Goal: Task Accomplishment & Management: Manage account settings

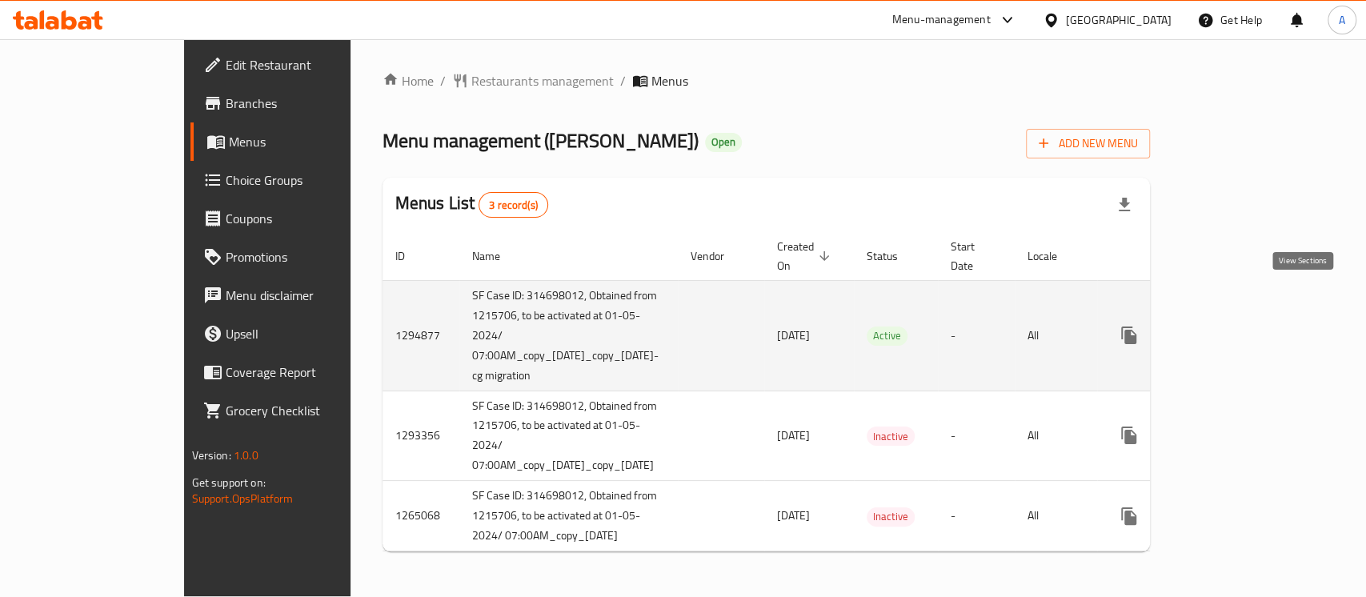
click at [1264, 316] on link "enhanced table" at bounding box center [1244, 335] width 38 height 38
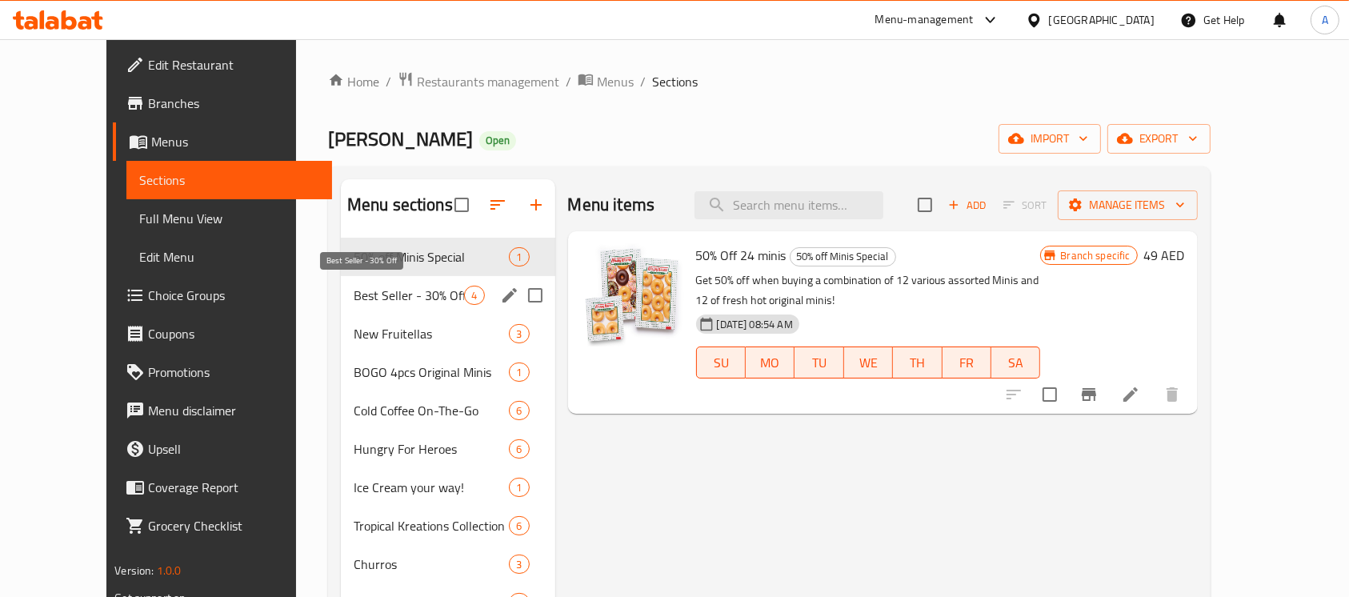
click at [415, 286] on span "Best Seller - 30% Off" at bounding box center [409, 295] width 111 height 19
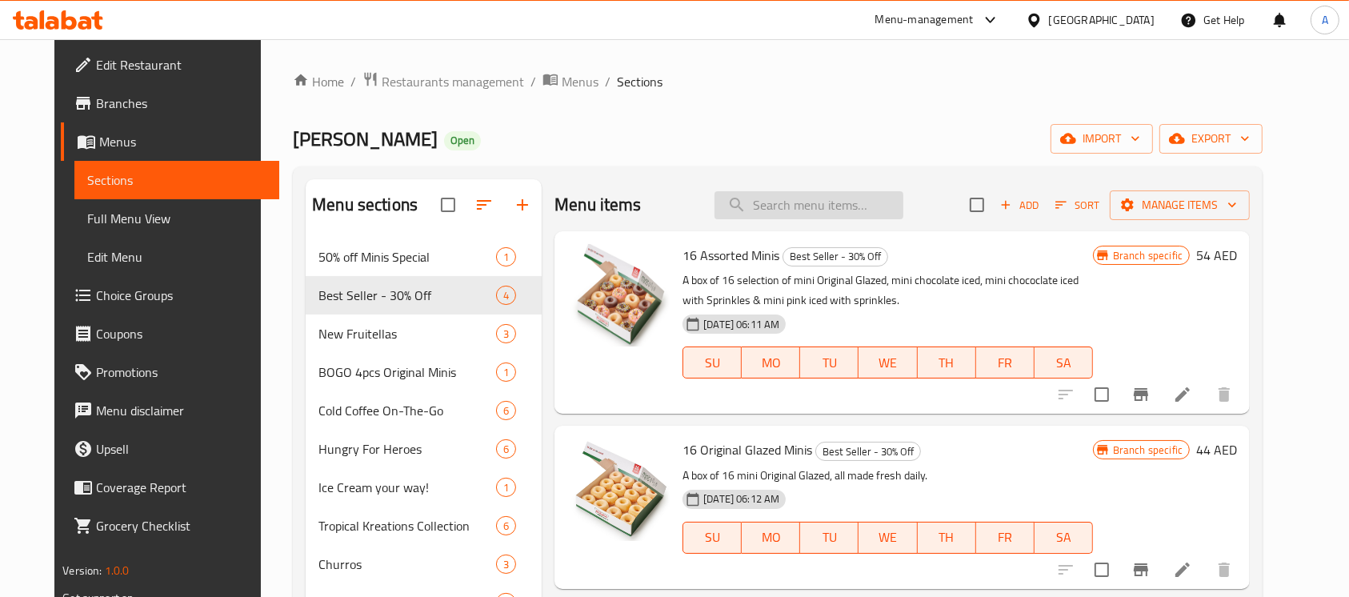
click at [895, 201] on input "search" at bounding box center [809, 205] width 189 height 28
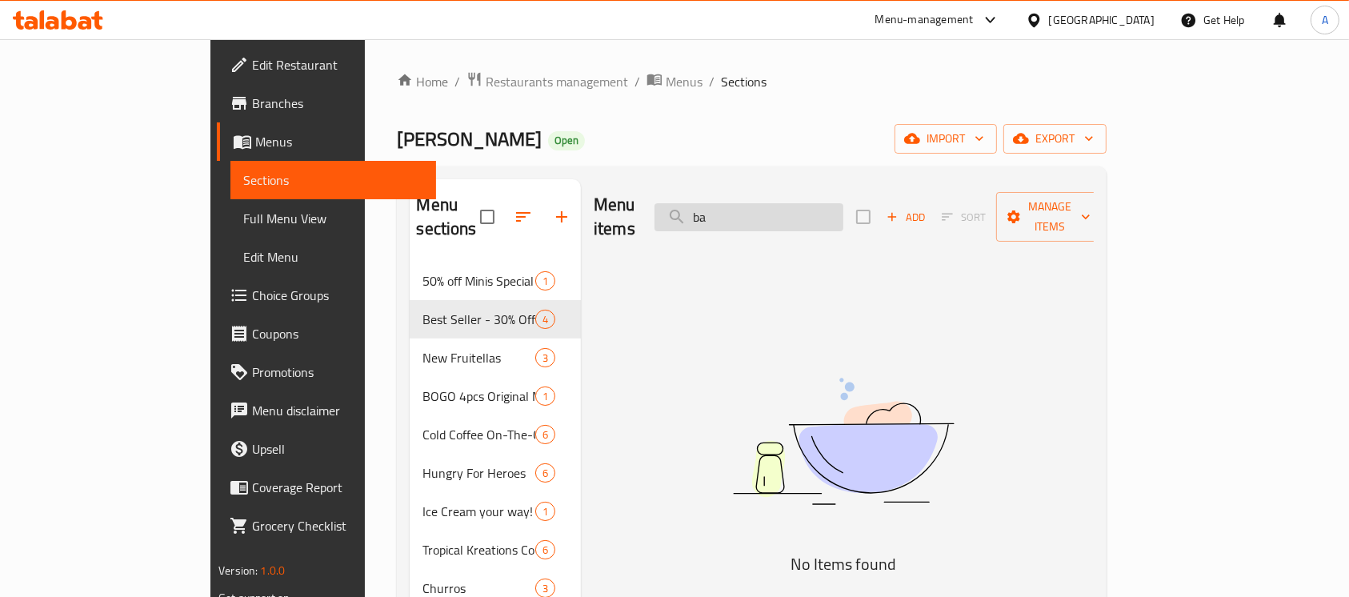
type input "b"
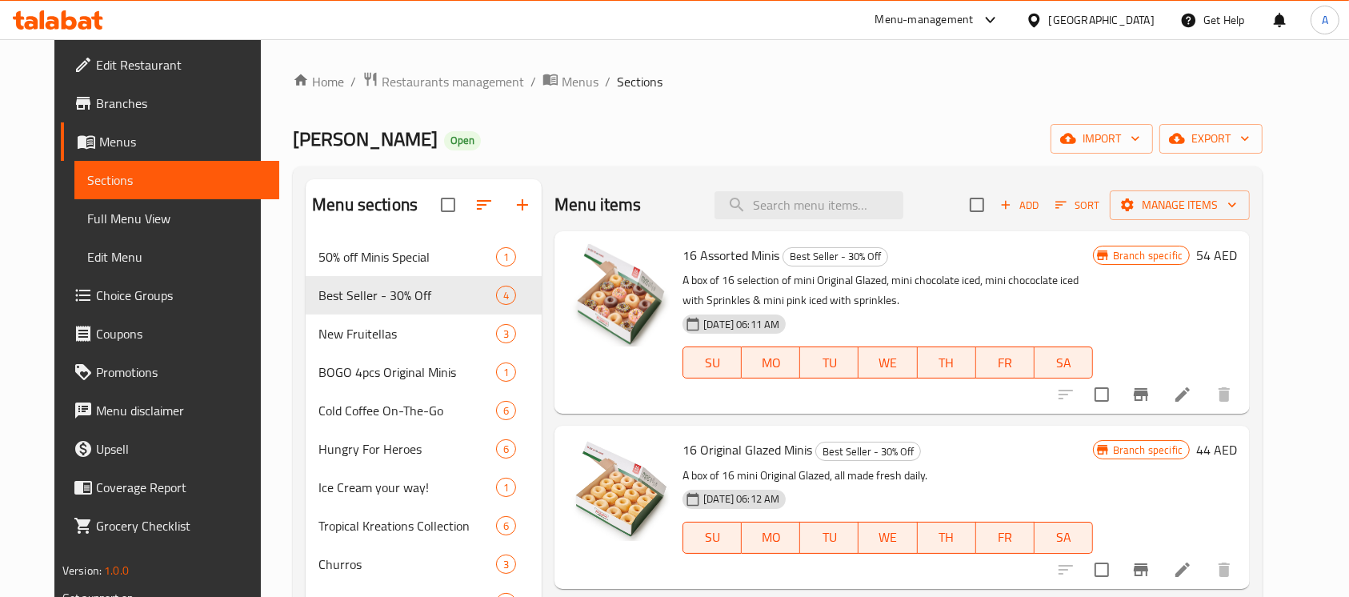
click at [96, 102] on span "Branches" at bounding box center [181, 103] width 171 height 19
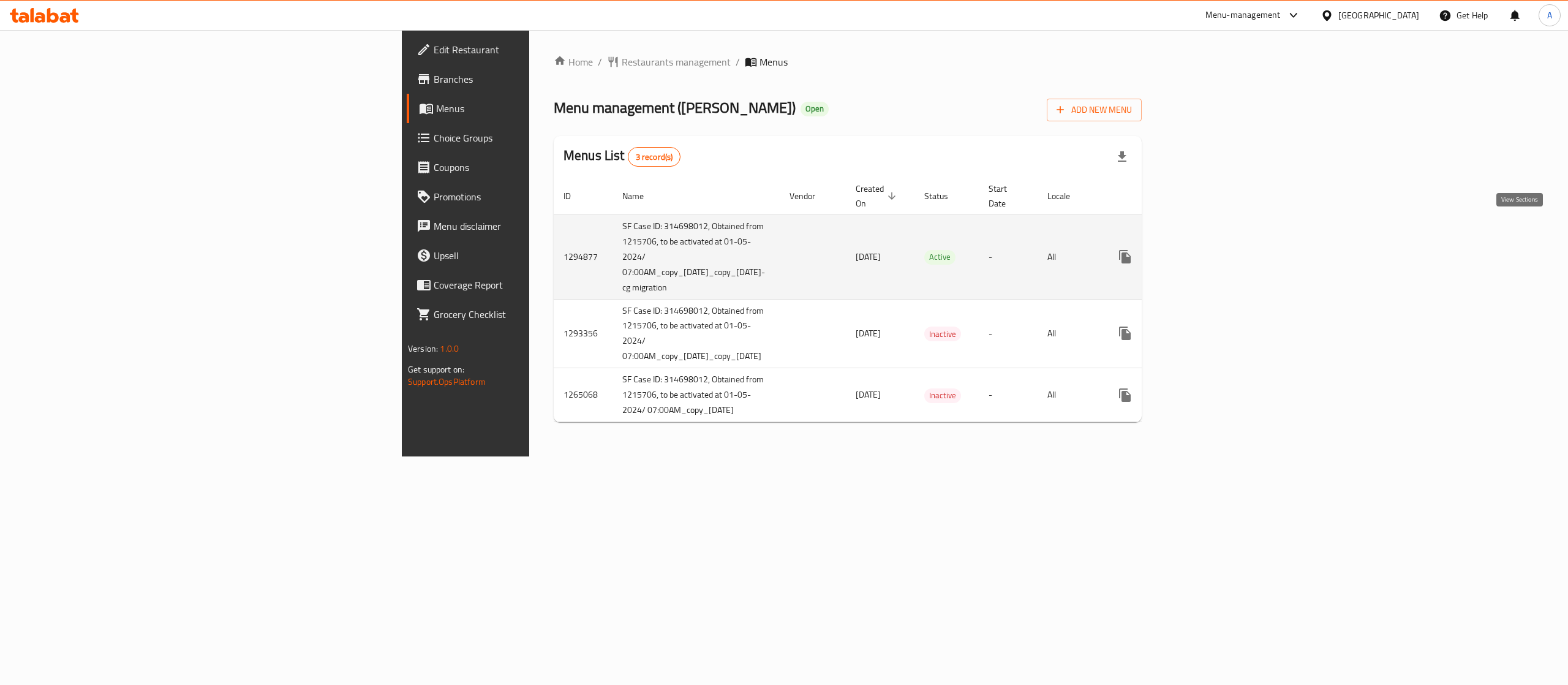
click at [1219, 251] on icon "enhanced table" at bounding box center [1213, 256] width 11 height 11
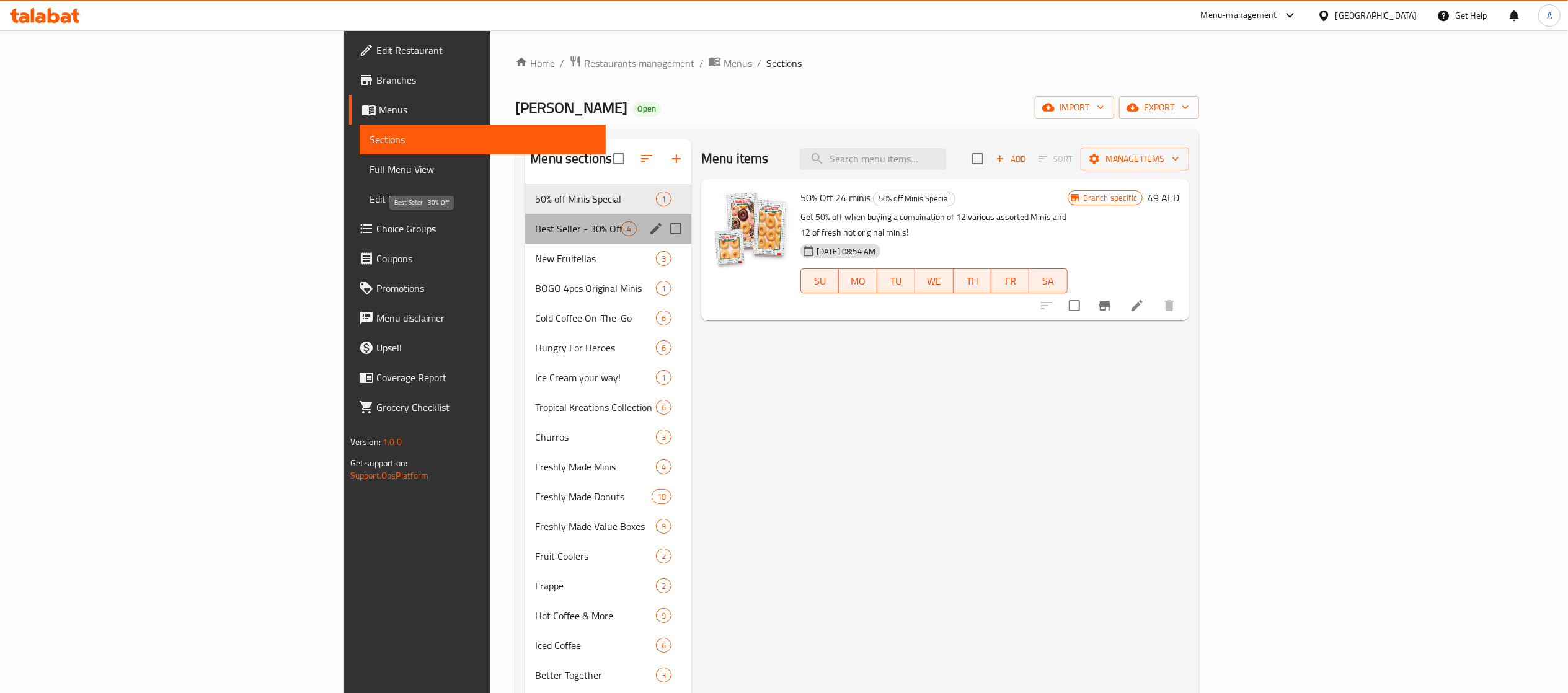
click at [535, 229] on span "Best Seller - 30% Off" at bounding box center [578, 228] width 86 height 15
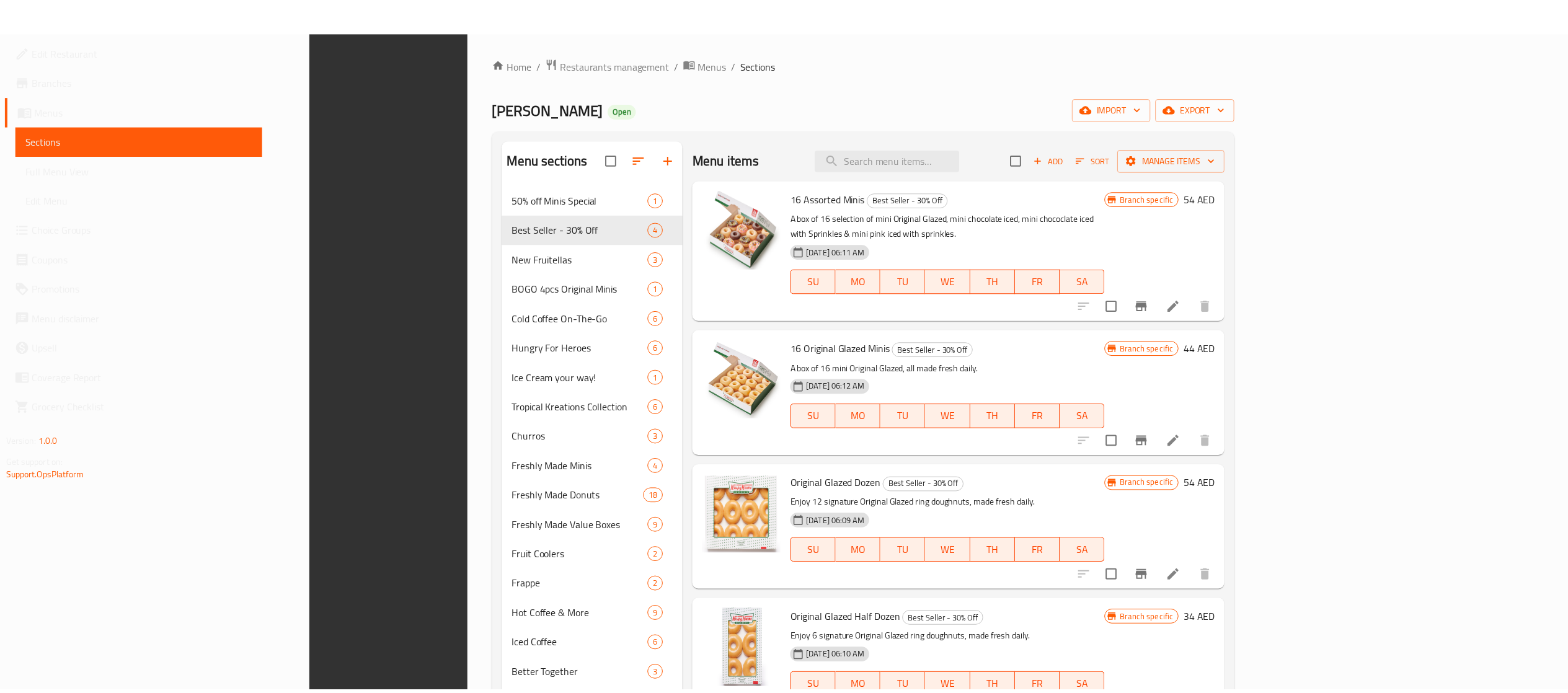
scroll to position [173, 0]
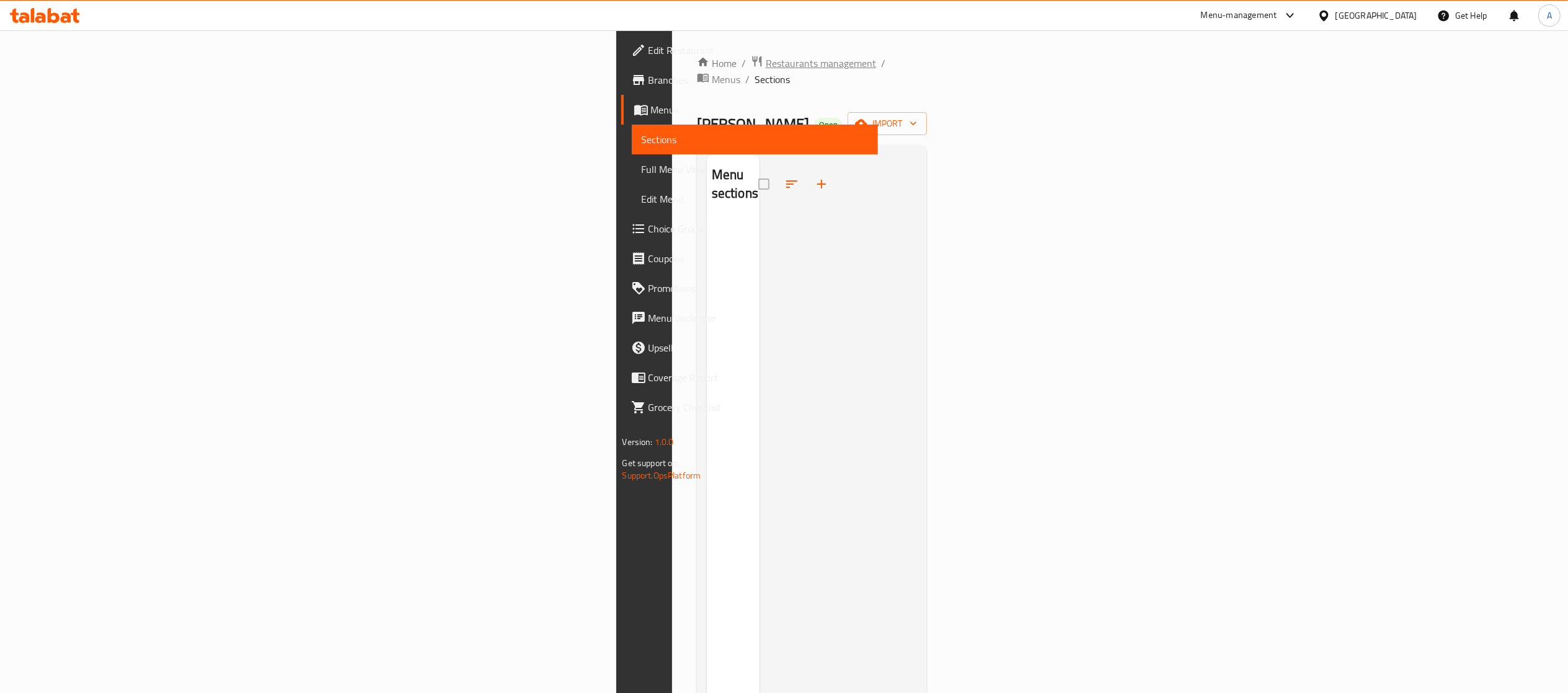
click at [766, 67] on span "Restaurants management" at bounding box center [821, 63] width 110 height 15
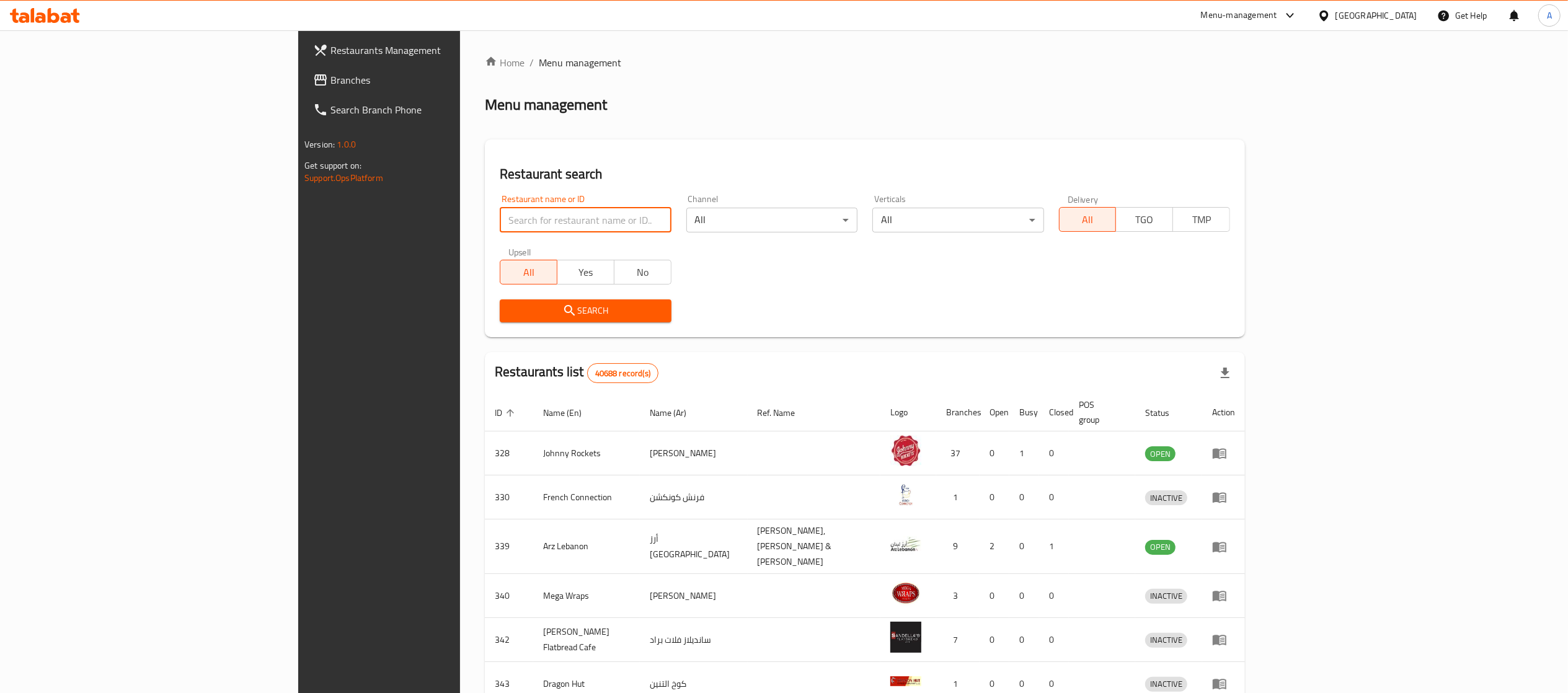
click at [500, 208] on input "search" at bounding box center [585, 220] width 171 height 25
paste input "2913"
type input "2913"
click at [510, 312] on span "Search" at bounding box center [585, 310] width 151 height 15
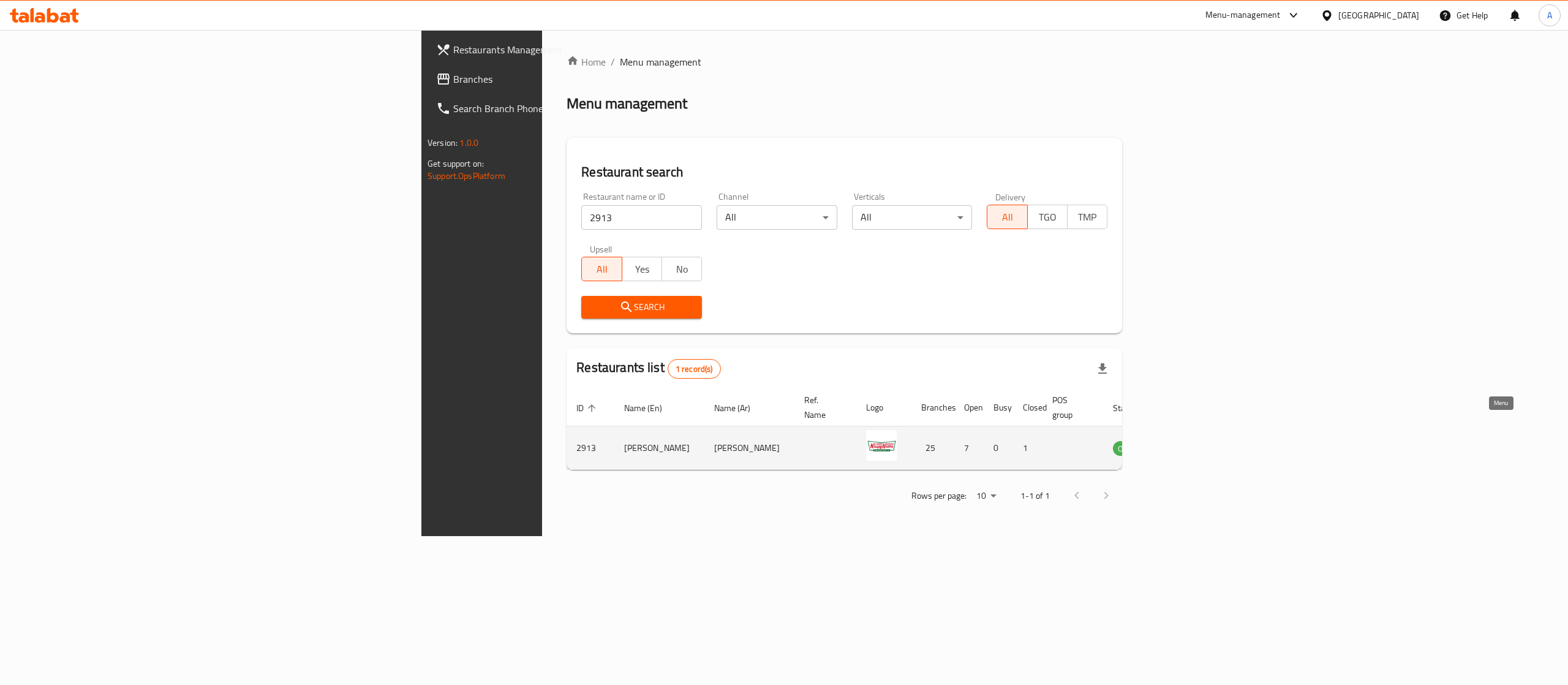
click at [1191, 443] on icon "enhanced table" at bounding box center [1185, 449] width 14 height 11
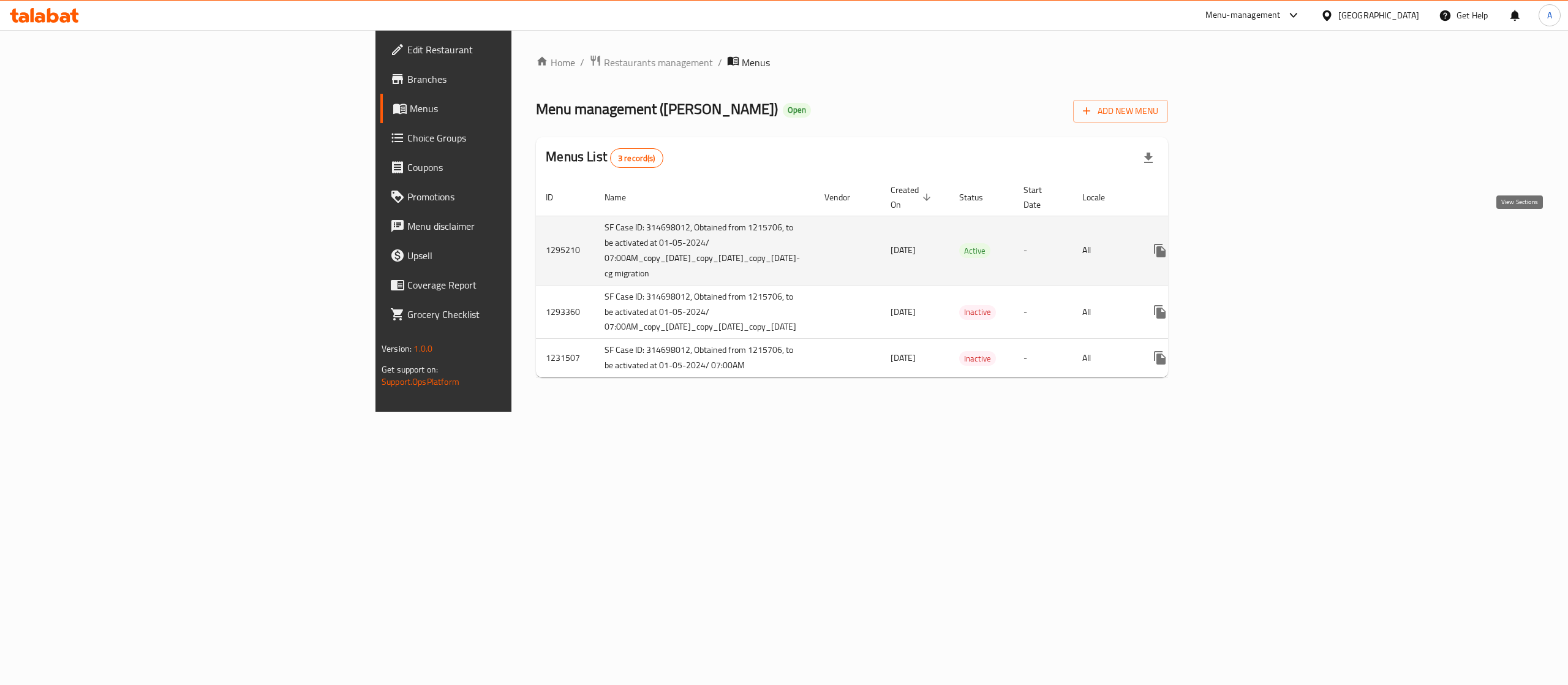
click at [1256, 243] on icon "enhanced table" at bounding box center [1248, 250] width 15 height 15
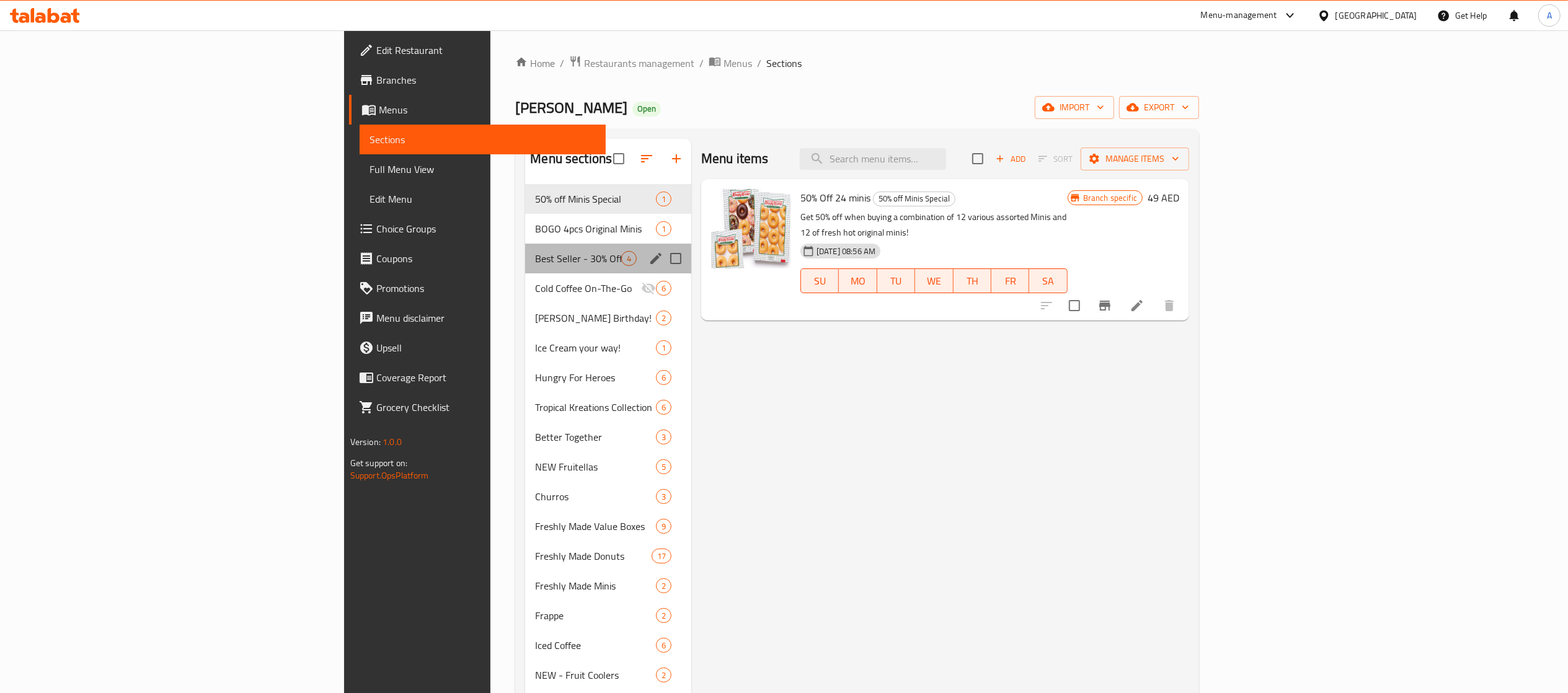
click at [525, 260] on div "Best Seller - 30% Off 4" at bounding box center [608, 259] width 167 height 29
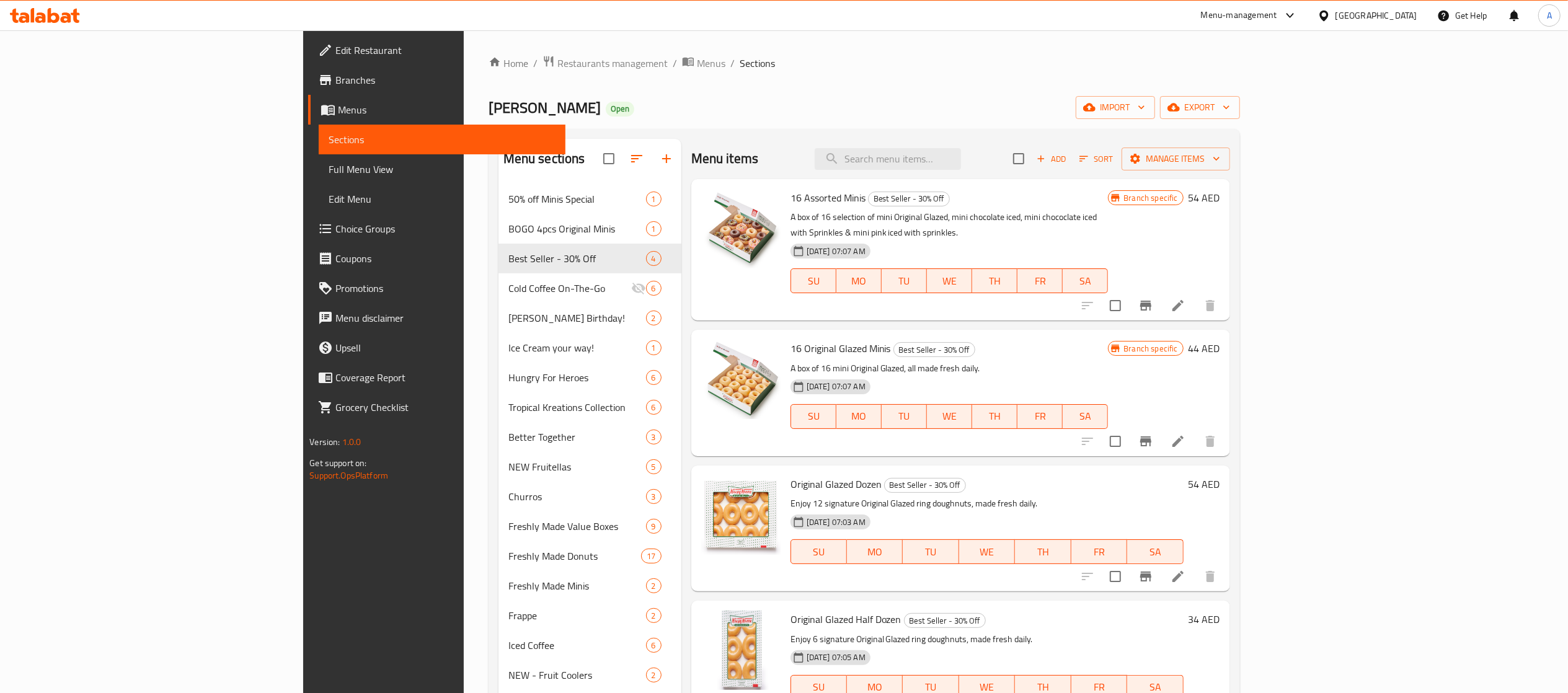
click at [1109, 189] on h6 "16 Assorted Minis Best Seller - 30% Off" at bounding box center [950, 197] width 318 height 17
click at [335, 77] on span "Branches" at bounding box center [445, 80] width 219 height 15
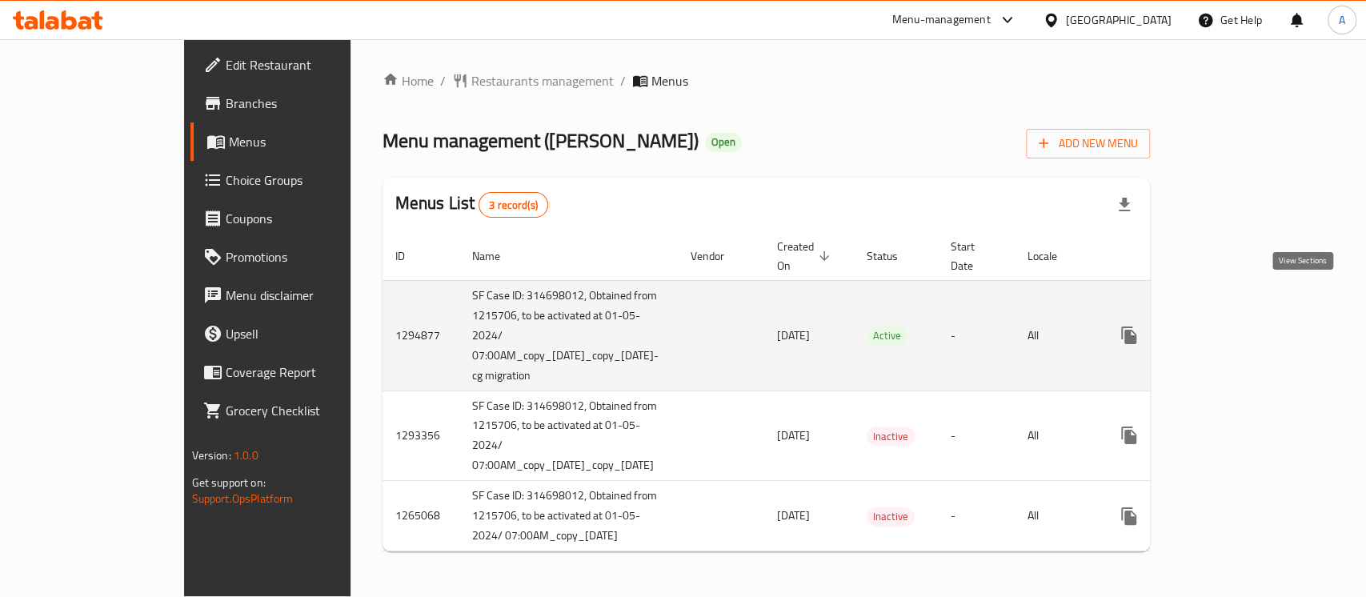
click at [1254, 326] on icon "enhanced table" at bounding box center [1244, 335] width 19 height 19
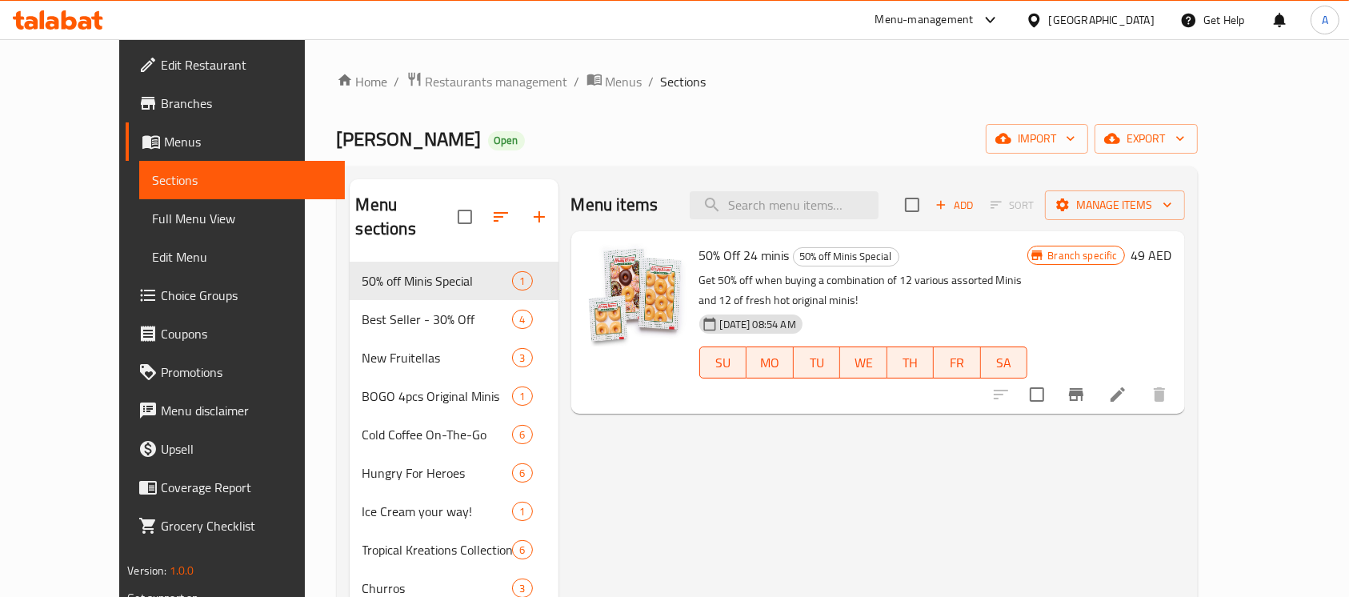
click at [832, 207] on input "search" at bounding box center [784, 205] width 189 height 28
paste input "Cold Brew Latte & OG"
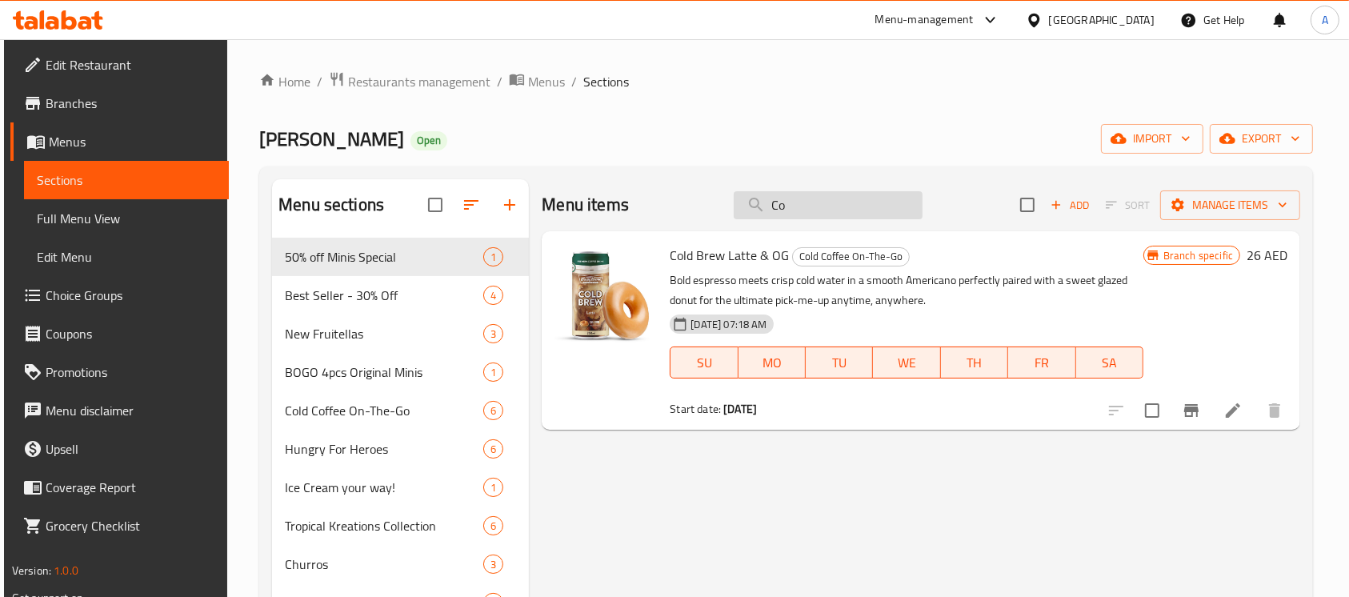
type input "C"
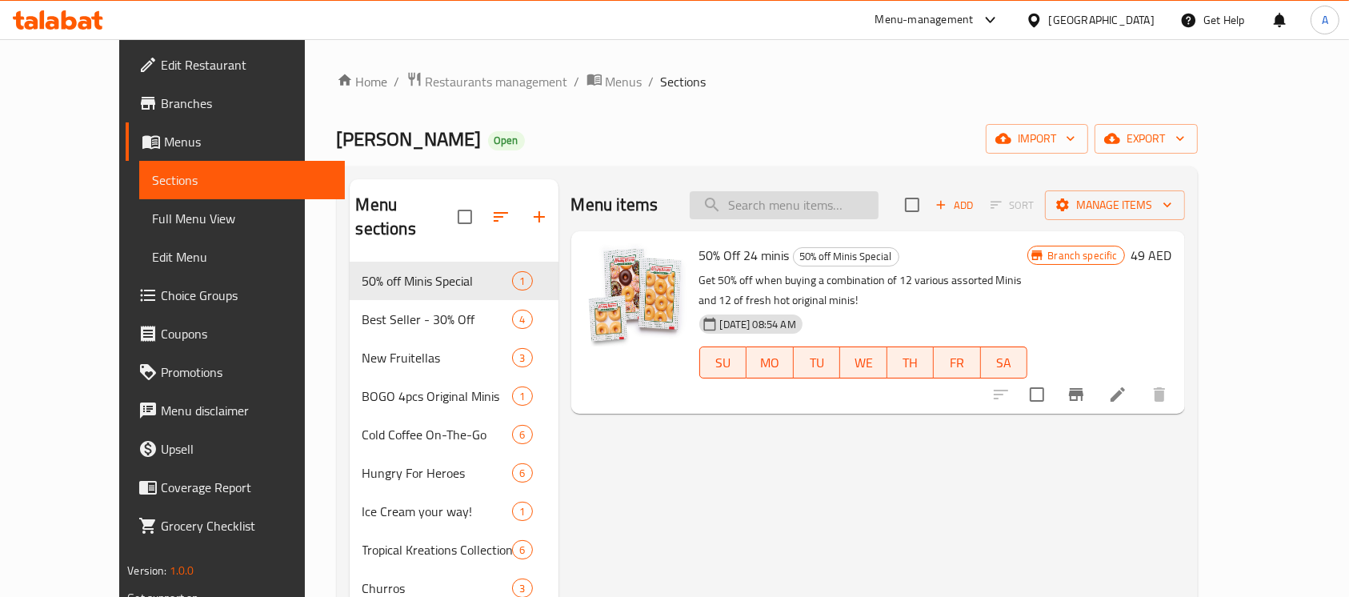
click at [832, 203] on input "search" at bounding box center [784, 205] width 189 height 28
paste input "Cold Brew Latte & OG"
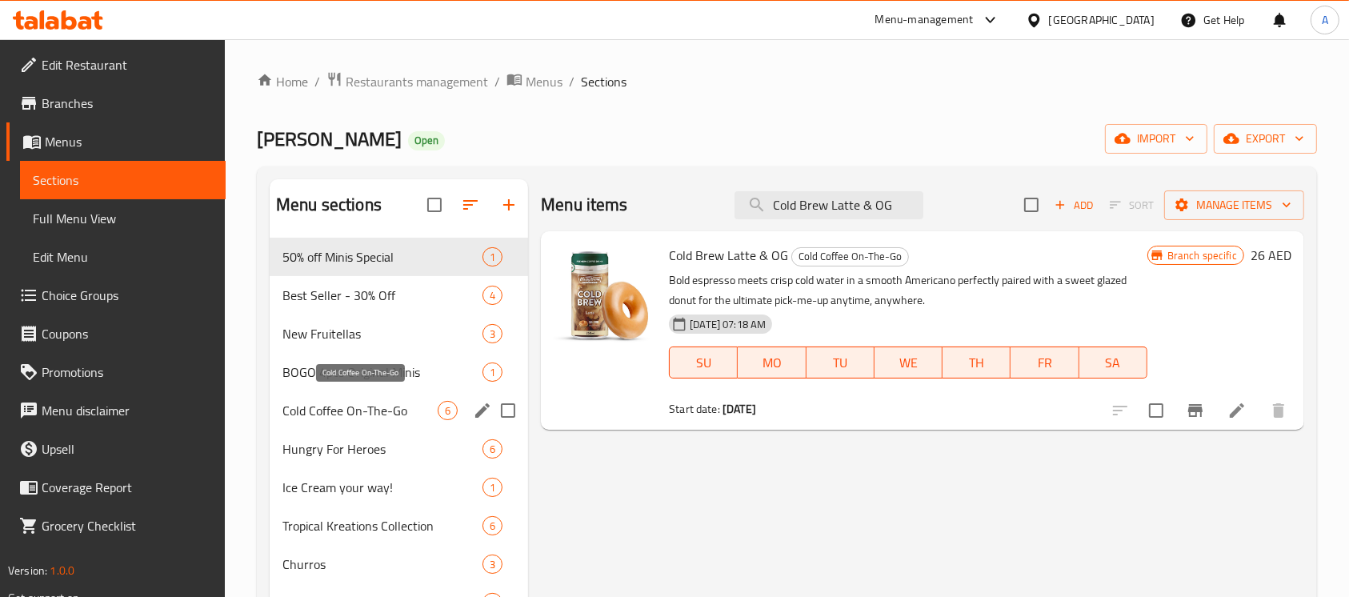
type input "Cold Brew Latte & OG"
click at [316, 407] on span "Cold Coffee On-The-Go" at bounding box center [360, 410] width 155 height 19
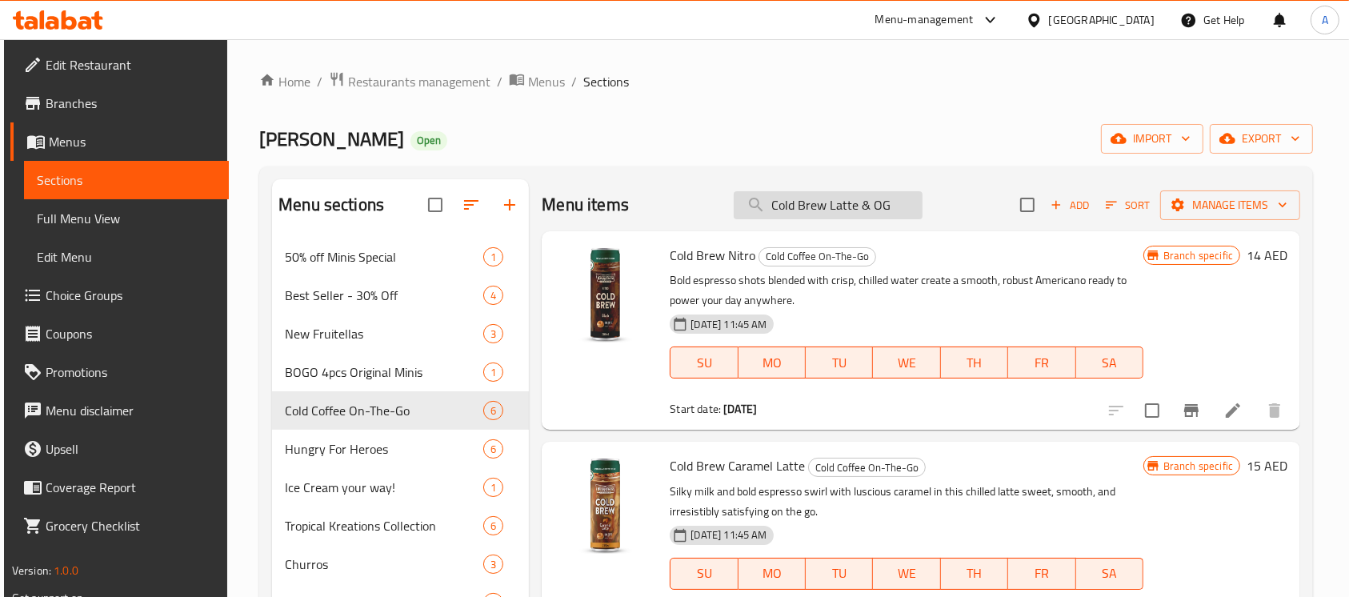
click at [857, 213] on input "Cold Brew Latte & OG" at bounding box center [828, 205] width 189 height 28
click at [808, 205] on input "search" at bounding box center [828, 205] width 189 height 28
paste input "Cold Brew Nitro & OG"
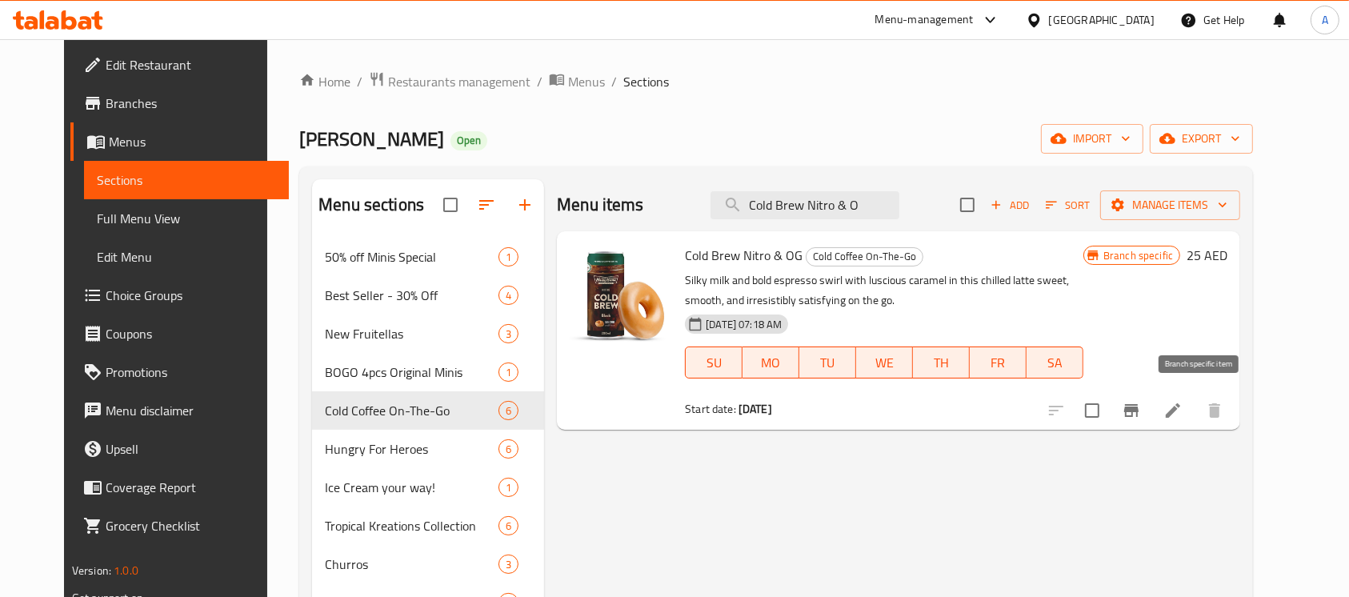
type input "Cold Brew Nitro & O"
click at [1141, 403] on icon "Branch-specific-item" at bounding box center [1131, 410] width 19 height 19
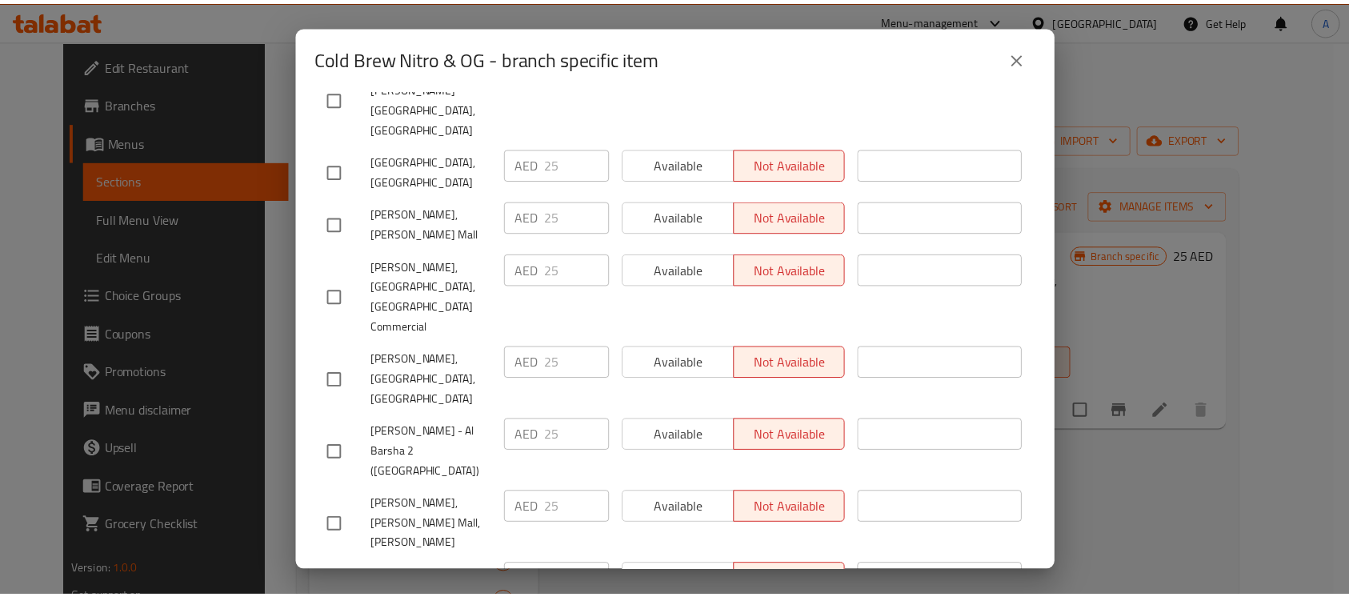
scroll to position [3415, 0]
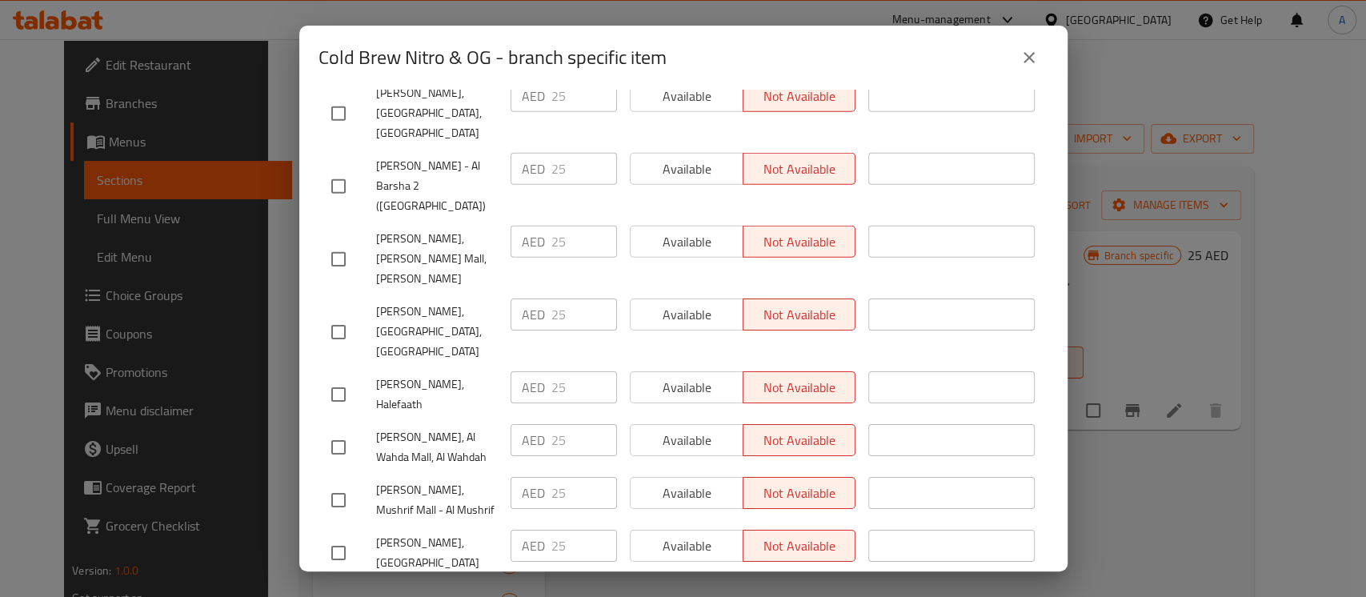
click at [1029, 63] on icon "close" at bounding box center [1029, 57] width 19 height 19
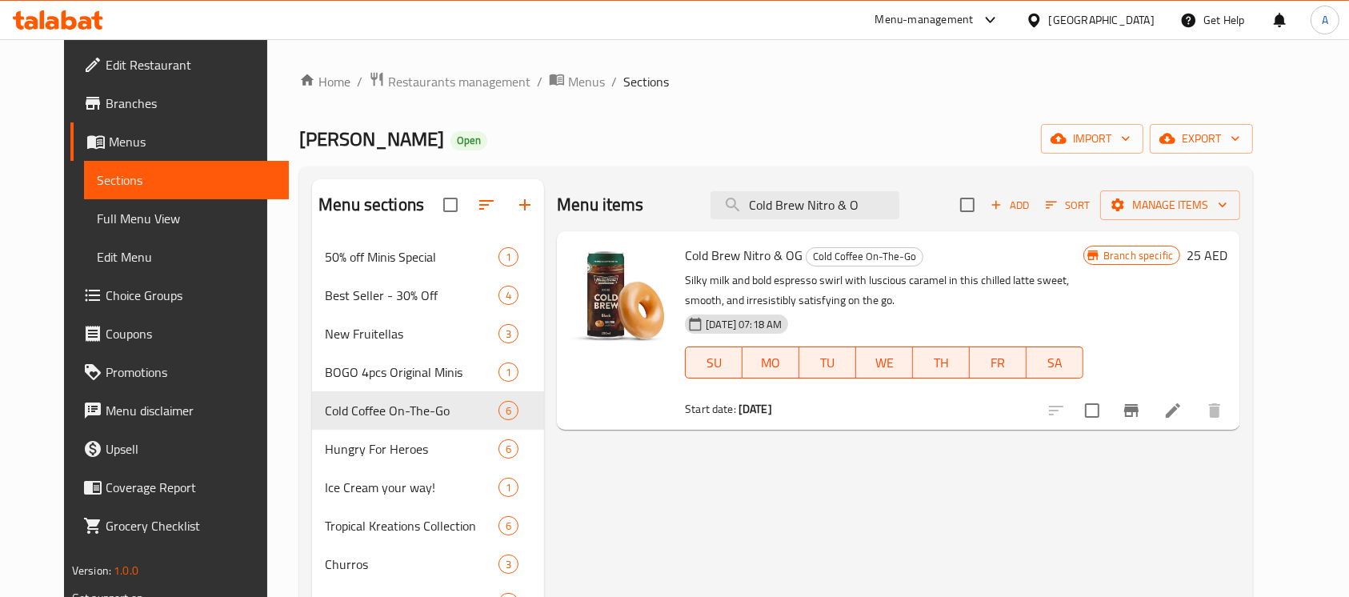
click at [1023, 244] on h6 "Cold Brew Nitro & OG Cold Coffee On-The-Go" at bounding box center [884, 255] width 399 height 22
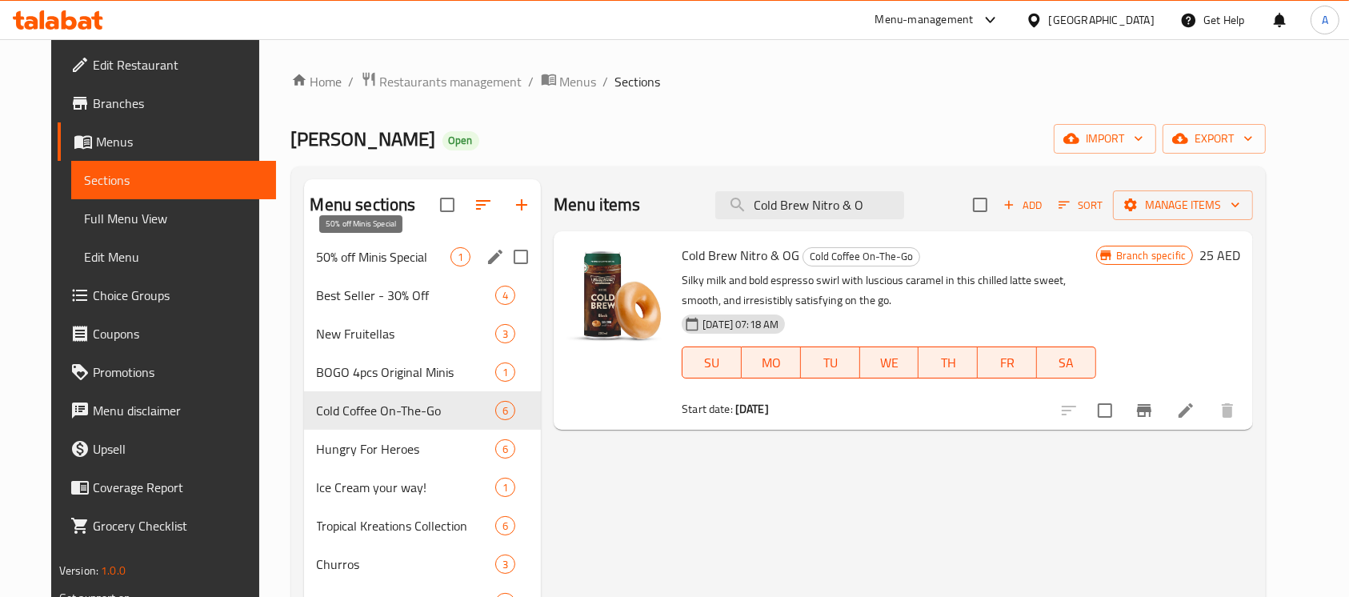
click at [401, 259] on span "50% off Minis Special" at bounding box center [384, 256] width 134 height 19
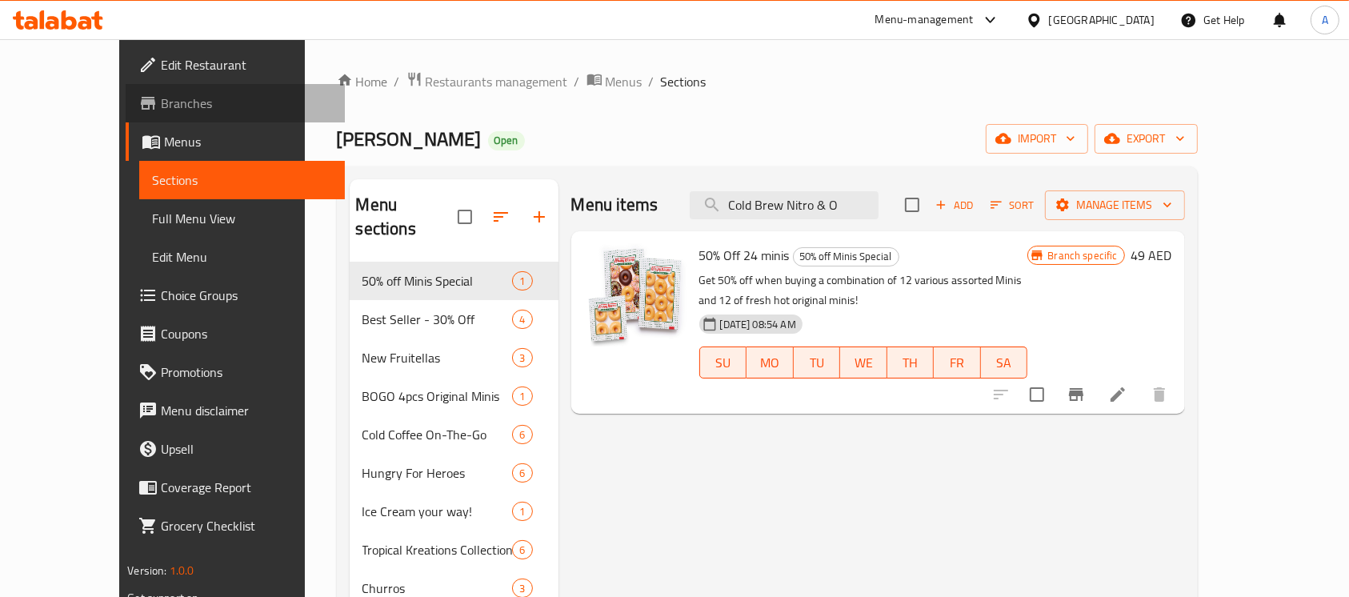
click at [161, 108] on span "Branches" at bounding box center [246, 103] width 171 height 19
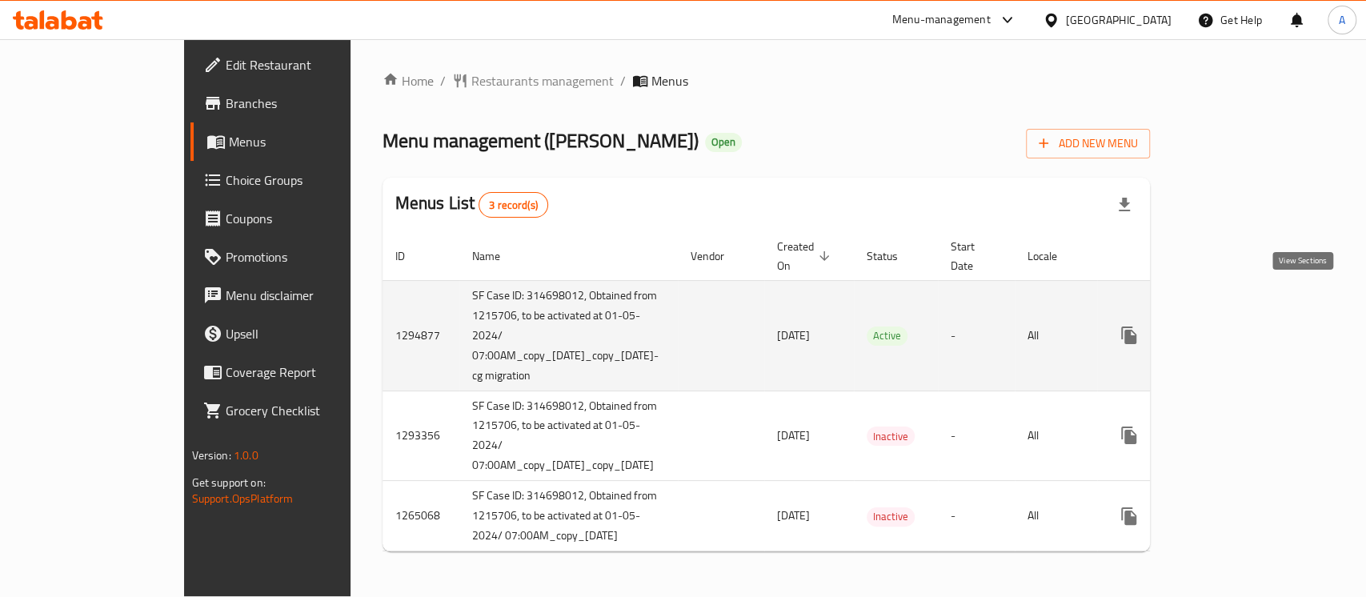
click at [1254, 326] on icon "enhanced table" at bounding box center [1244, 335] width 19 height 19
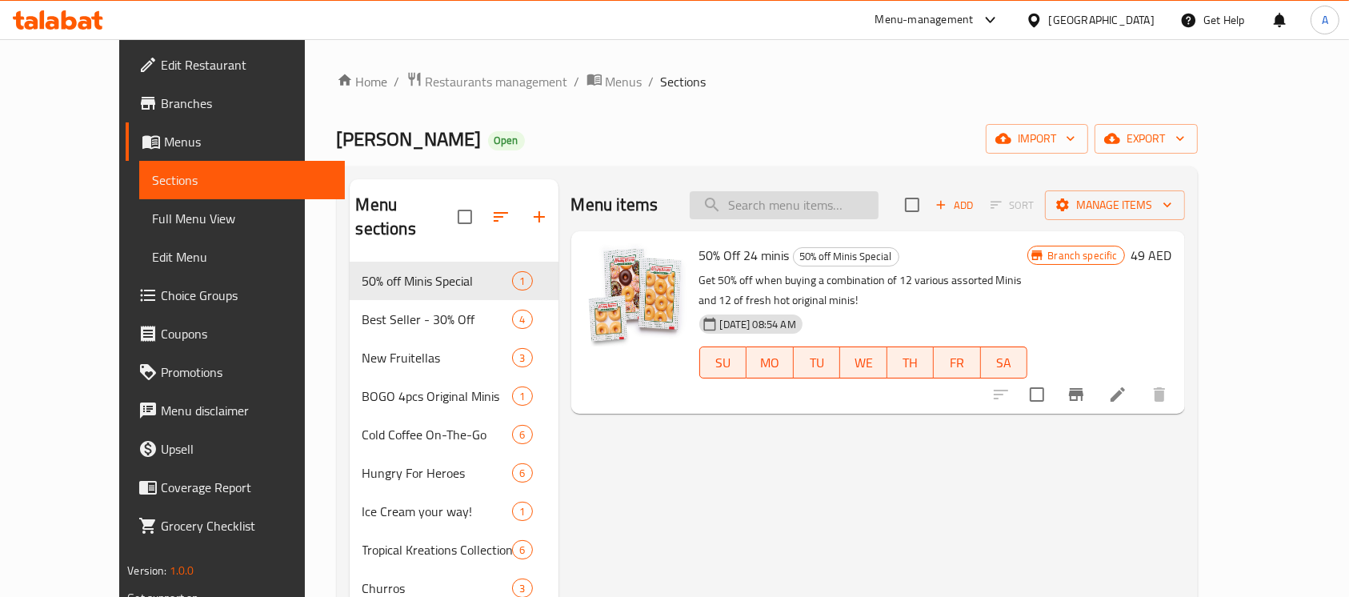
click at [864, 202] on input "search" at bounding box center [784, 205] width 189 height 28
paste input "Cold Brew Latte & OG"
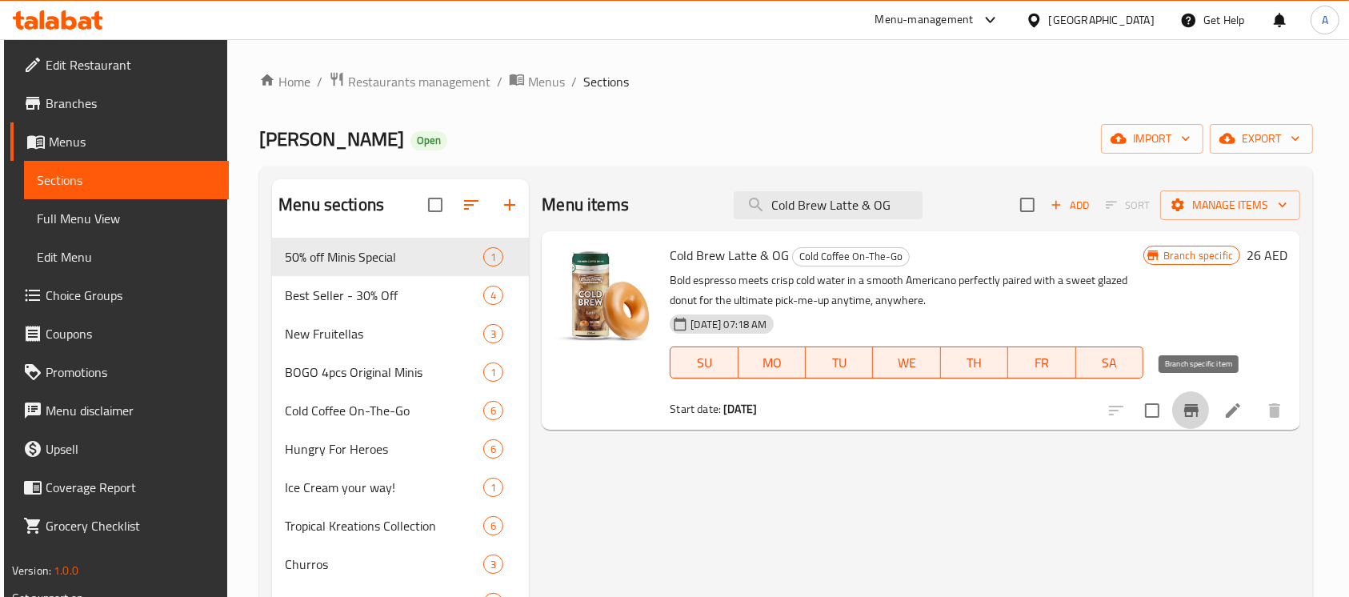
click at [1201, 401] on icon "Branch-specific-item" at bounding box center [1191, 410] width 19 height 19
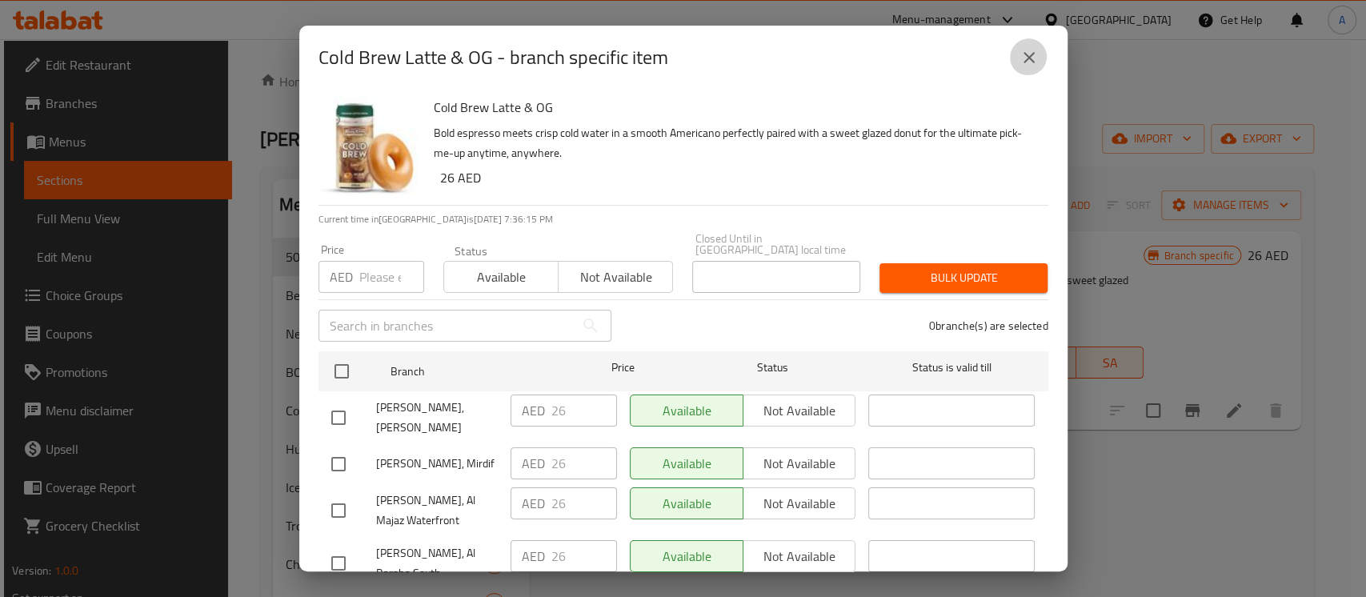
click at [1031, 54] on icon "close" at bounding box center [1029, 57] width 19 height 19
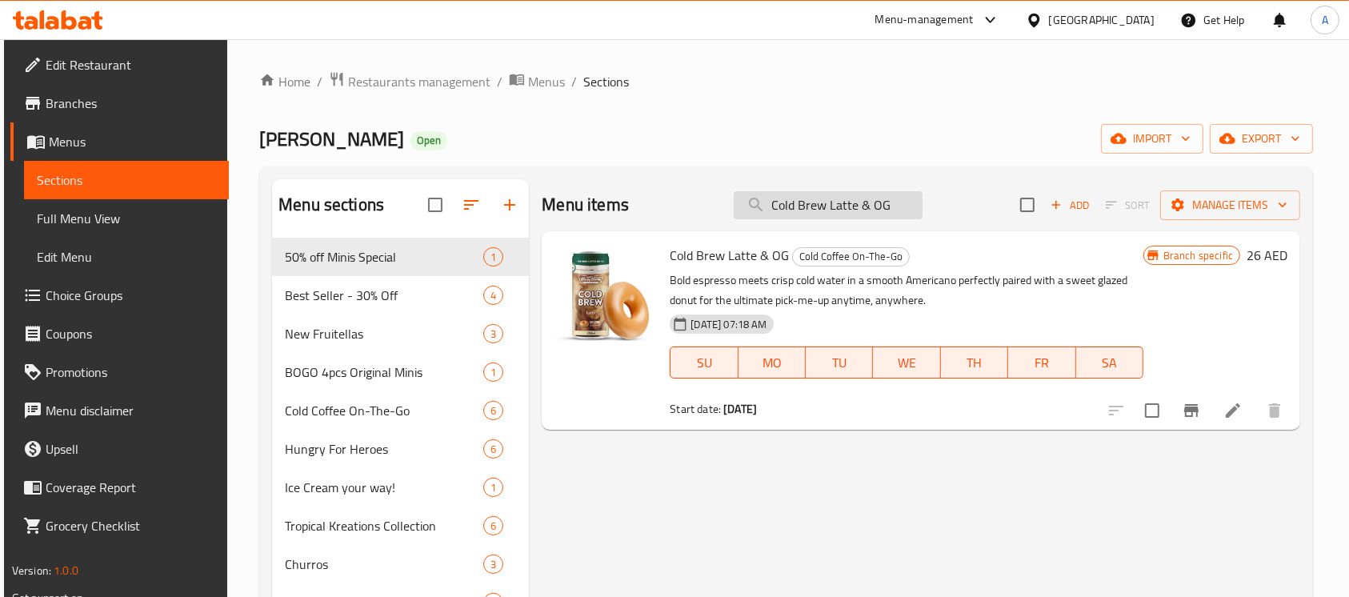
click at [837, 198] on input "Cold Brew Latte & OG" at bounding box center [828, 205] width 189 height 28
paste input "Caramel"
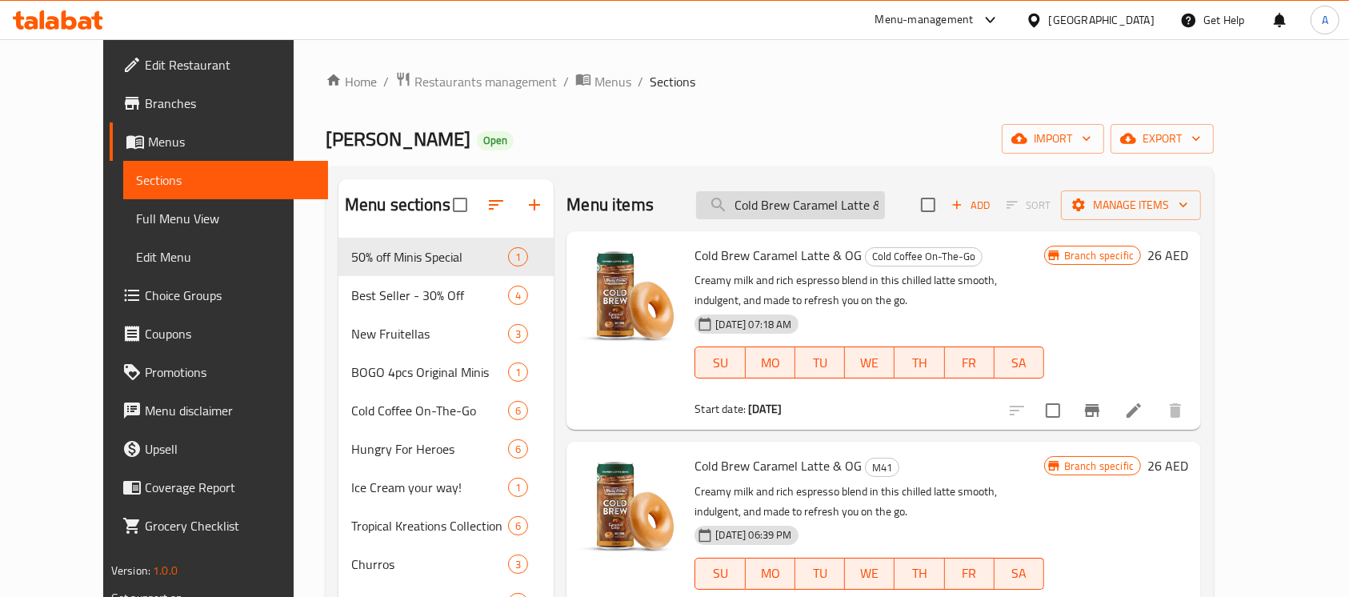
click at [832, 207] on input "Cold Brew Caramel Latte & OG" at bounding box center [790, 205] width 189 height 28
paste input "Fruitellas Range of 3"
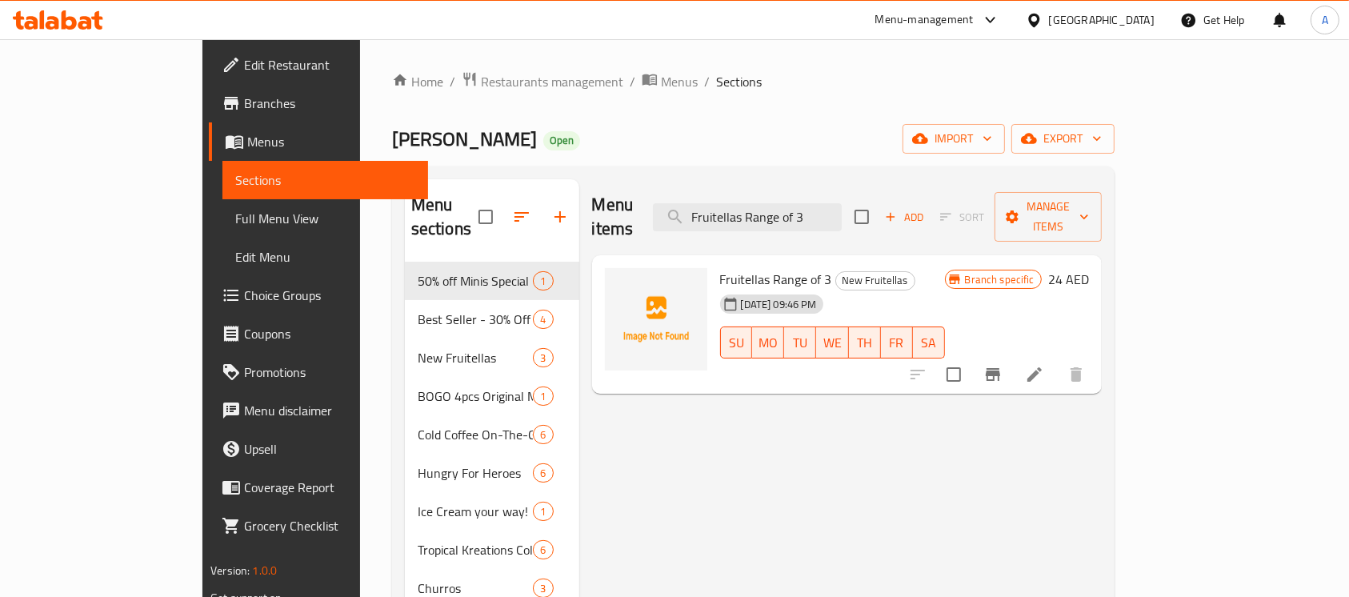
click at [938, 268] on h6 "Fruitellas Range of 3 New Fruitellas" at bounding box center [832, 279] width 225 height 22
click at [1013, 355] on button "Branch-specific-item" at bounding box center [993, 374] width 38 height 38
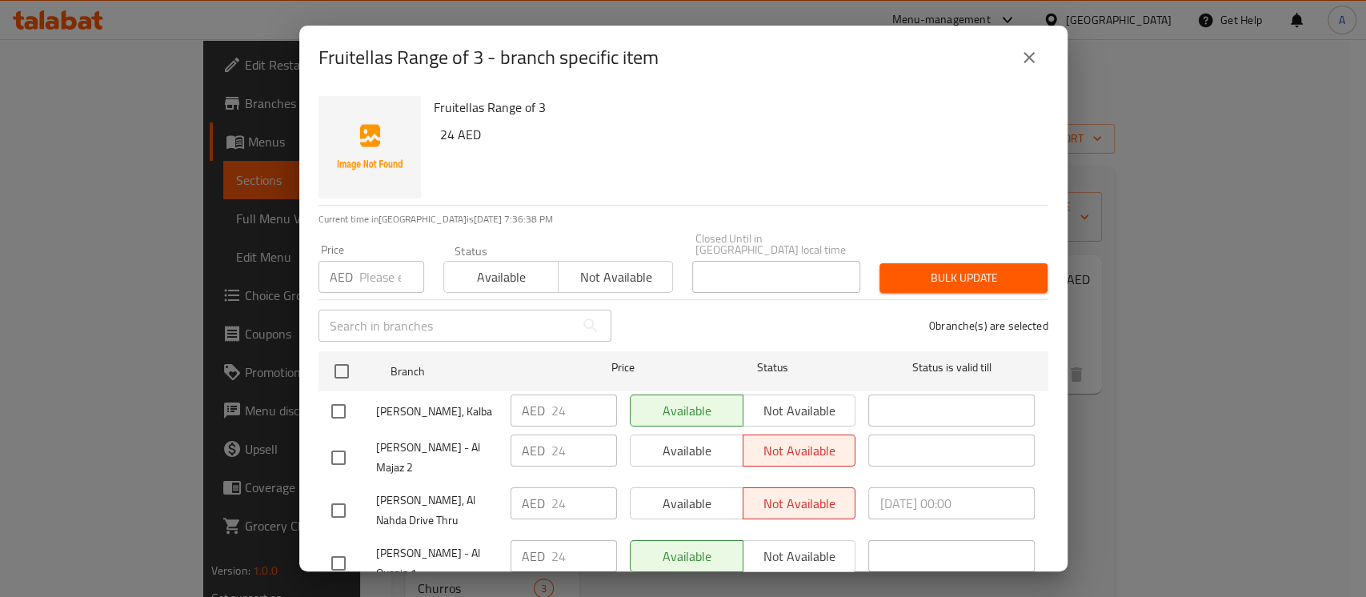
click at [1031, 58] on icon "close" at bounding box center [1029, 57] width 11 height 11
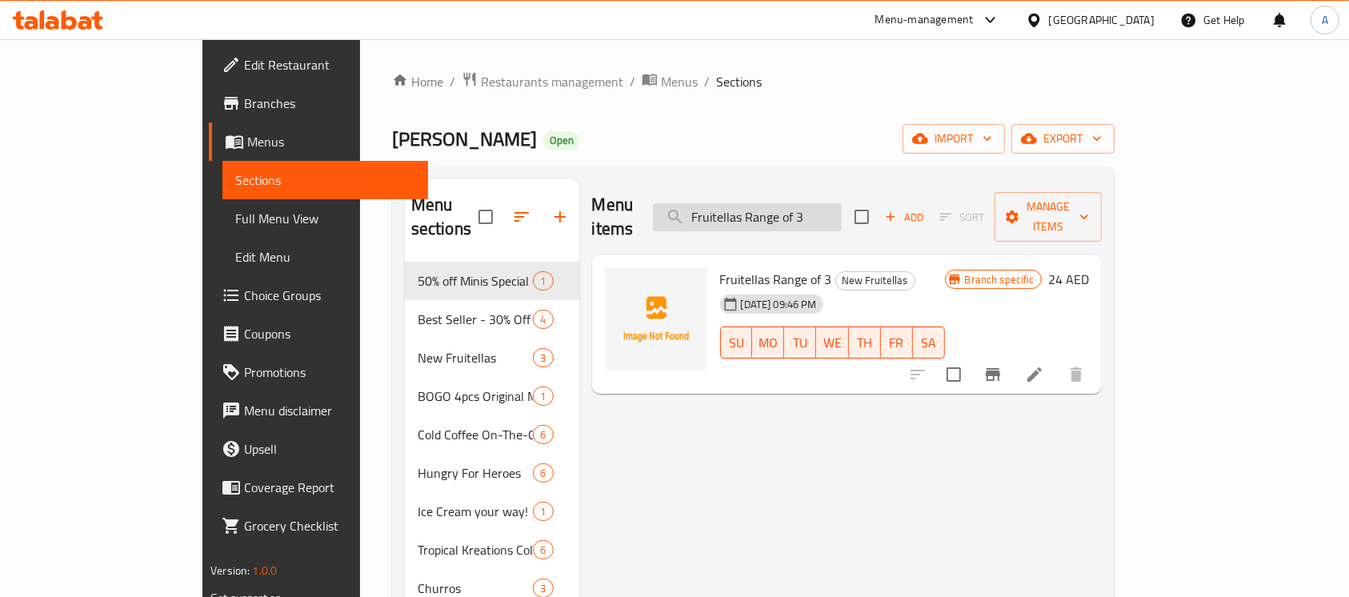
click at [842, 203] on input "Fruitellas Range of 3" at bounding box center [747, 217] width 189 height 28
paste input "6"
click at [1001, 368] on icon "Branch-specific-item" at bounding box center [993, 374] width 14 height 13
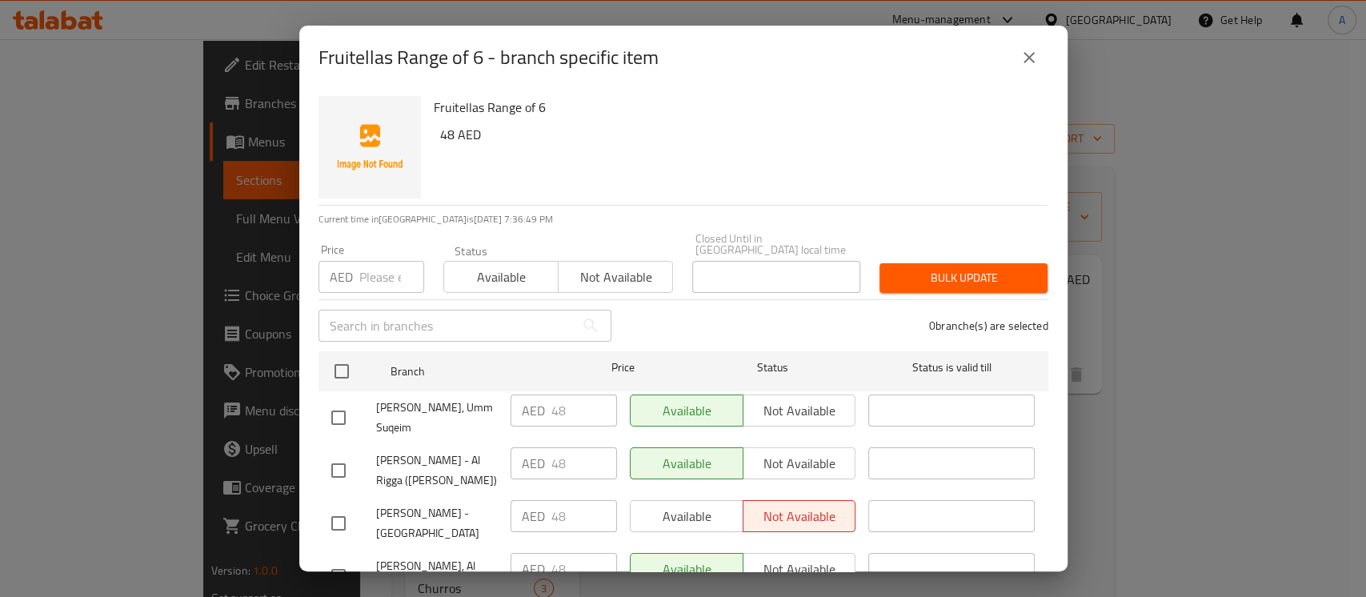
click at [1030, 63] on icon "close" at bounding box center [1029, 57] width 19 height 19
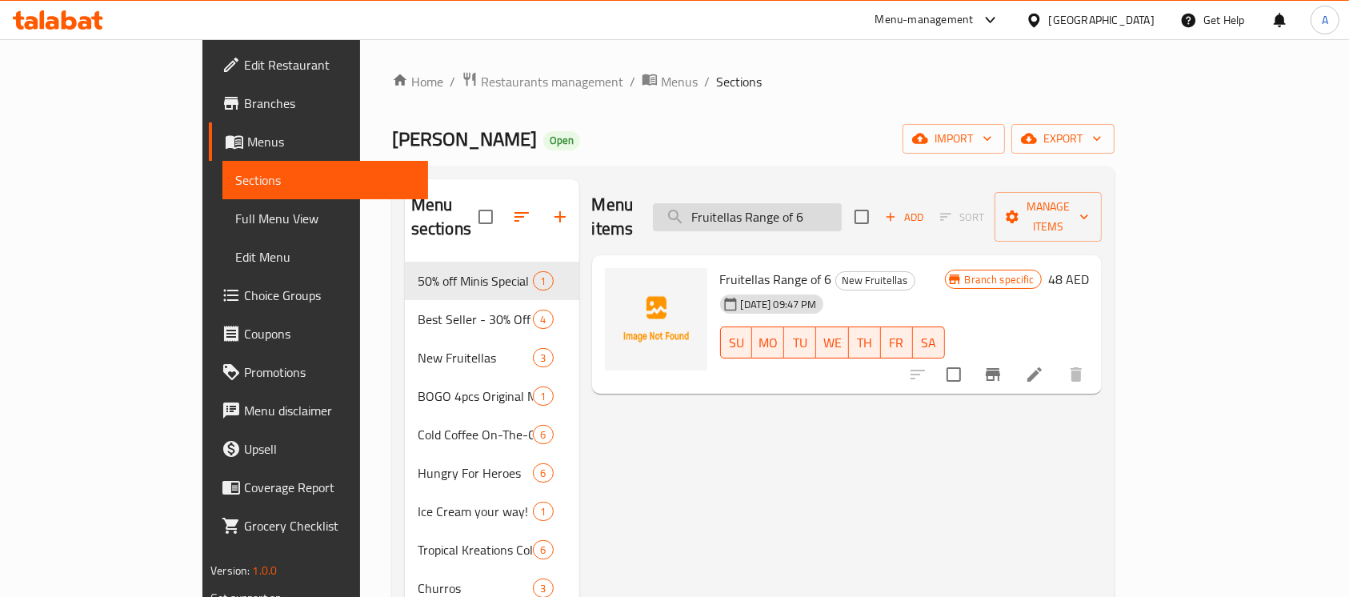
click at [842, 203] on input "Fruitellas Range of 6" at bounding box center [747, 217] width 189 height 28
paste input "12"
click at [1013, 355] on button "Branch-specific-item" at bounding box center [993, 374] width 38 height 38
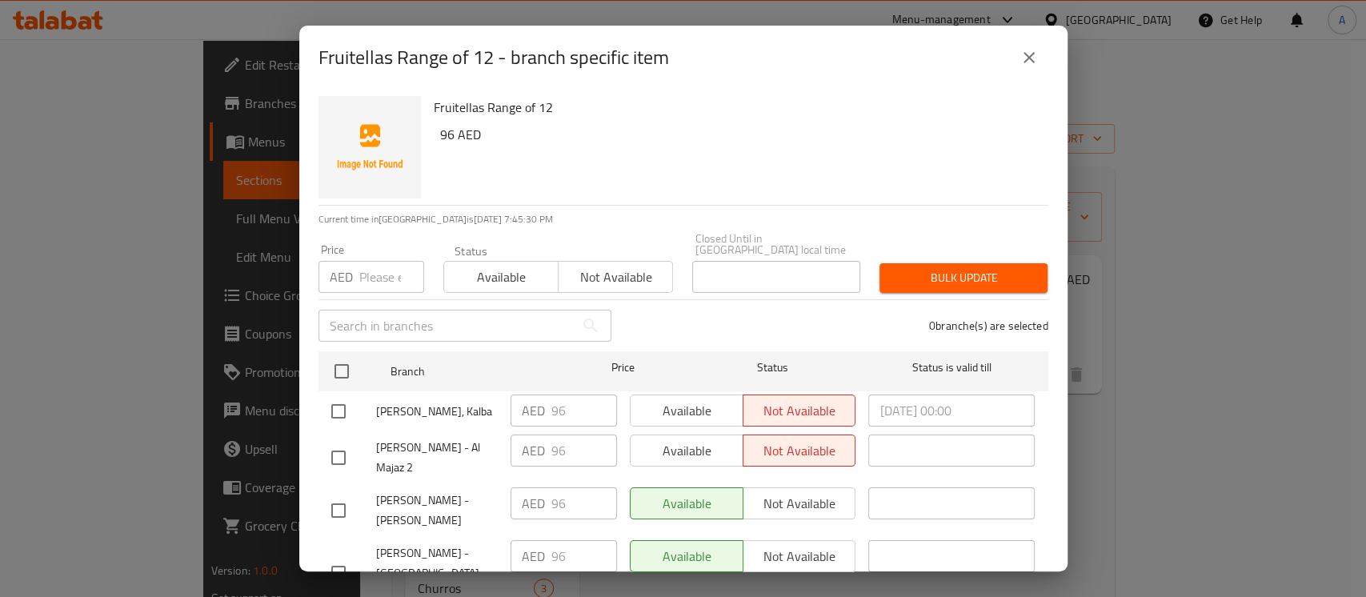
click at [1025, 51] on icon "close" at bounding box center [1029, 57] width 19 height 19
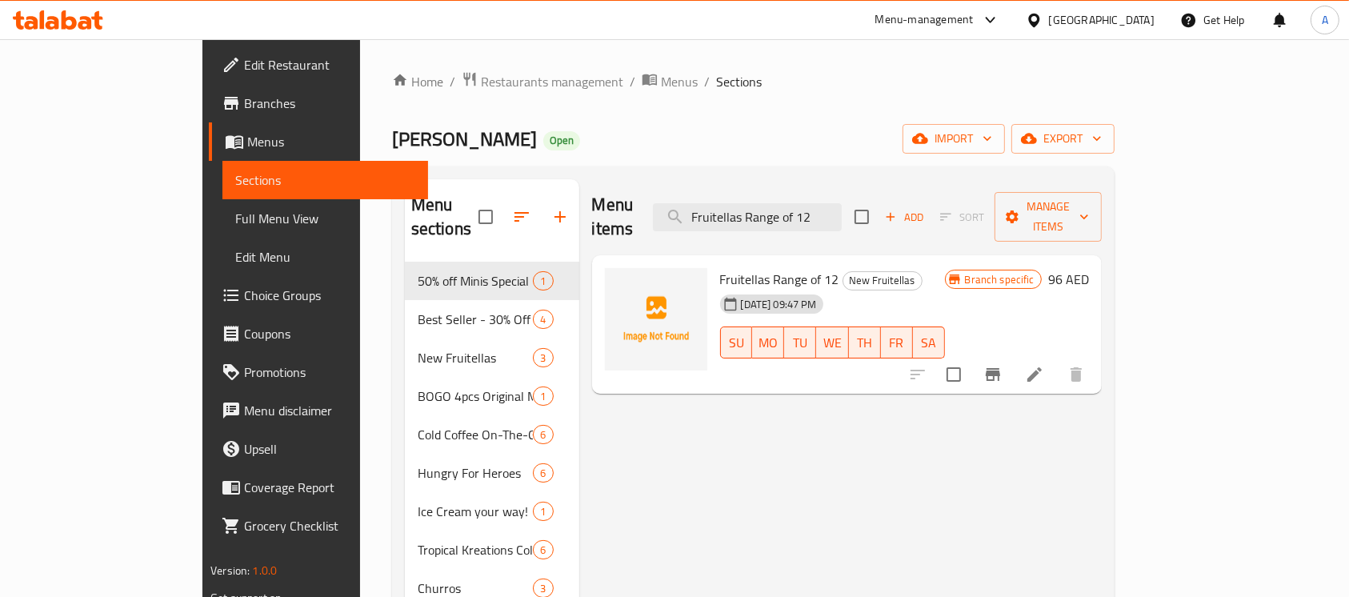
click at [832, 216] on div "Menu items Fruitellas Range of 12 Add Sort Manage items" at bounding box center [847, 217] width 510 height 76
click at [832, 213] on input "Fruitellas Range of 12" at bounding box center [747, 217] width 189 height 28
click at [831, 209] on input "Fruitellas Range of 12" at bounding box center [747, 217] width 189 height 28
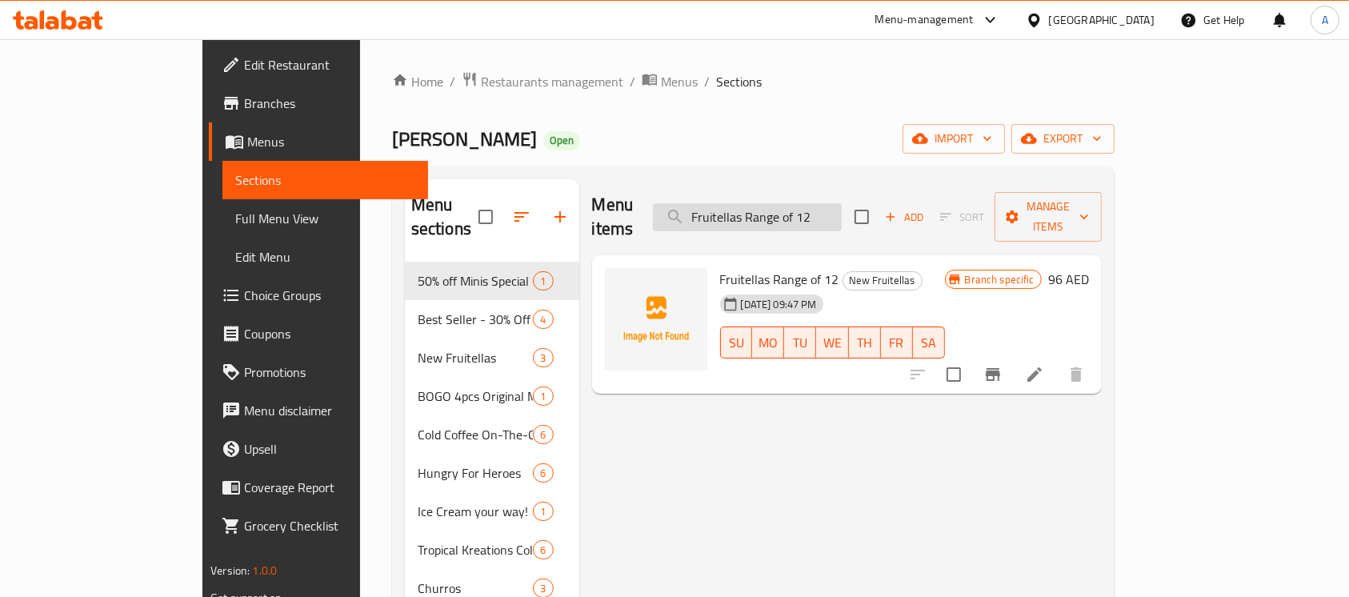
click at [831, 209] on input "Fruitellas Range of 12" at bounding box center [747, 217] width 189 height 28
paste input "Double Dozen - Assorted"
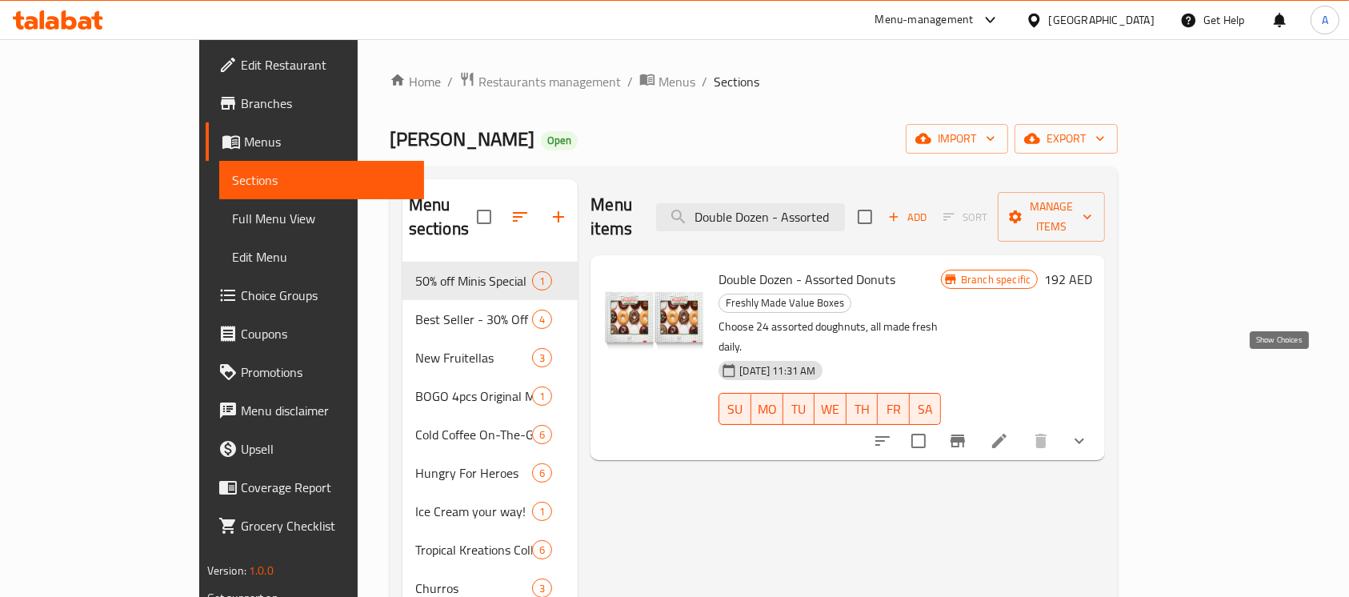
click at [1089, 431] on icon "show more" at bounding box center [1079, 440] width 19 height 19
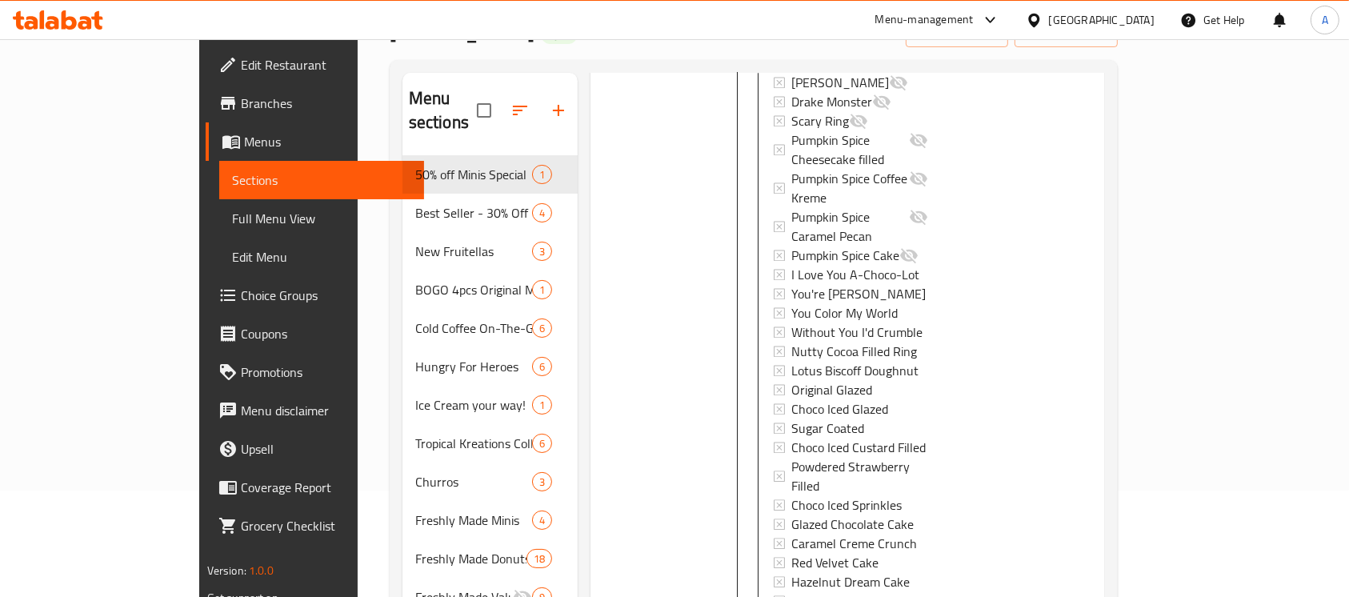
scroll to position [506, 0]
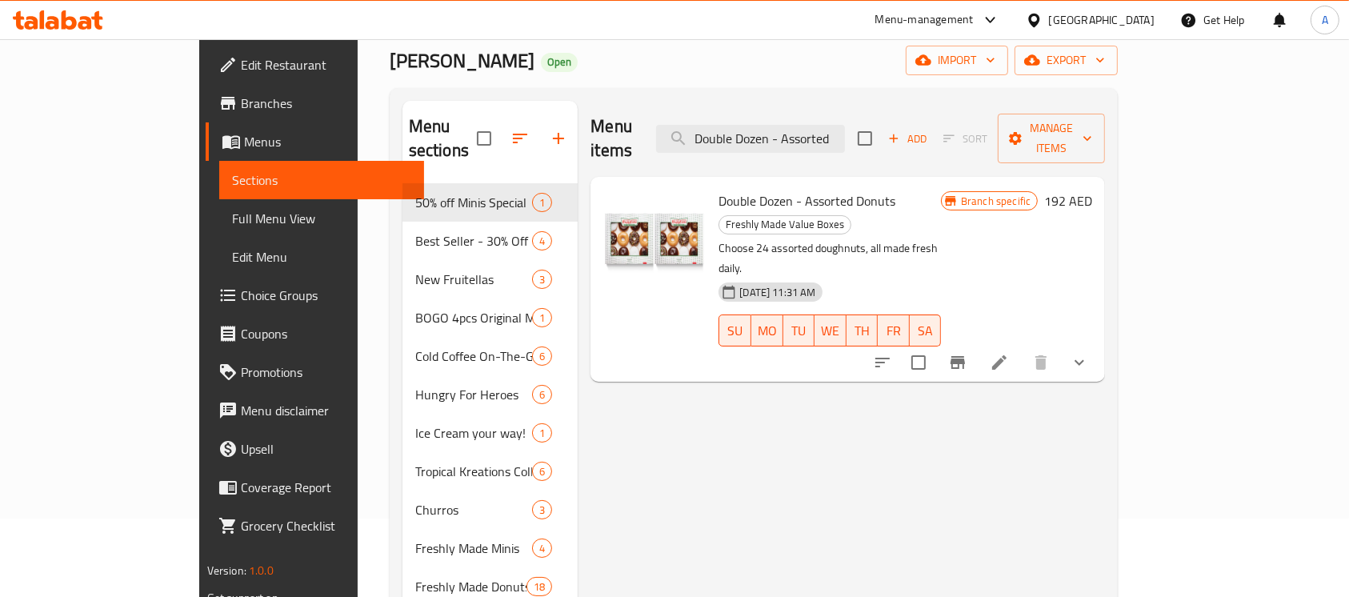
scroll to position [0, 0]
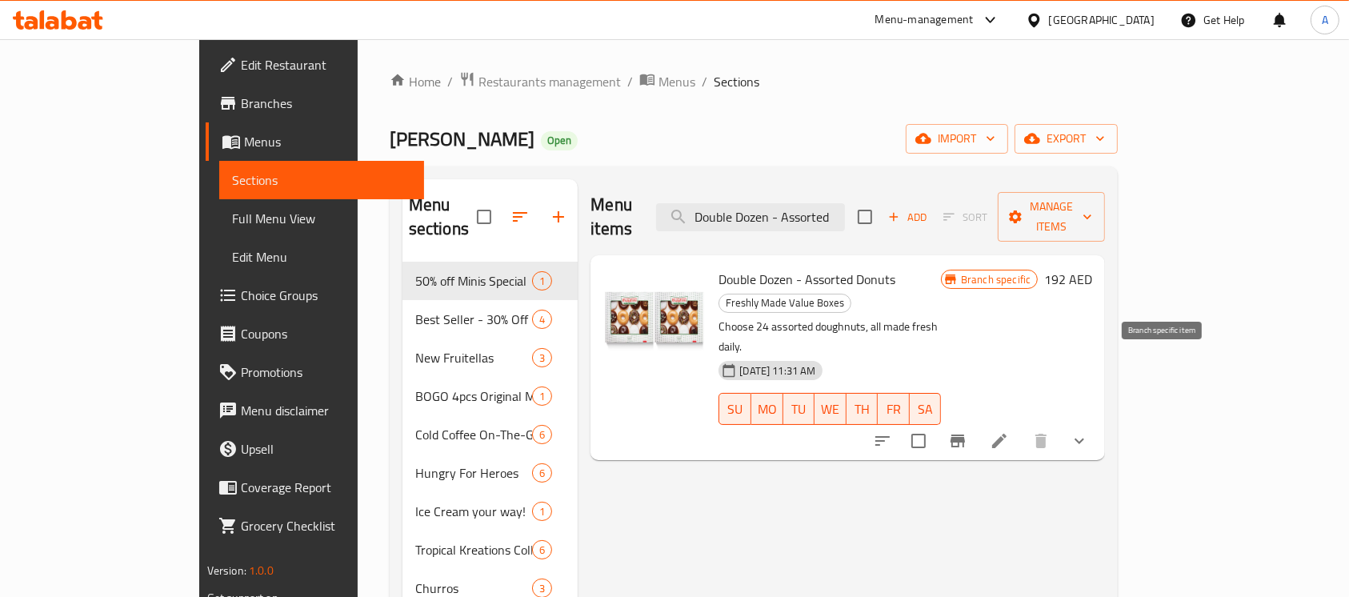
click at [977, 422] on button "Branch-specific-item" at bounding box center [958, 441] width 38 height 38
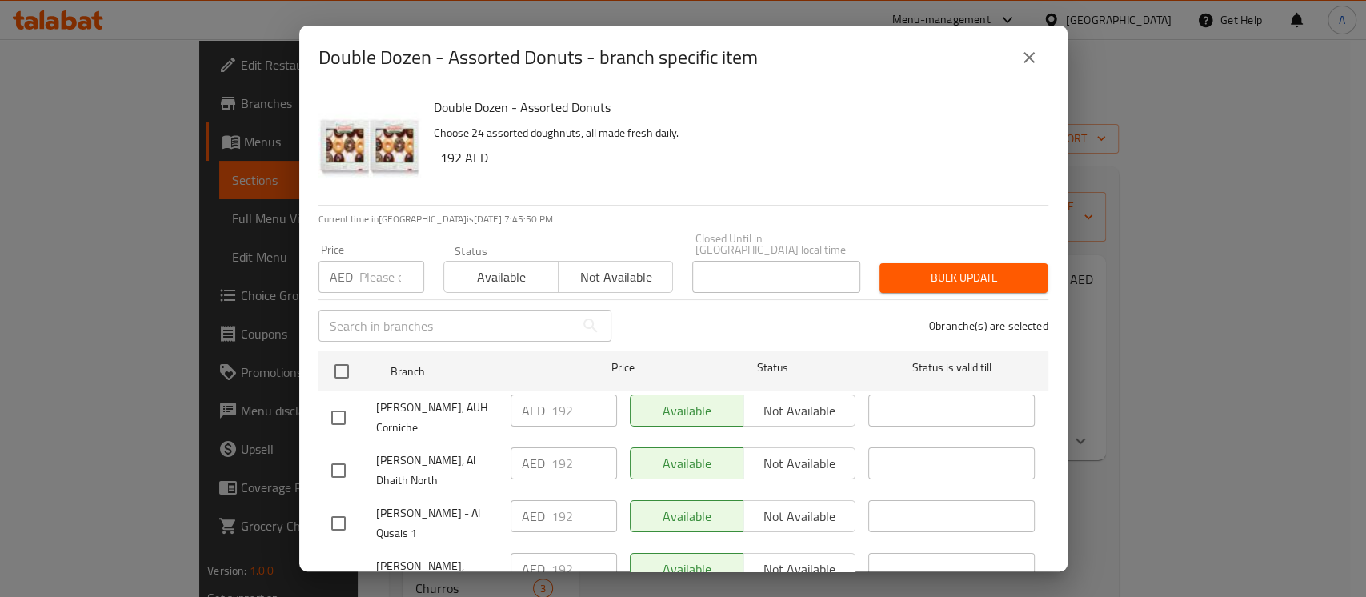
click at [1029, 60] on icon "close" at bounding box center [1029, 57] width 19 height 19
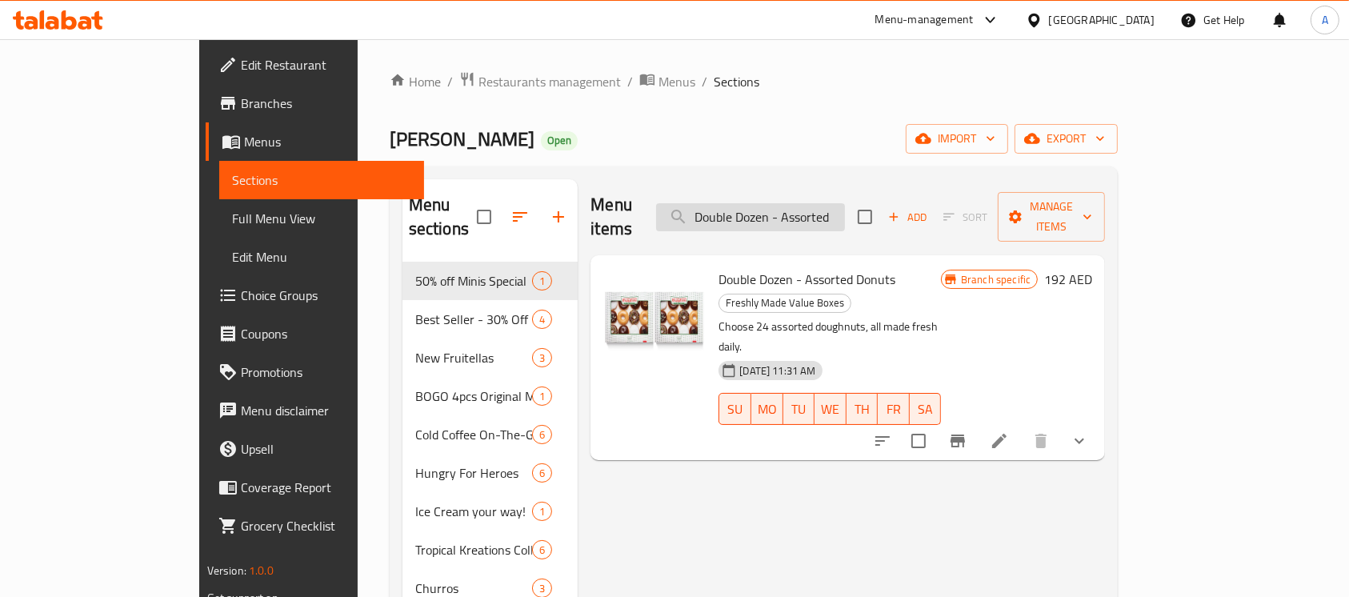
click at [815, 203] on input "Double Dozen - Assorted" at bounding box center [750, 217] width 189 height 28
paste input "Mix"
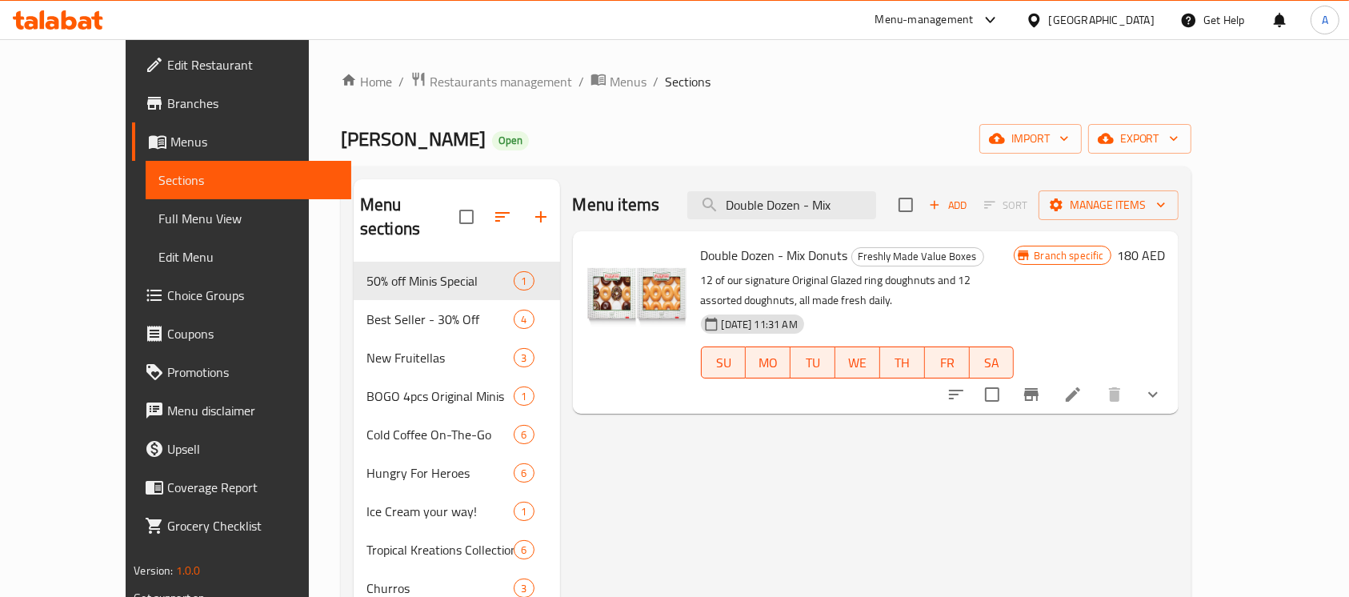
type input "Double Dozen - Mix"
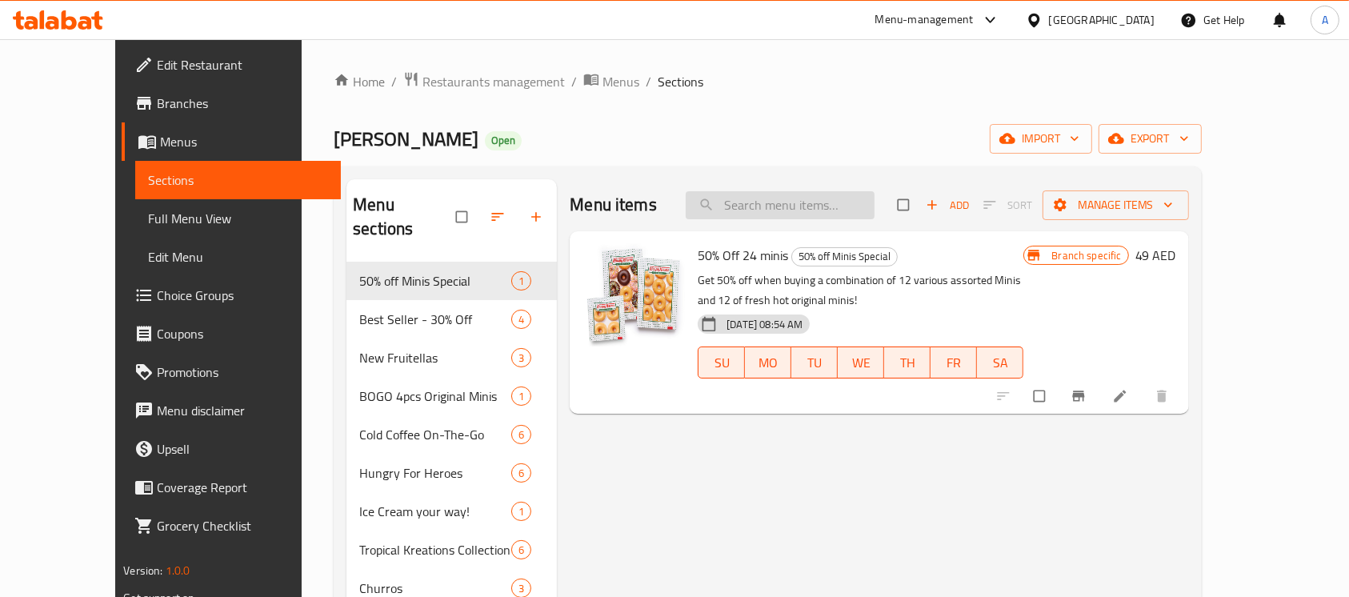
click at [813, 199] on input "search" at bounding box center [780, 205] width 189 height 28
paste input "Double Dozen - Mix"
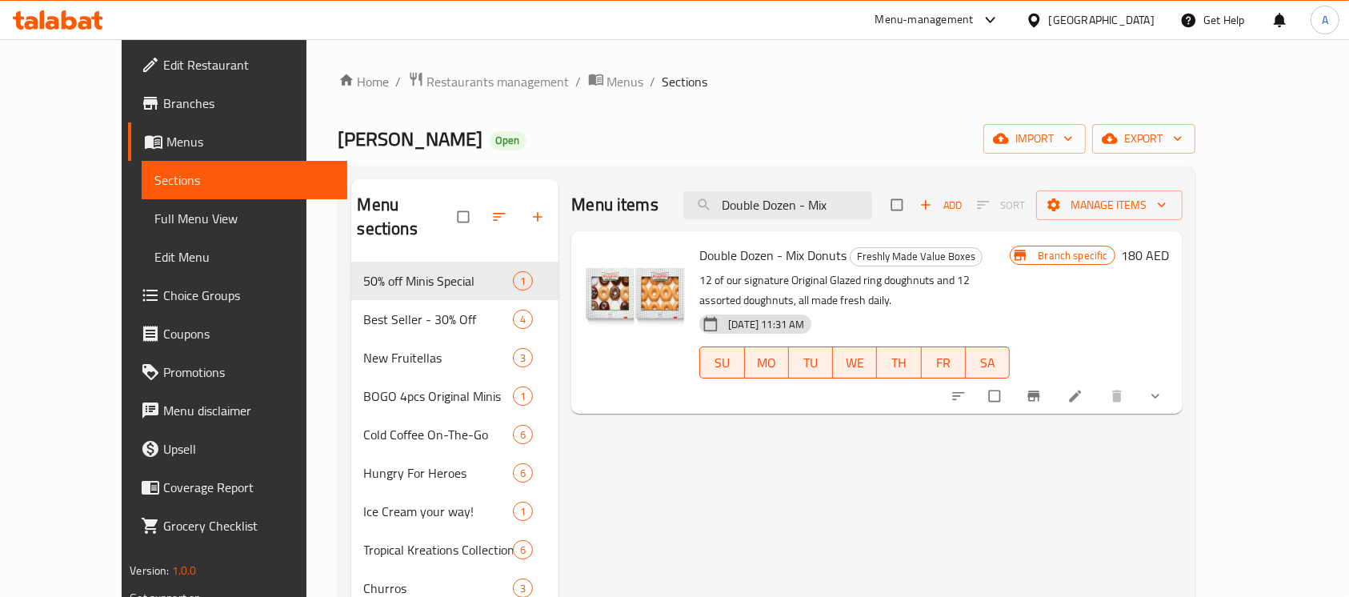
type input "Double Dozen - Mix"
click at [1042, 388] on icon "Branch-specific-item" at bounding box center [1034, 396] width 16 height 16
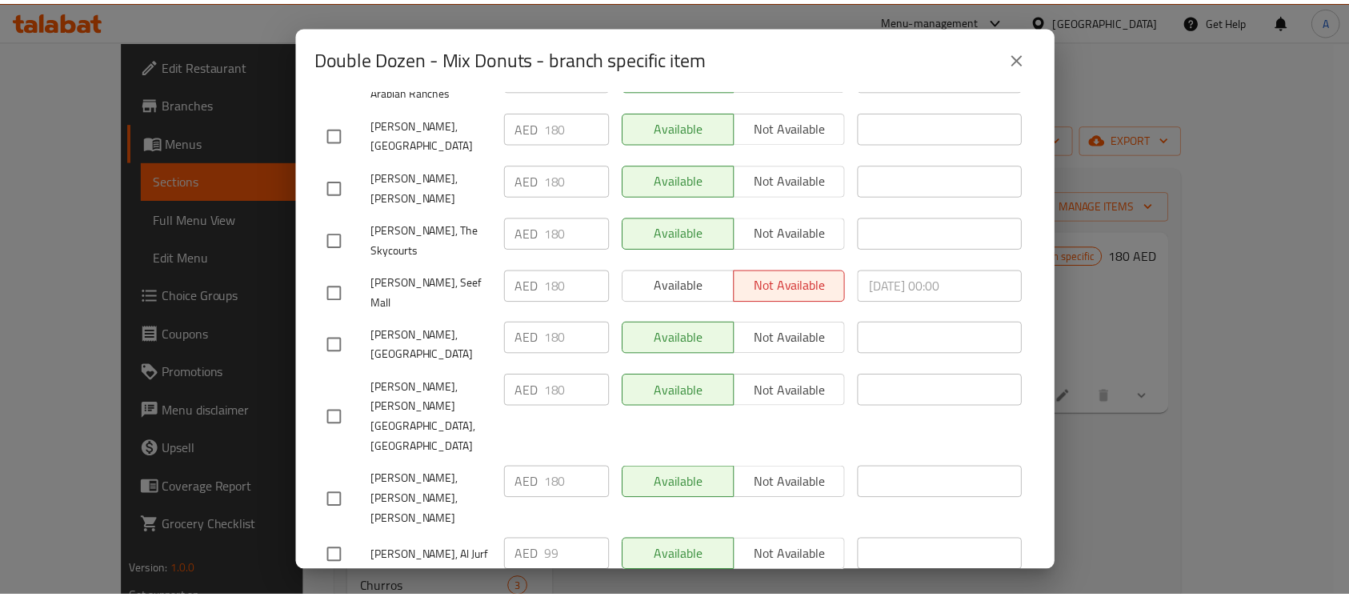
scroll to position [2774, 0]
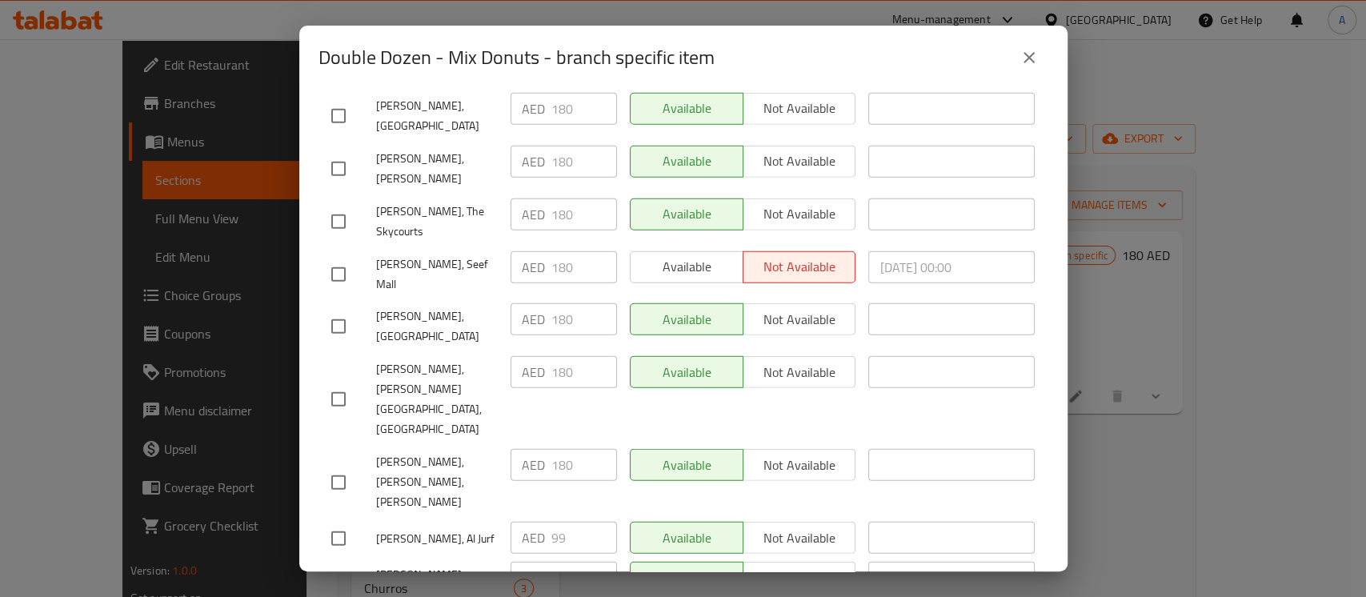
click at [1036, 57] on icon "close" at bounding box center [1029, 57] width 19 height 19
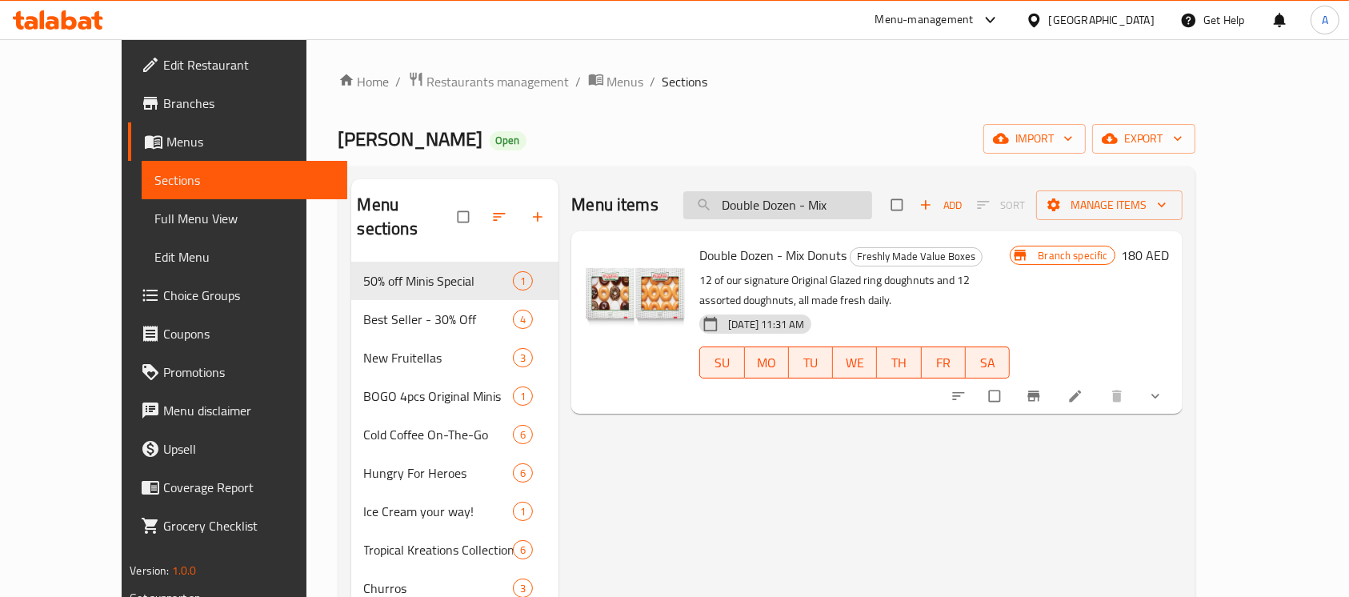
click at [872, 208] on input "Double Dozen - Mix" at bounding box center [778, 205] width 189 height 28
paste input "The Original"
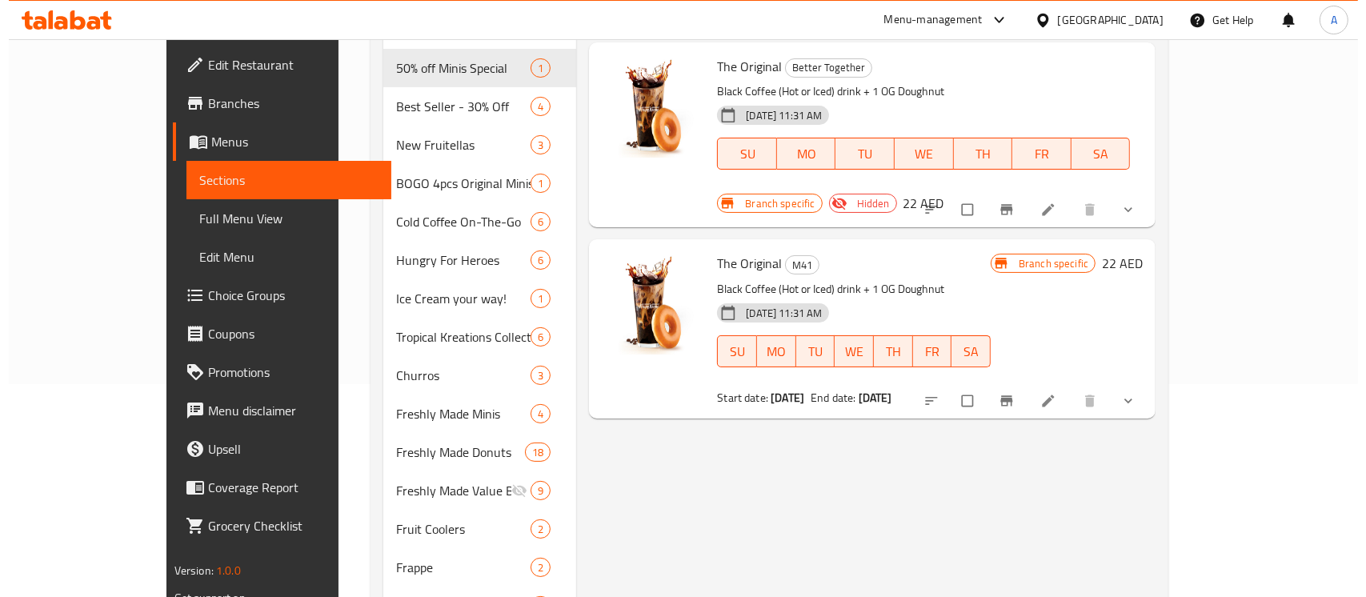
scroll to position [0, 0]
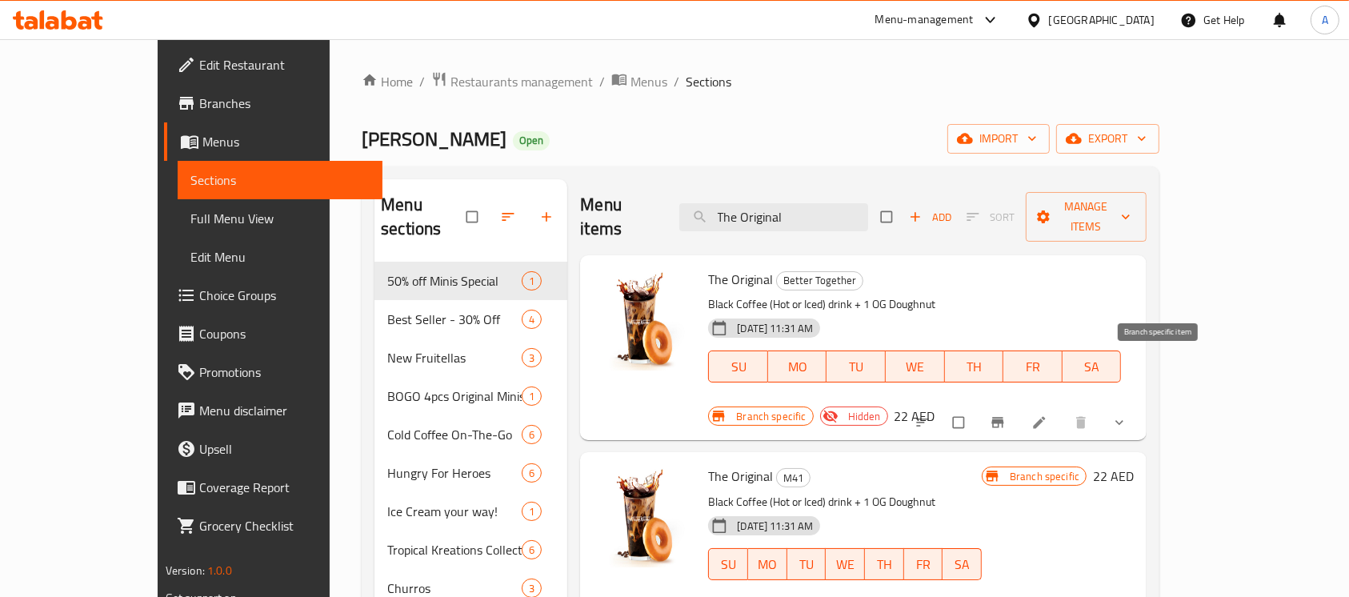
type input "The Original"
click at [1005, 418] on icon "Branch-specific-item" at bounding box center [999, 423] width 12 height 10
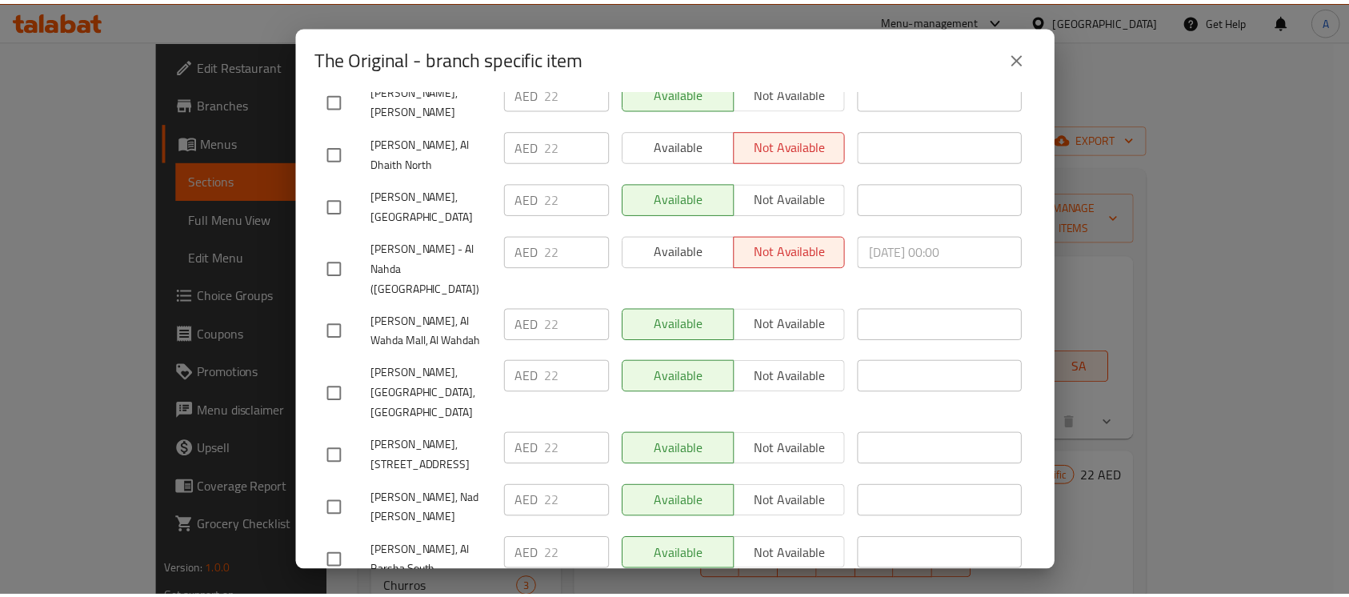
scroll to position [2774, 0]
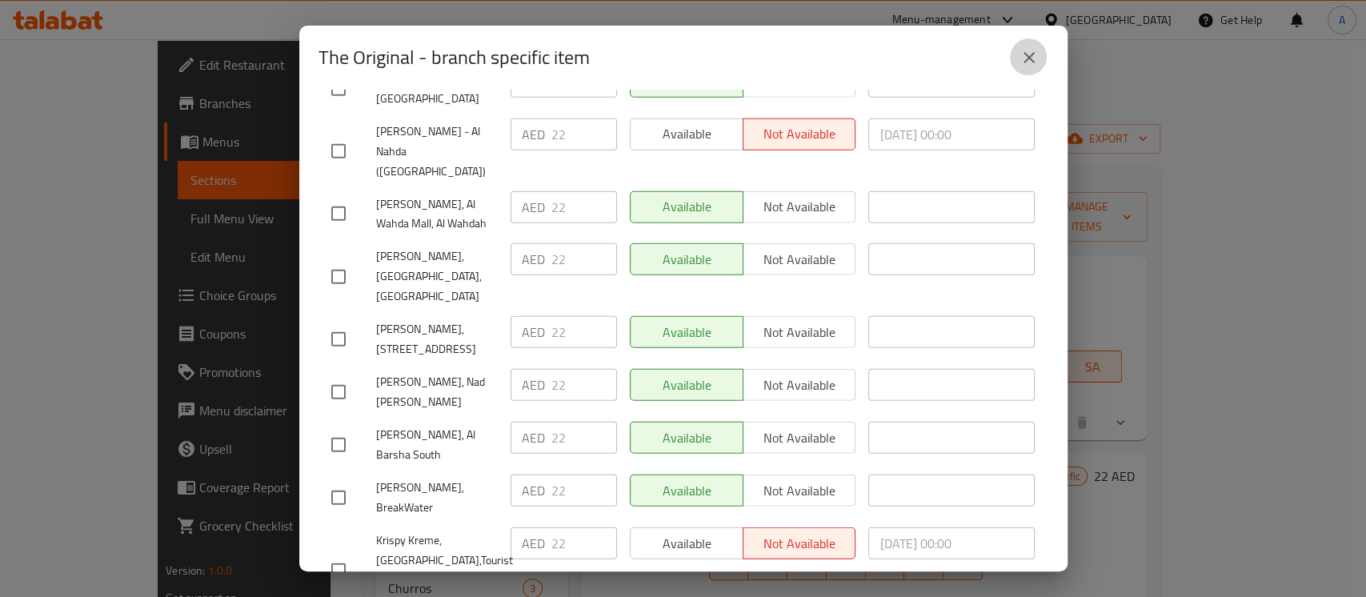
click at [1025, 54] on icon "close" at bounding box center [1029, 57] width 11 height 11
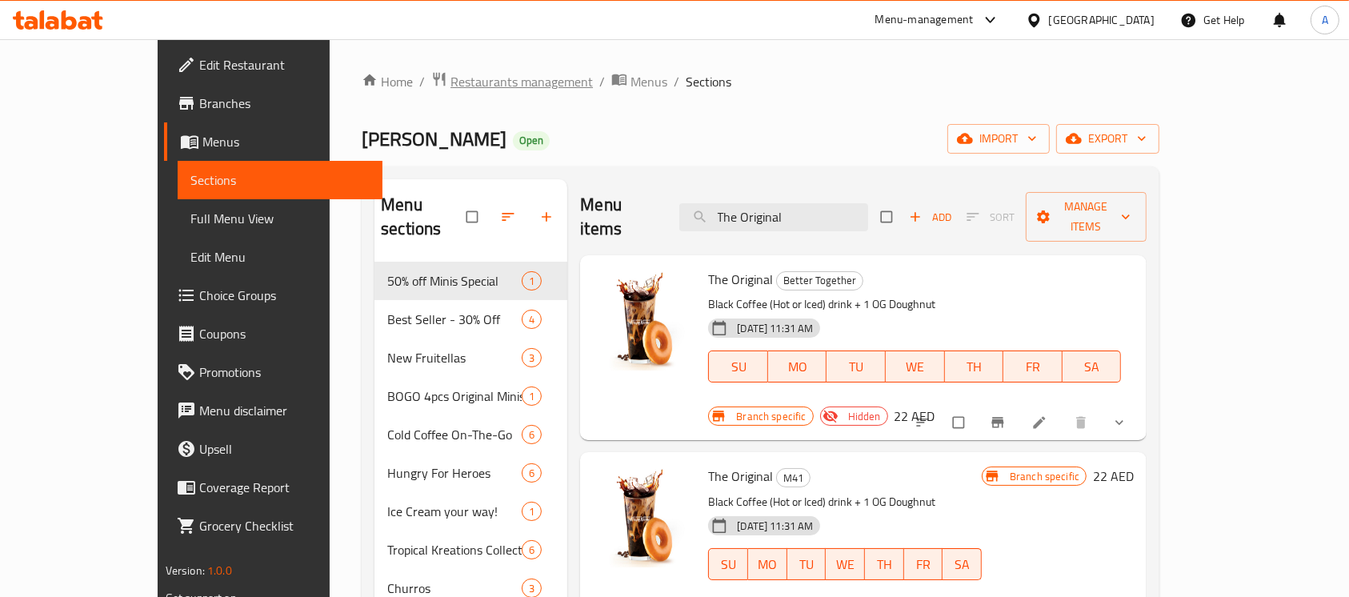
click at [451, 79] on span "Restaurants management" at bounding box center [522, 81] width 142 height 19
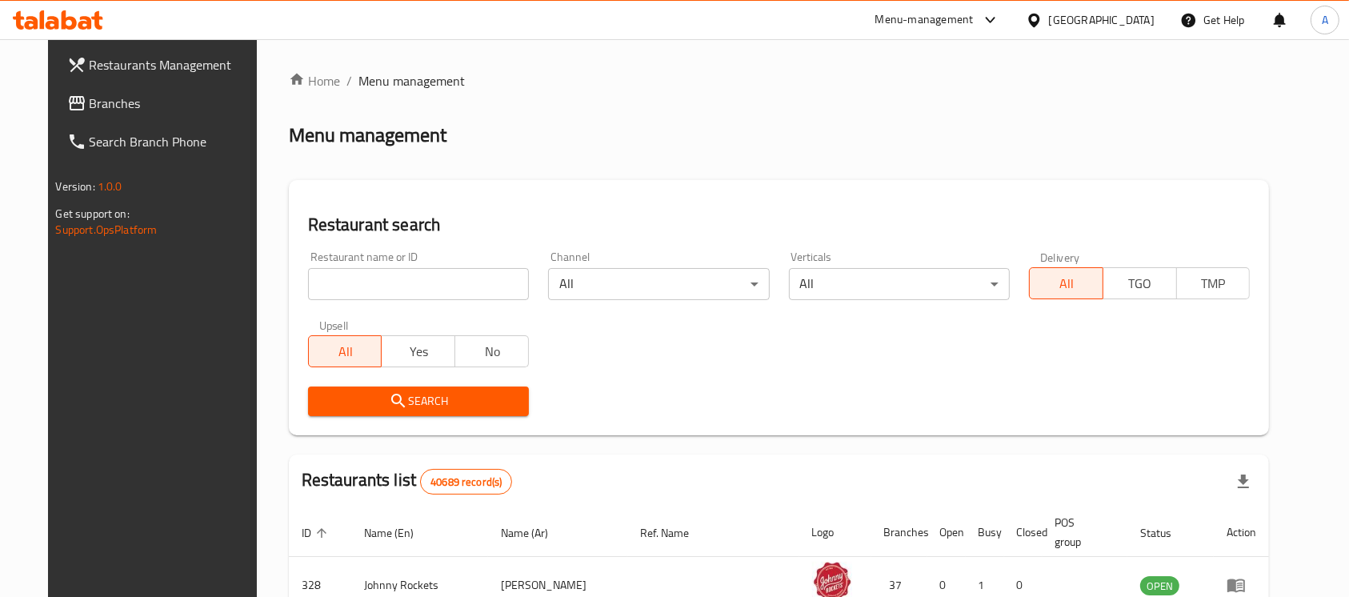
click at [1111, 26] on div "United Arab Emirates" at bounding box center [1102, 20] width 106 height 18
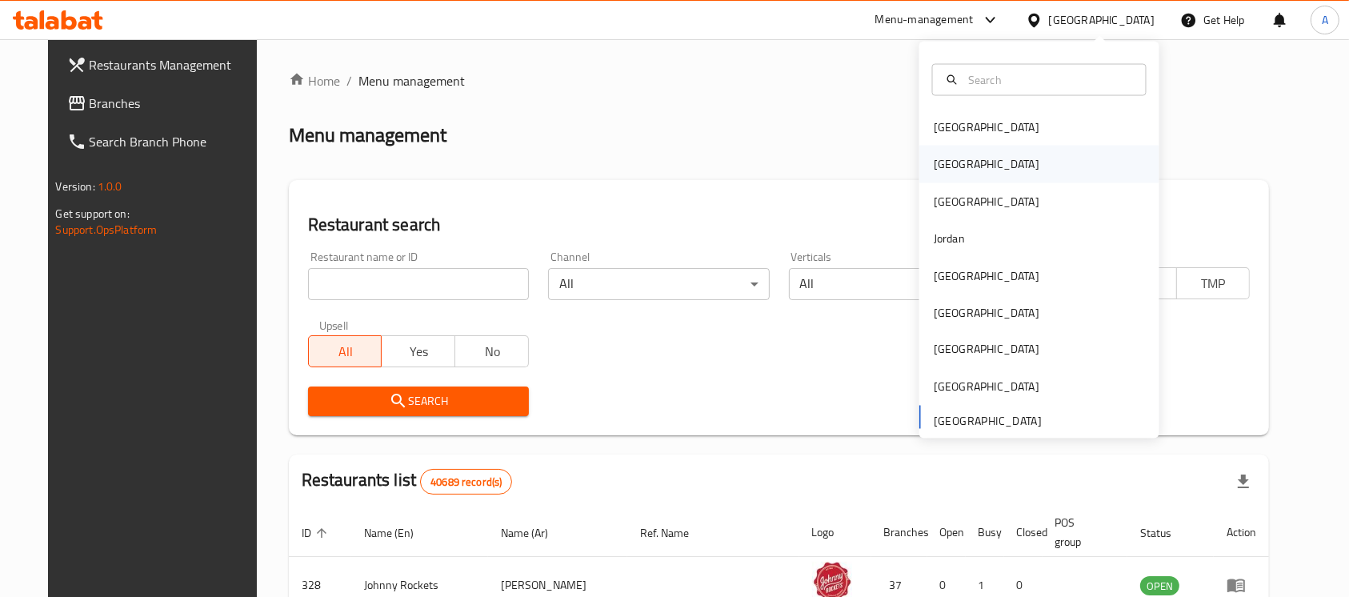
click at [948, 170] on div "[GEOGRAPHIC_DATA]" at bounding box center [987, 164] width 106 height 18
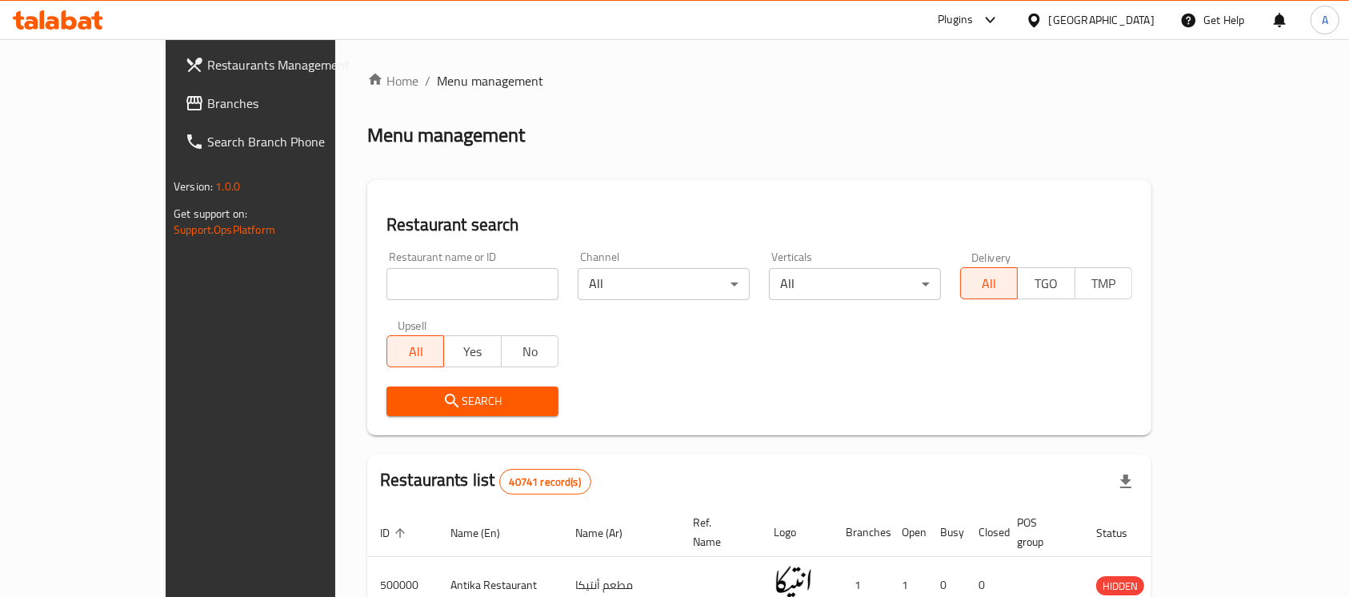
click at [387, 275] on input "search" at bounding box center [473, 284] width 172 height 32
paste input "683476"
type input "683476"
click at [399, 391] on span "Search" at bounding box center [472, 401] width 146 height 20
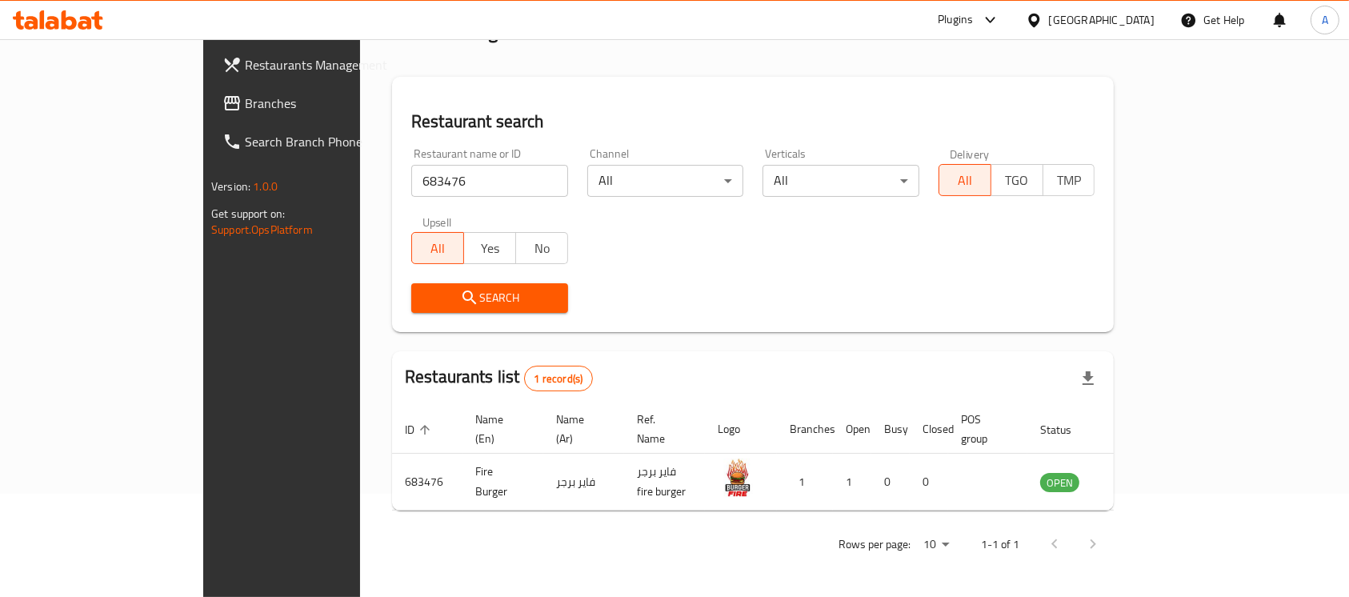
scroll to position [73, 0]
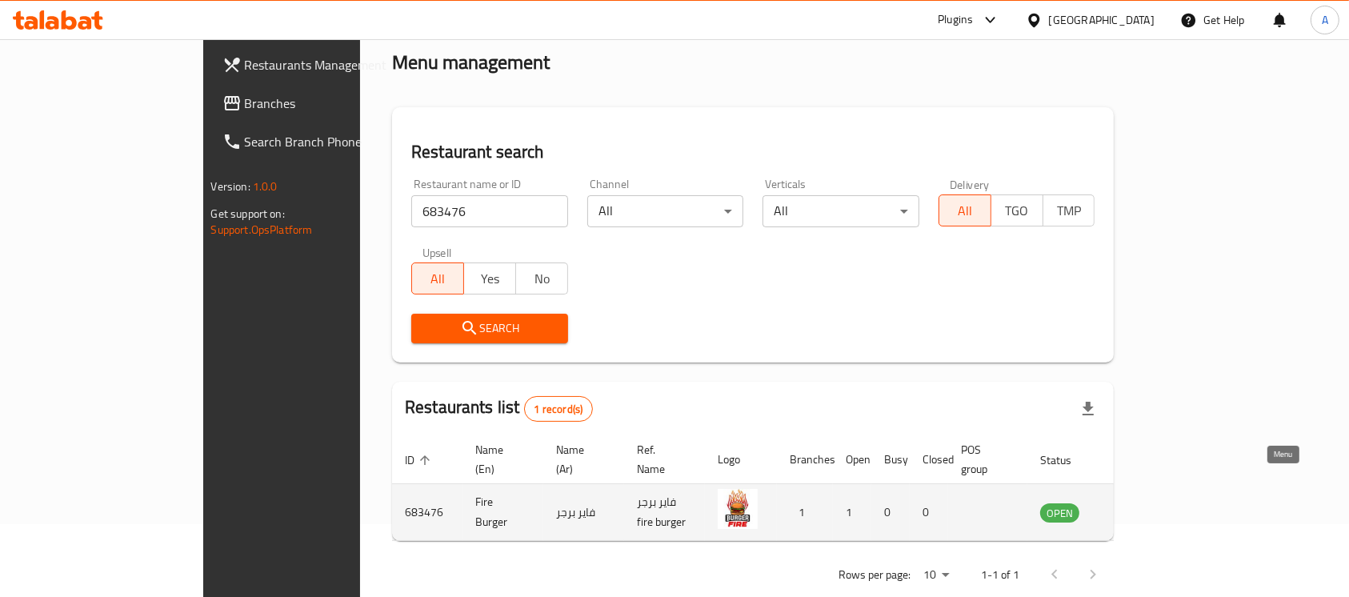
click at [1141, 510] on icon "enhanced table" at bounding box center [1138, 513] width 6 height 6
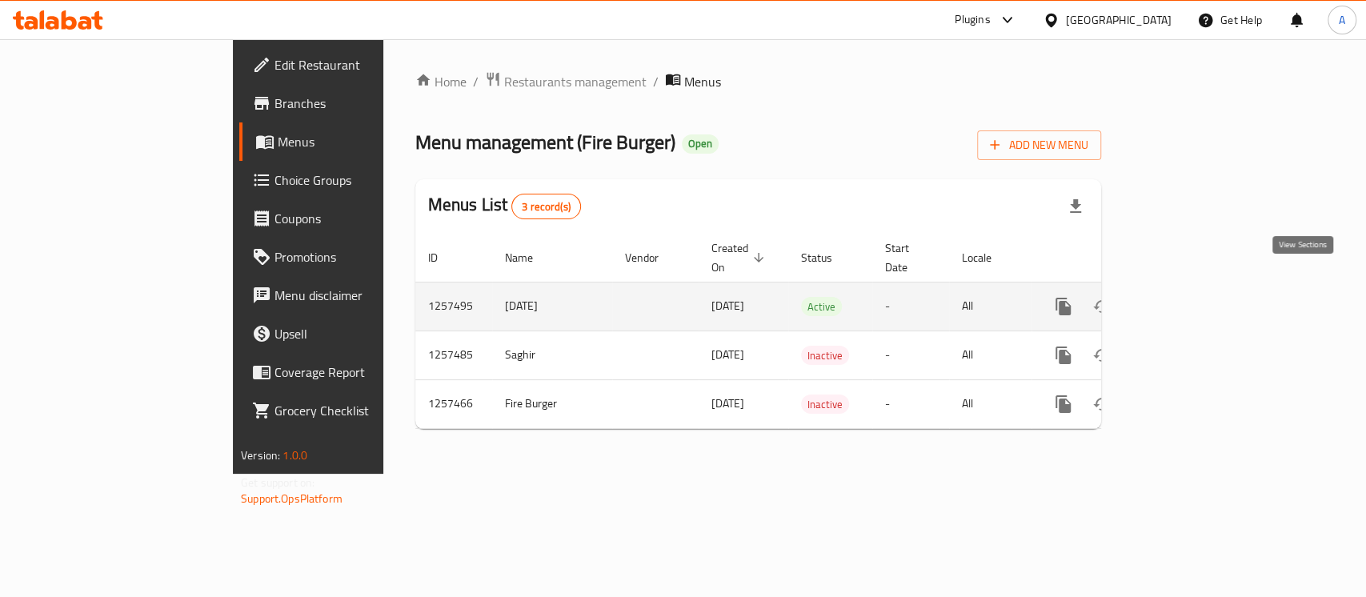
click at [1186, 299] on icon "enhanced table" at bounding box center [1179, 306] width 14 height 14
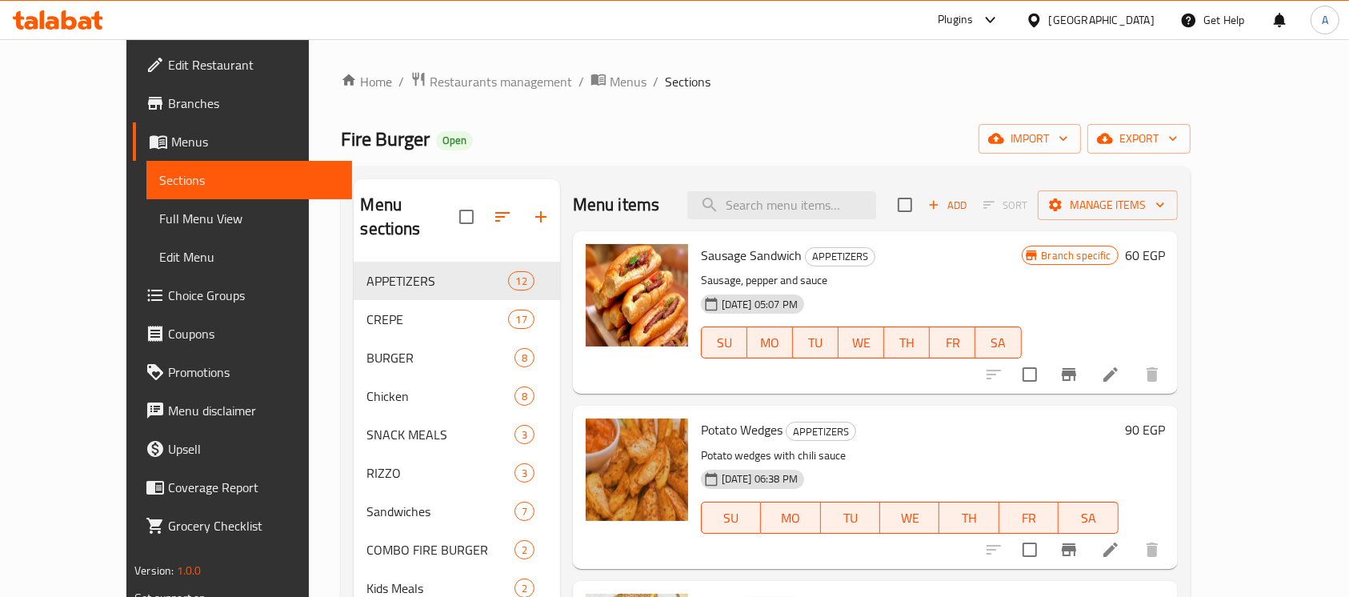
click at [868, 176] on div "Menu sections APPETIZERS 12 CREPE 17 BURGER 8 Chicken 8 SNACK MEALS 3 RIZZO 3 S…" at bounding box center [765, 477] width 849 height 623
click at [876, 200] on input "search" at bounding box center [782, 205] width 189 height 28
paste input "340512307"
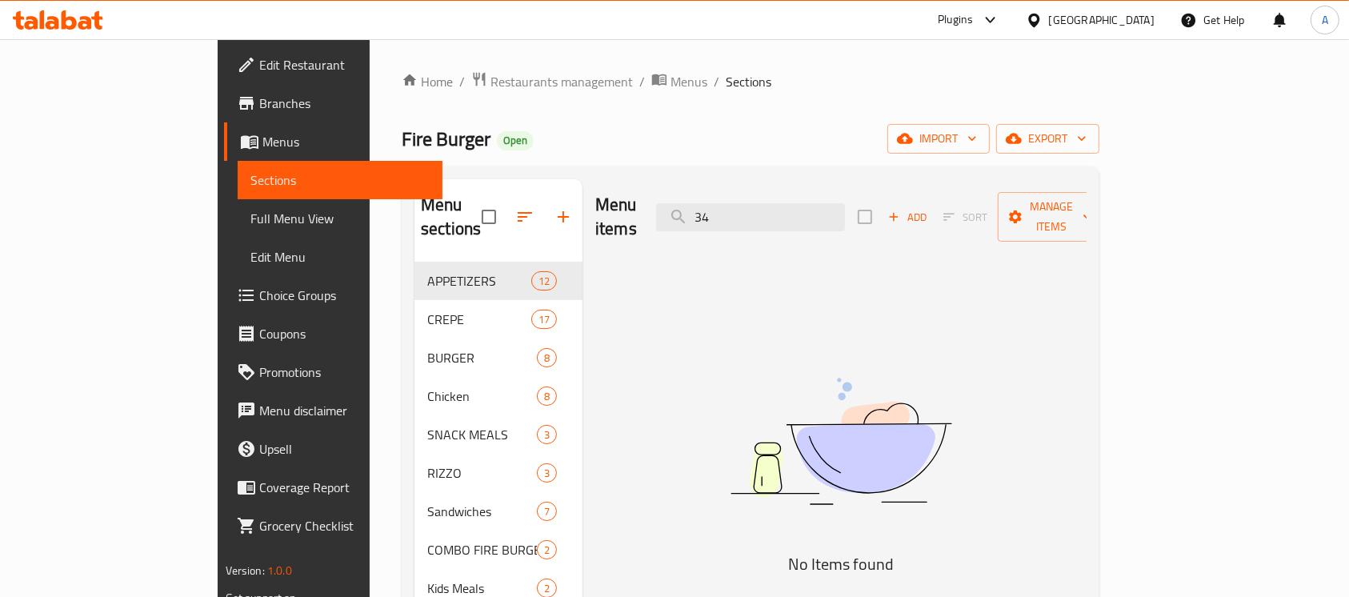
type input "3"
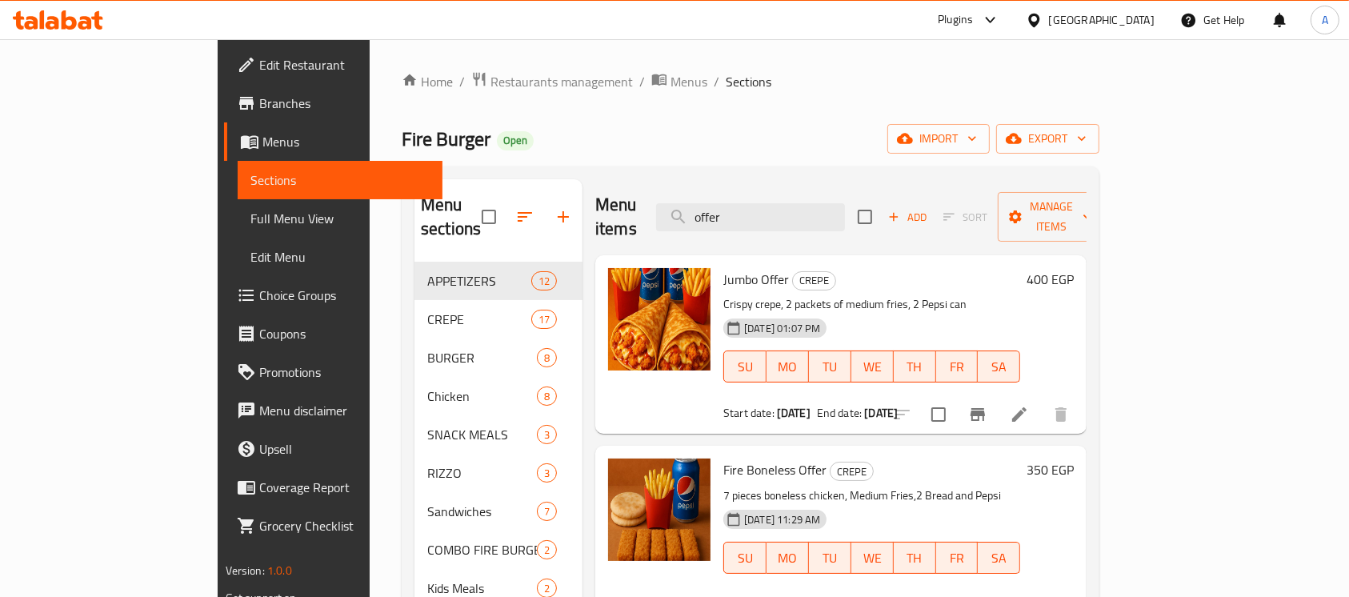
click at [980, 295] on p "Crispy crepe, 2 packets of medium fries, 2 Pepsi can" at bounding box center [872, 305] width 297 height 20
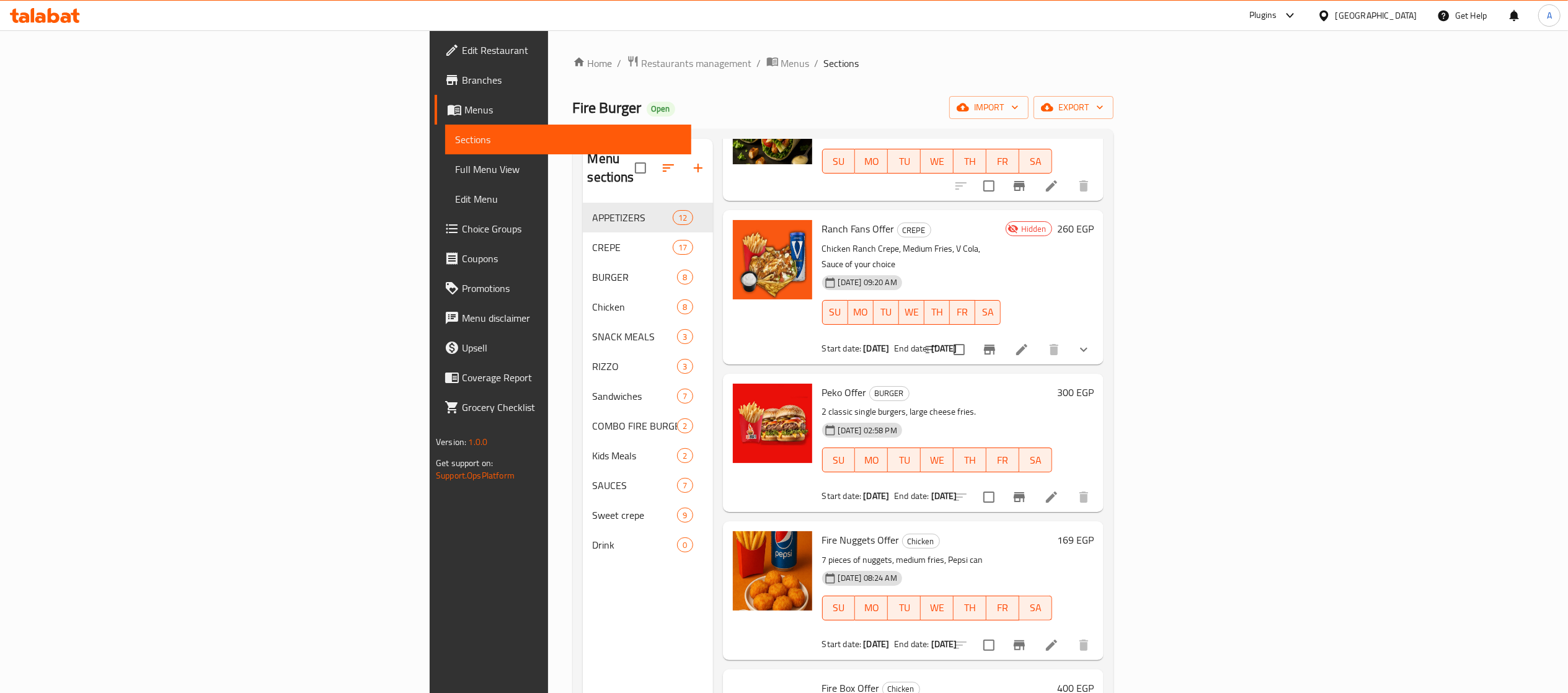
scroll to position [714, 0]
click at [822, 219] on span "Ranch Fans Offer" at bounding box center [858, 228] width 73 height 19
copy h6 "Ranch Fans Offer"
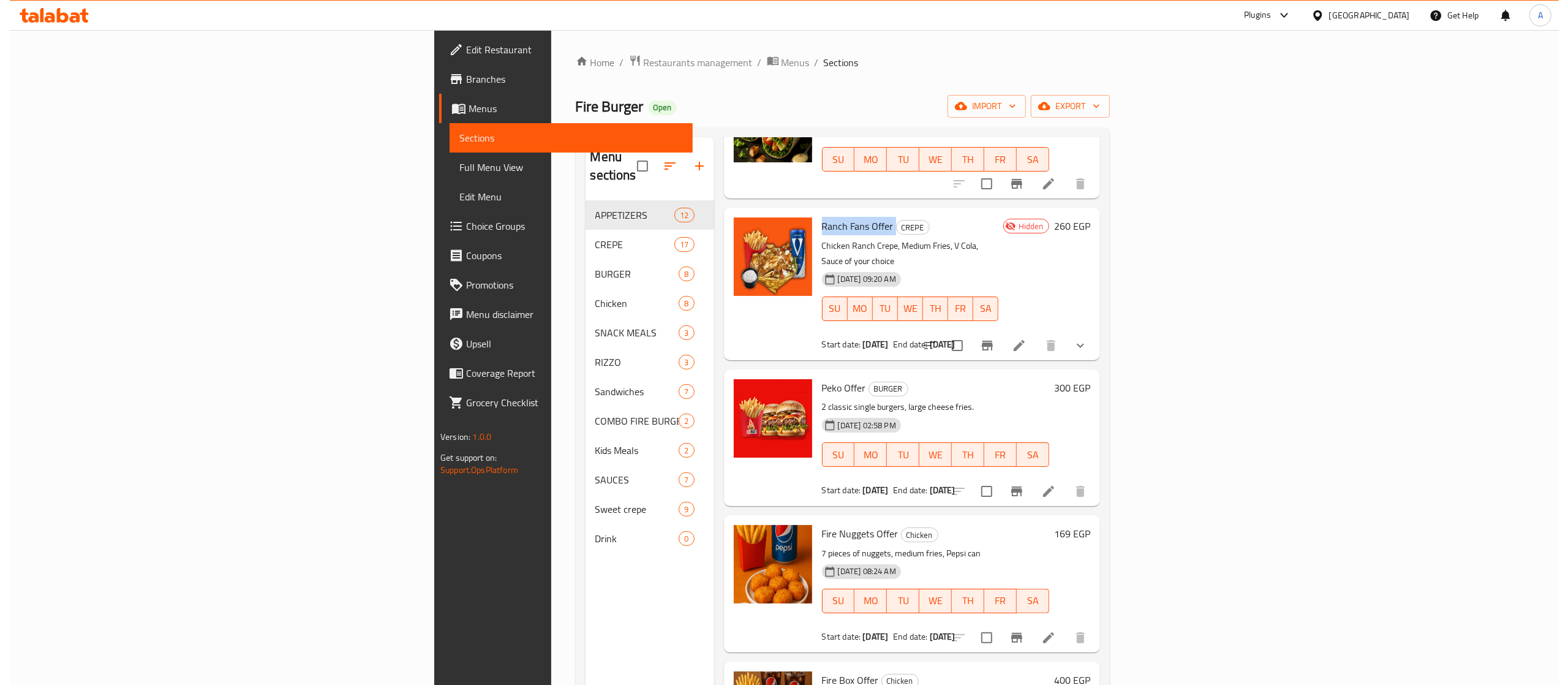
scroll to position [0, 0]
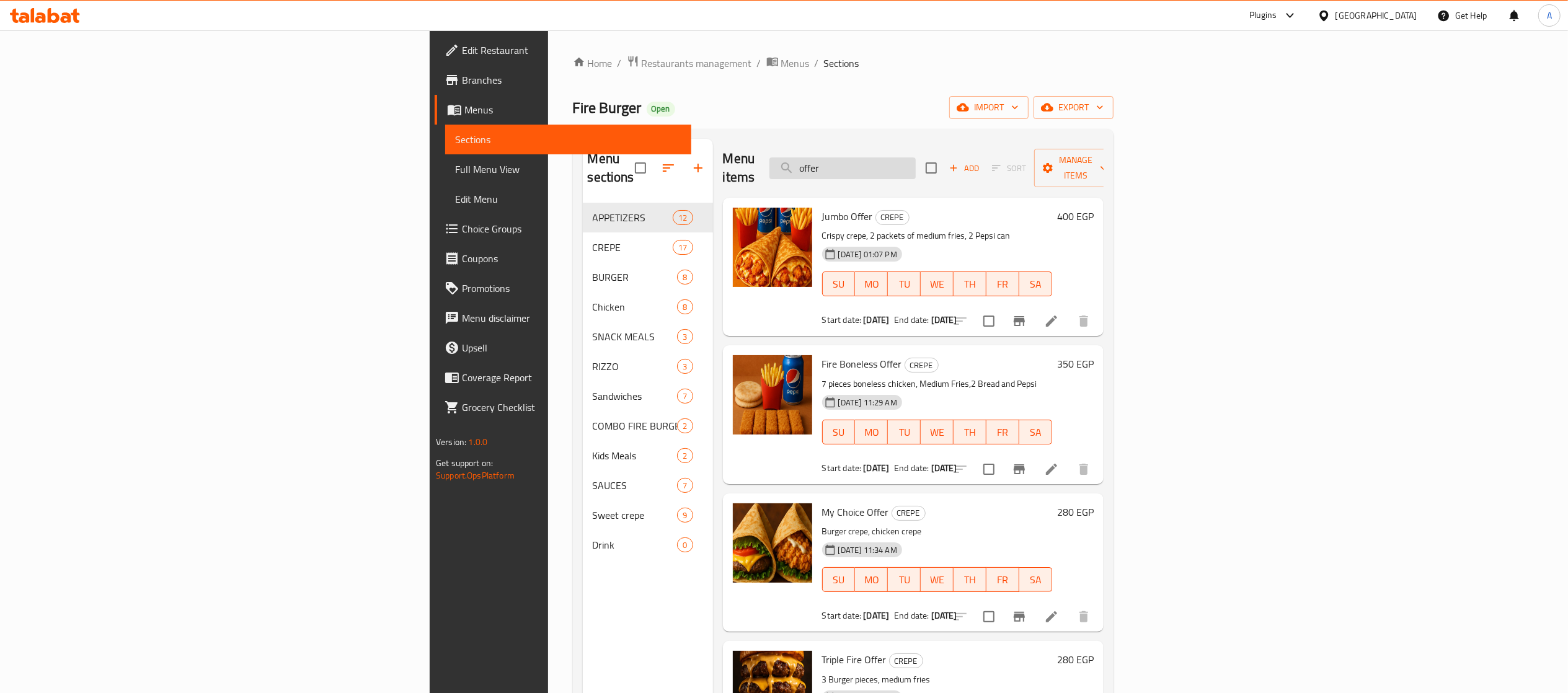
click at [916, 161] on input "offer" at bounding box center [842, 168] width 146 height 22
paste input "Ranch Fans Offer"
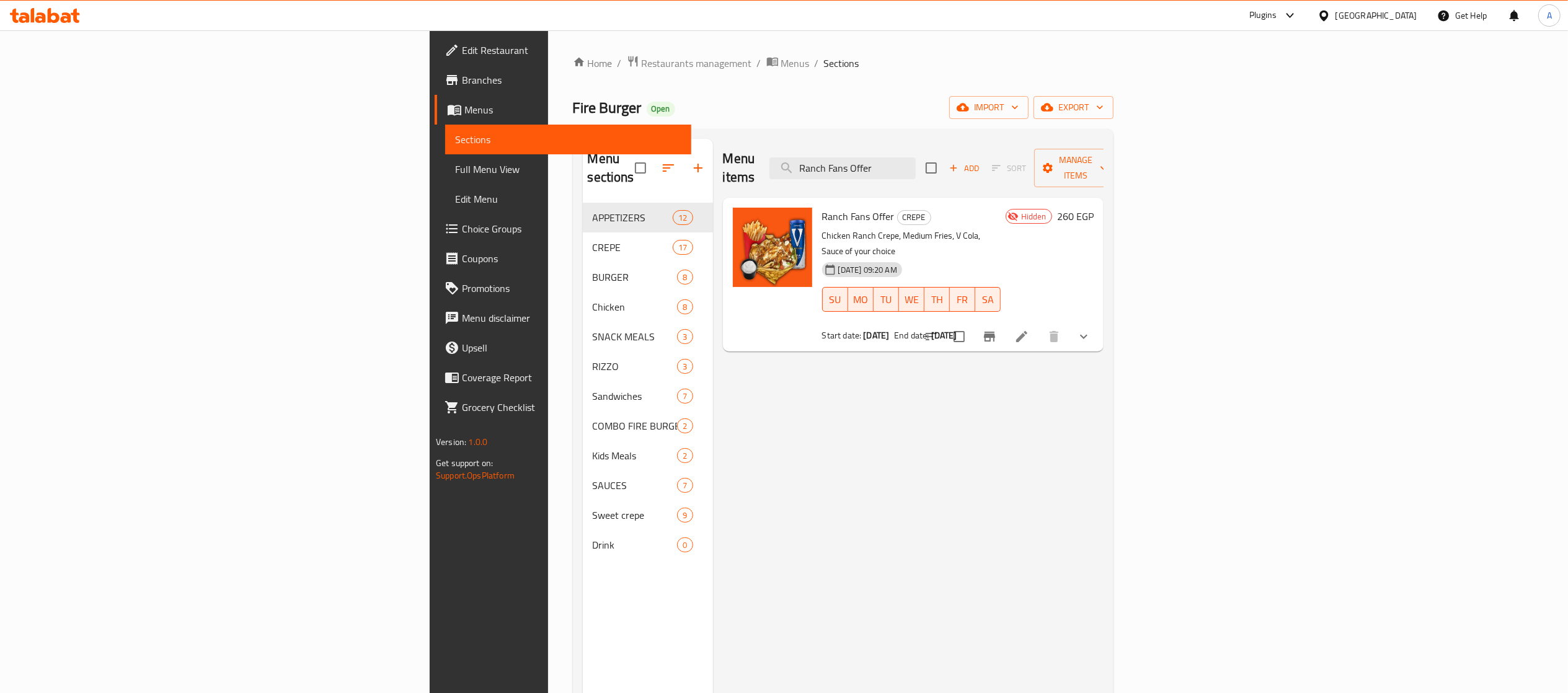
type input "Ranch Fans Offer"
click at [1057, 317] on div "Menu items Ranch Fans Offer Add Sort Manage items Ranch Fans Offer CREPE Chicke…" at bounding box center [908, 485] width 390 height 693
click at [1057, 329] on icon "show more" at bounding box center [1084, 336] width 15 height 15
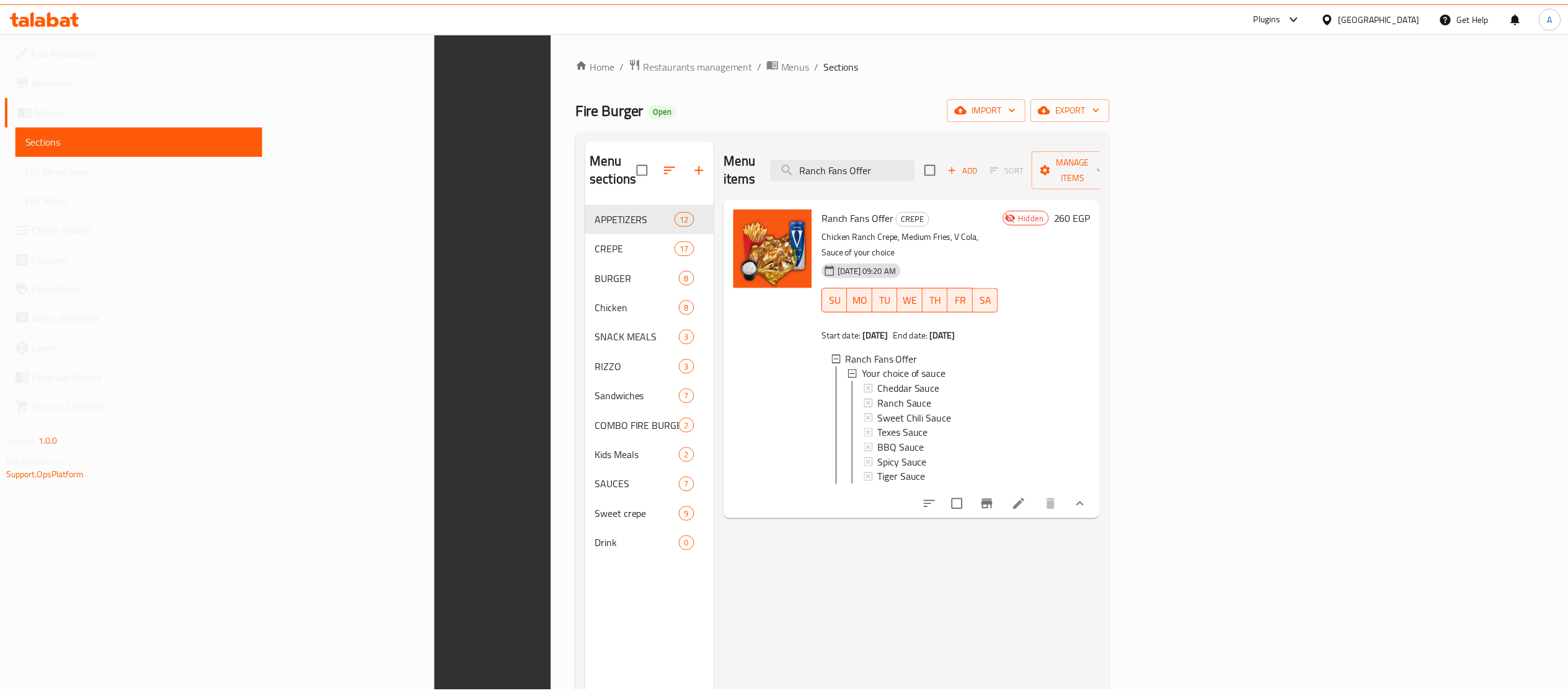
scroll to position [173, 0]
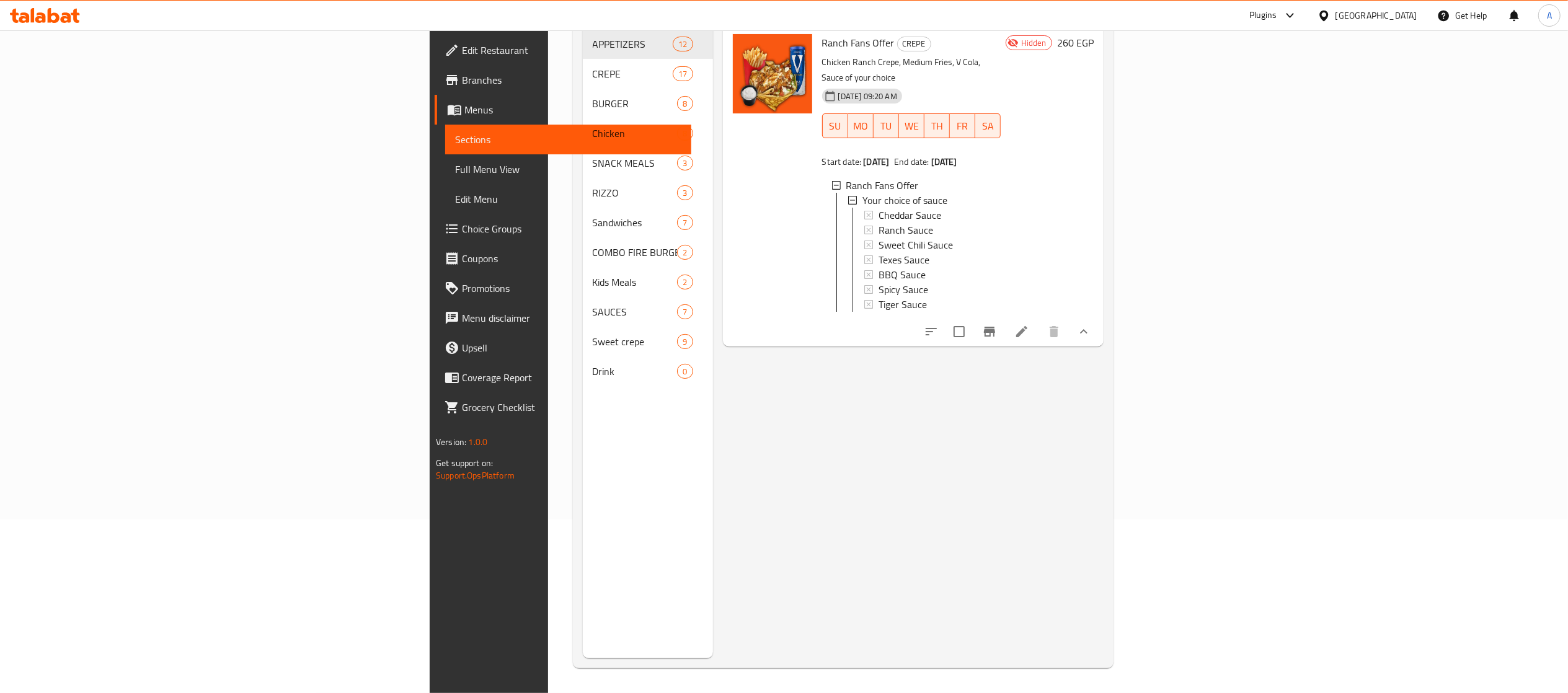
click at [1005, 317] on button "Branch-specific-item" at bounding box center [989, 331] width 29 height 29
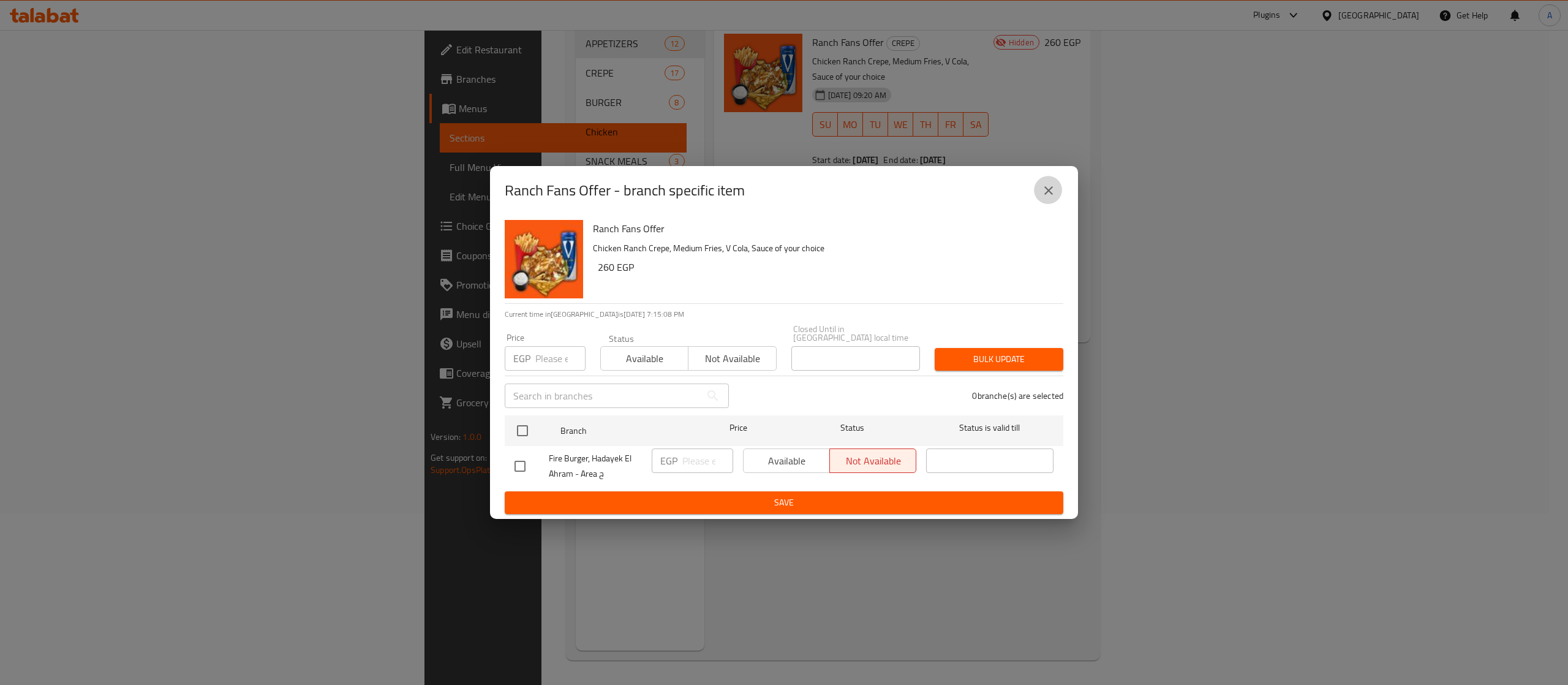
click at [1045, 195] on icon "close" at bounding box center [1048, 190] width 15 height 15
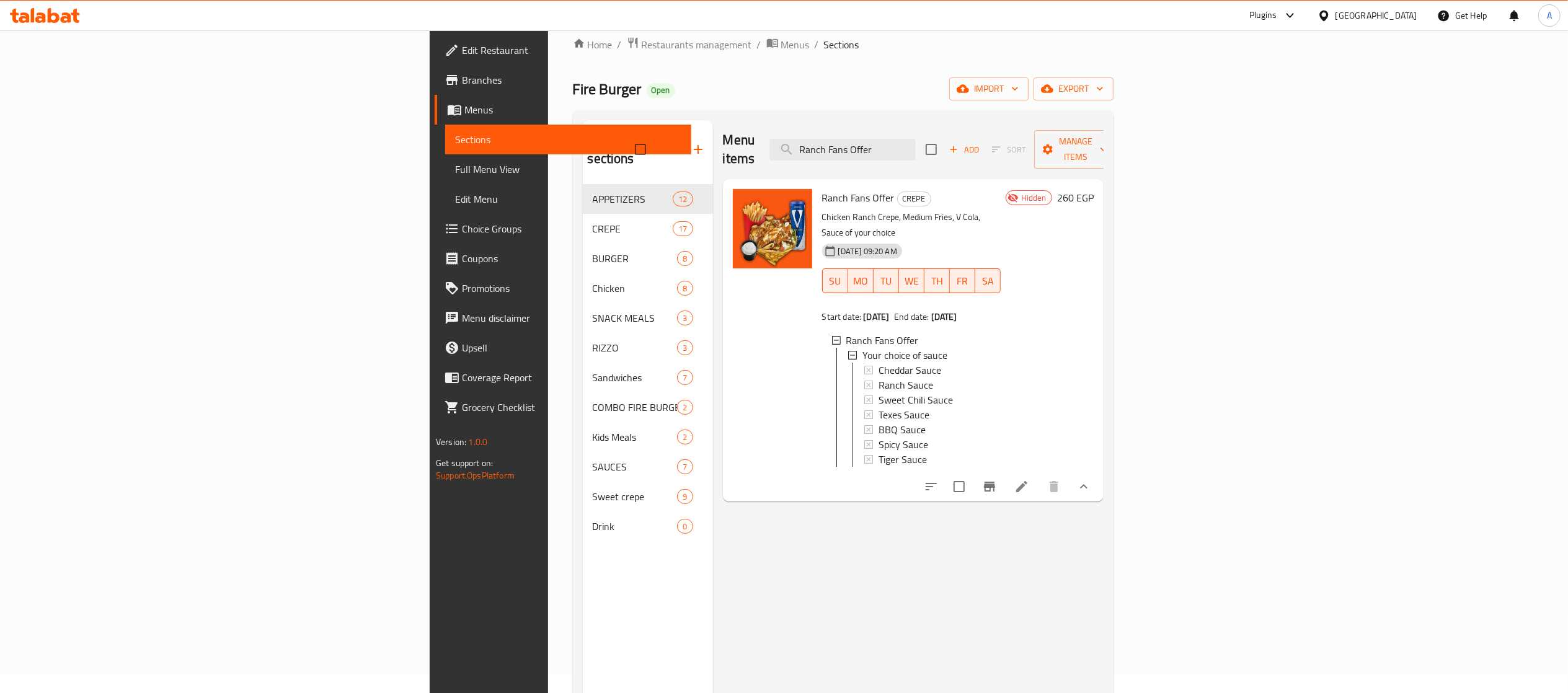
scroll to position [0, 0]
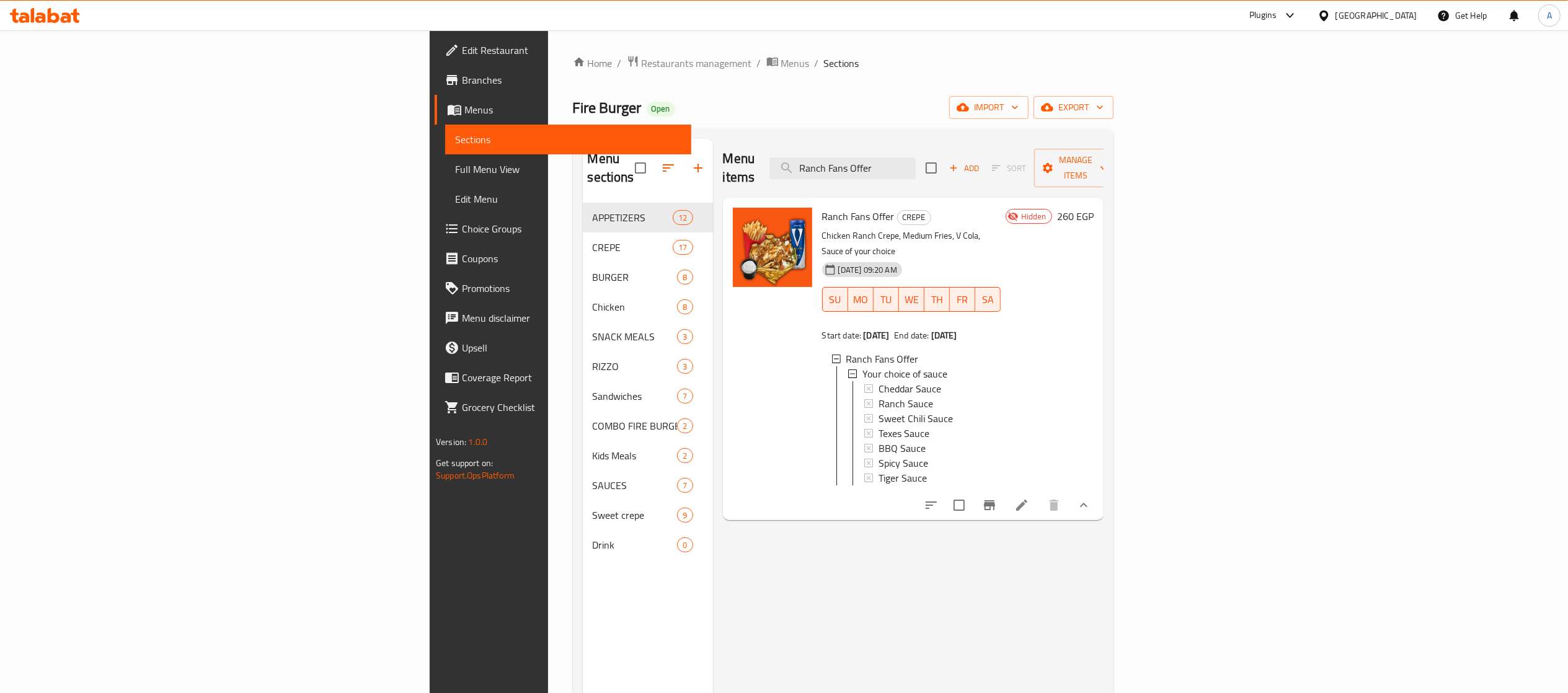
click at [972, 461] on input "checkbox" at bounding box center [959, 506] width 26 height 26
checkbox input "true"
click at [1057, 149] on div "Add Sort Manage items" at bounding box center [1021, 168] width 191 height 39
click at [1057, 167] on button "Manage items" at bounding box center [1075, 168] width 83 height 39
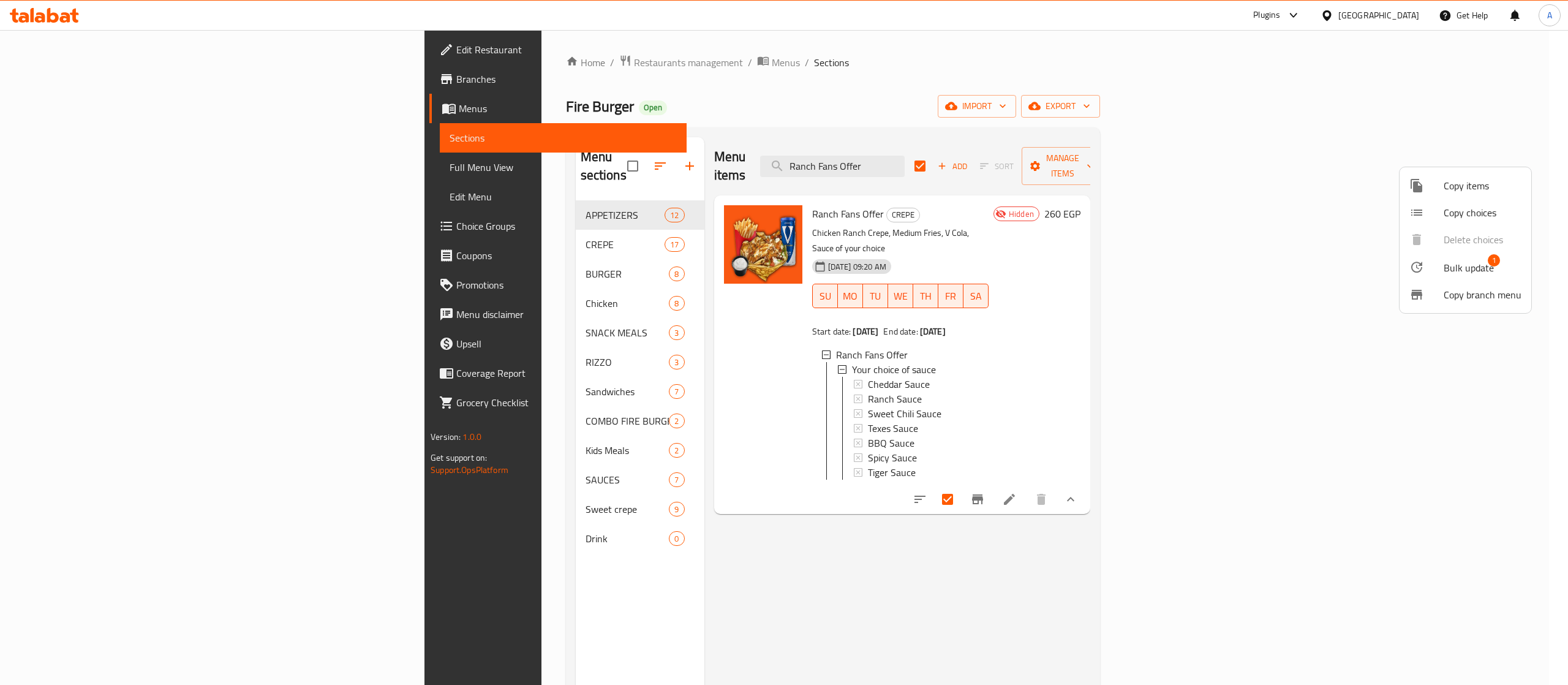
click at [1045, 259] on div at bounding box center [1426, 266] width 34 height 15
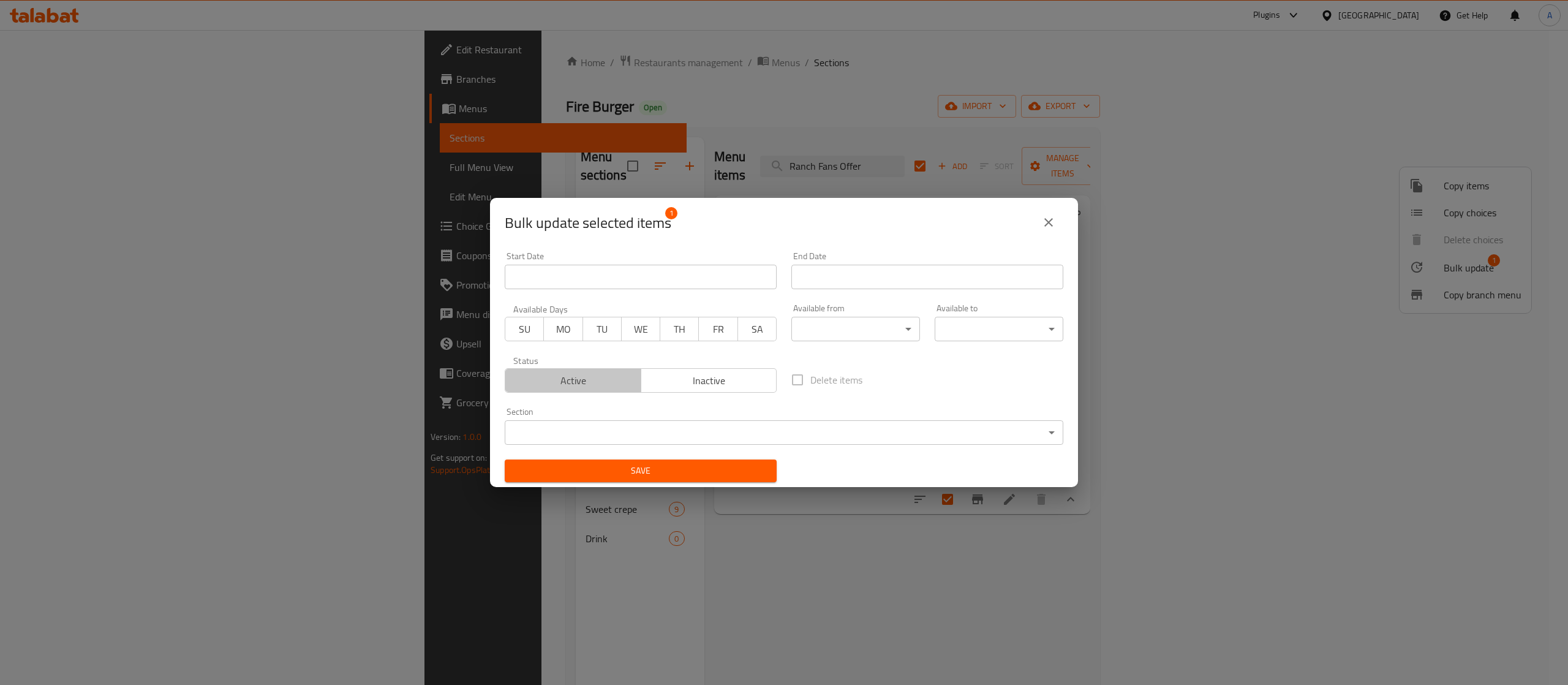
click at [576, 379] on span "Active" at bounding box center [573, 380] width 126 height 18
click at [608, 456] on span "Save" at bounding box center [641, 471] width 253 height 15
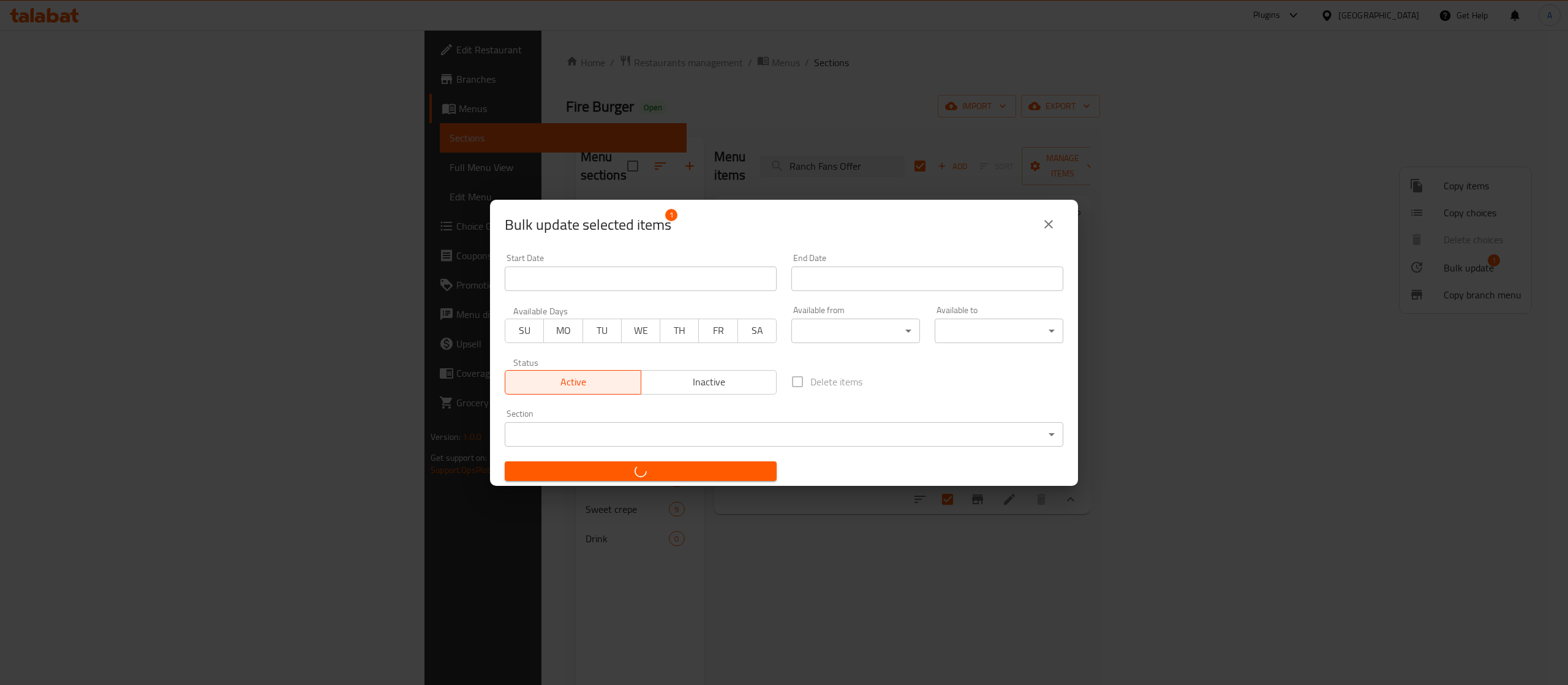
checkbox input "false"
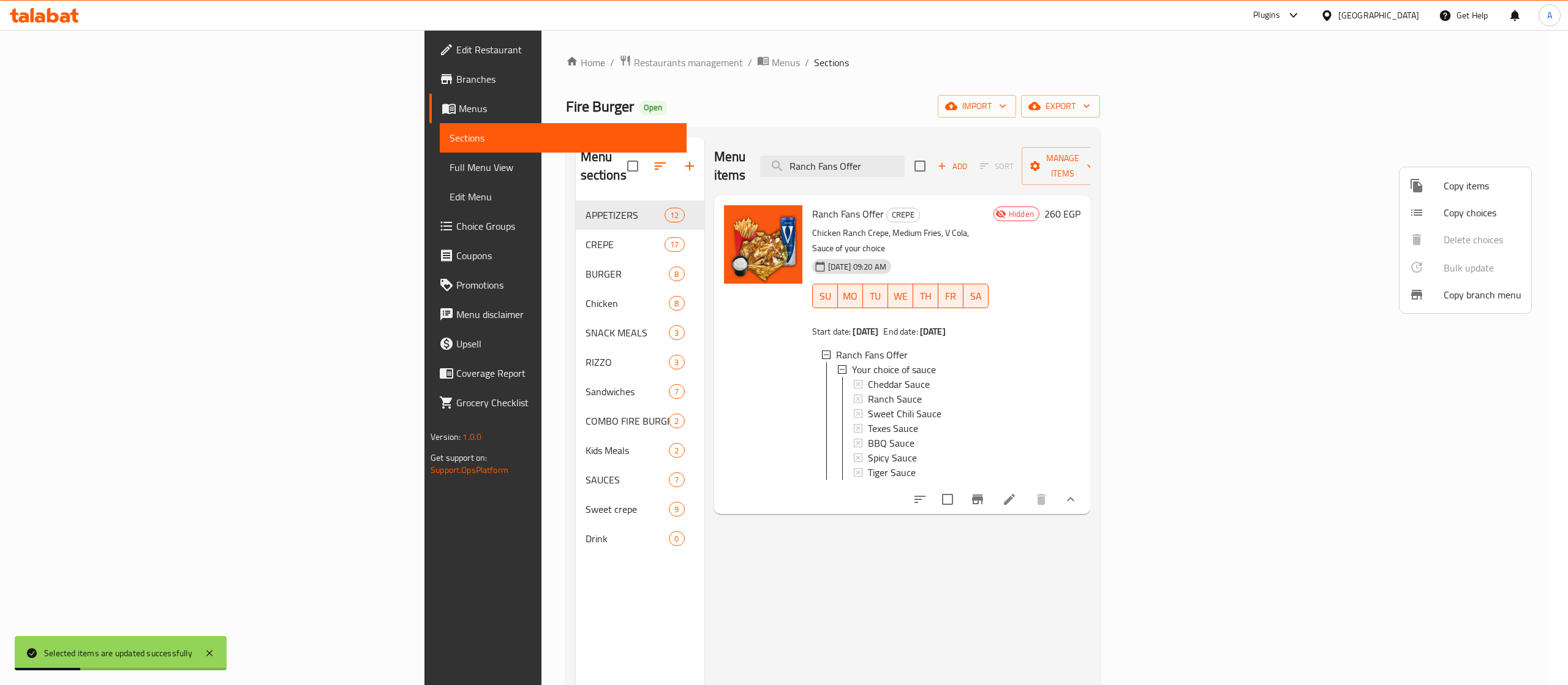
click at [1045, 456] on div at bounding box center [784, 342] width 1568 height 685
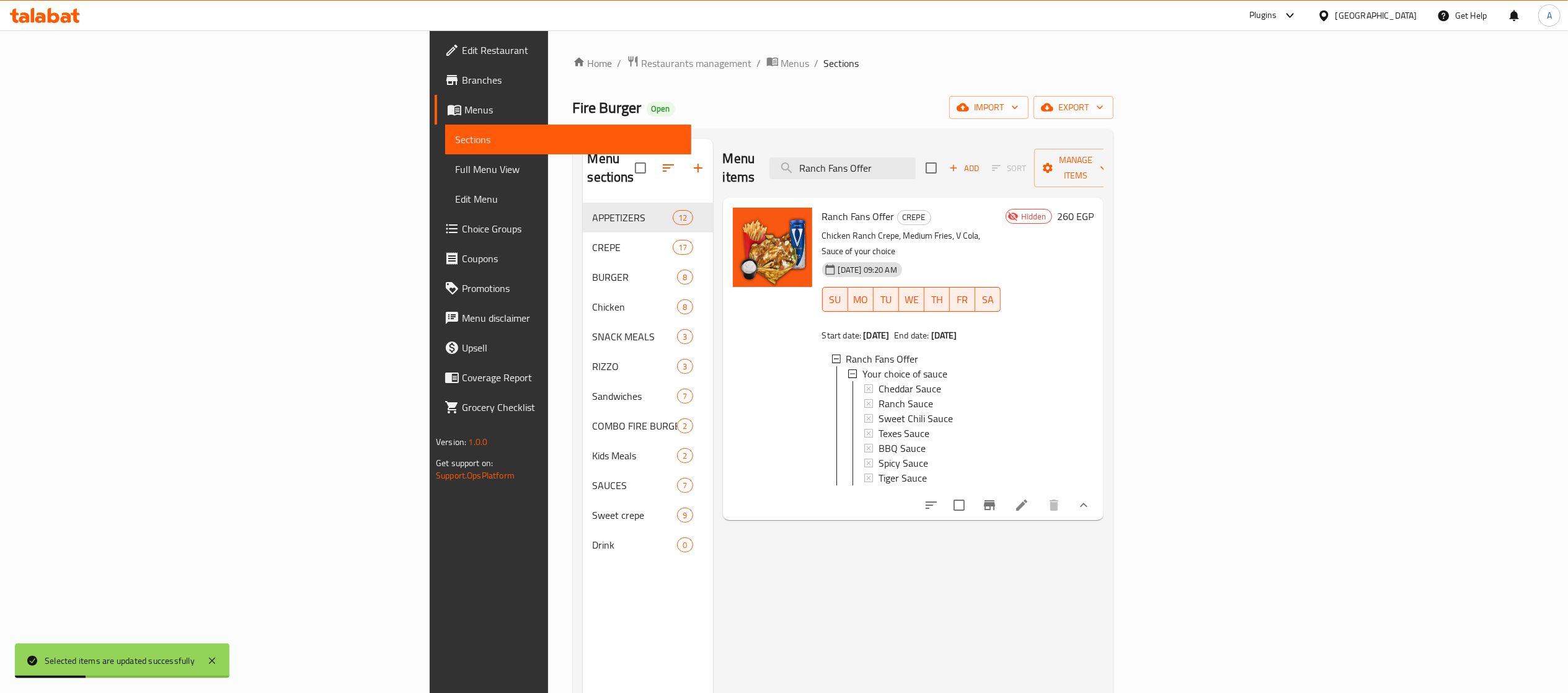
click at [1057, 461] on icon "show more" at bounding box center [1084, 505] width 15 height 15
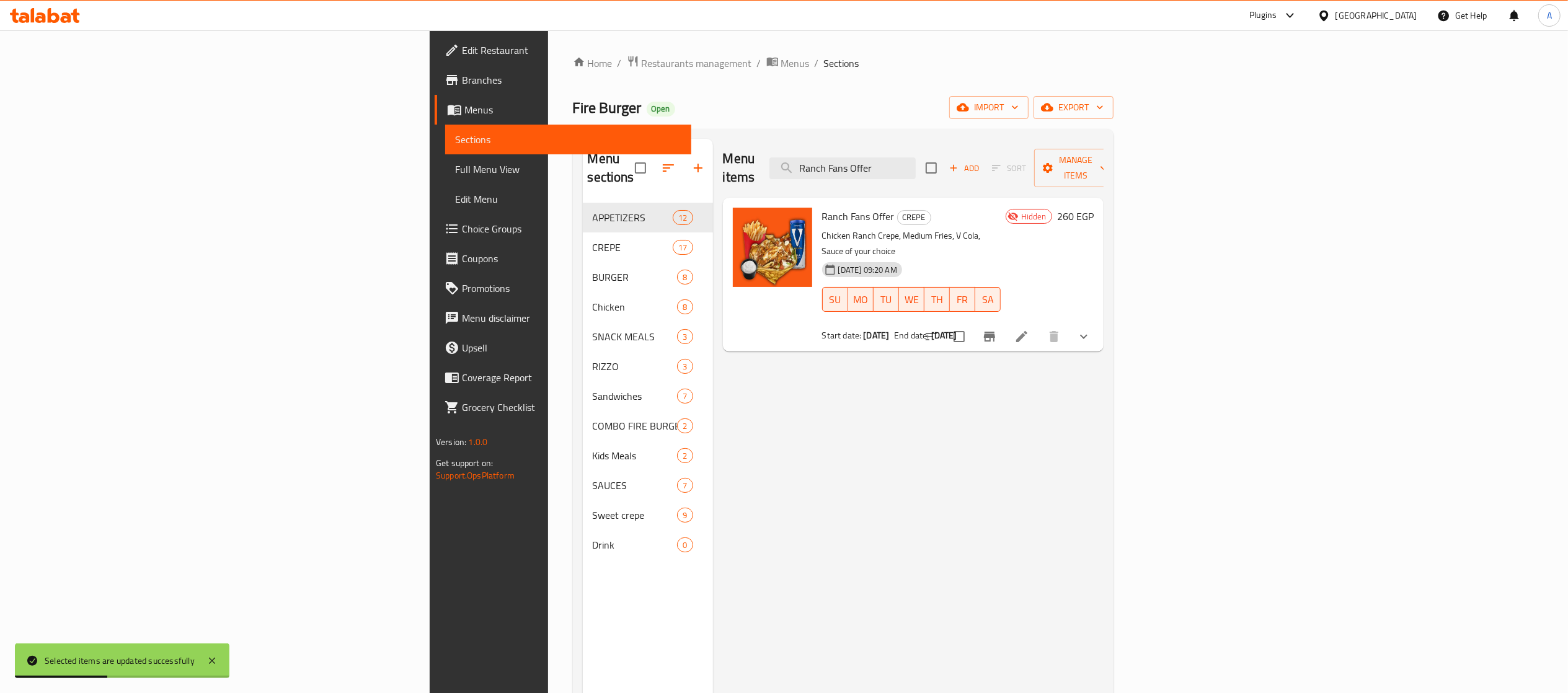
drag, startPoint x: 985, startPoint y: 409, endPoint x: 918, endPoint y: 349, distance: 89.9
click at [983, 409] on div "Menu items Ranch Fans Offer Add Sort Manage items Ranch Fans Offer CREPE Chicke…" at bounding box center [908, 485] width 390 height 693
click at [863, 328] on b "[DATE]" at bounding box center [876, 335] width 26 height 16
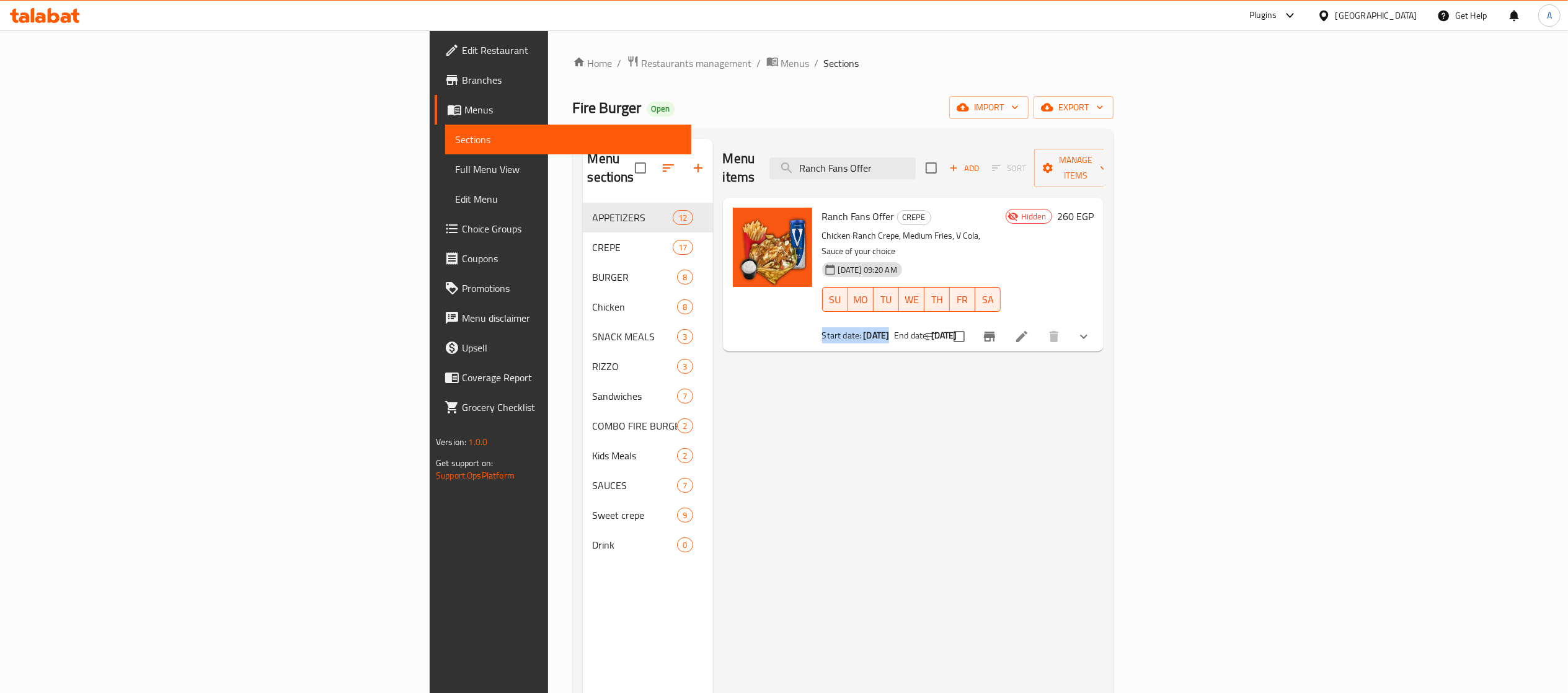
click at [863, 328] on b "[DATE]" at bounding box center [876, 335] width 26 height 16
click at [974, 461] on div "Menu items Ranch Fans Offer Add Sort Manage items Ranch Fans Offer CREPE Chicke…" at bounding box center [908, 485] width 390 height 693
click at [822, 207] on span "Ranch Fans Offer" at bounding box center [858, 216] width 73 height 19
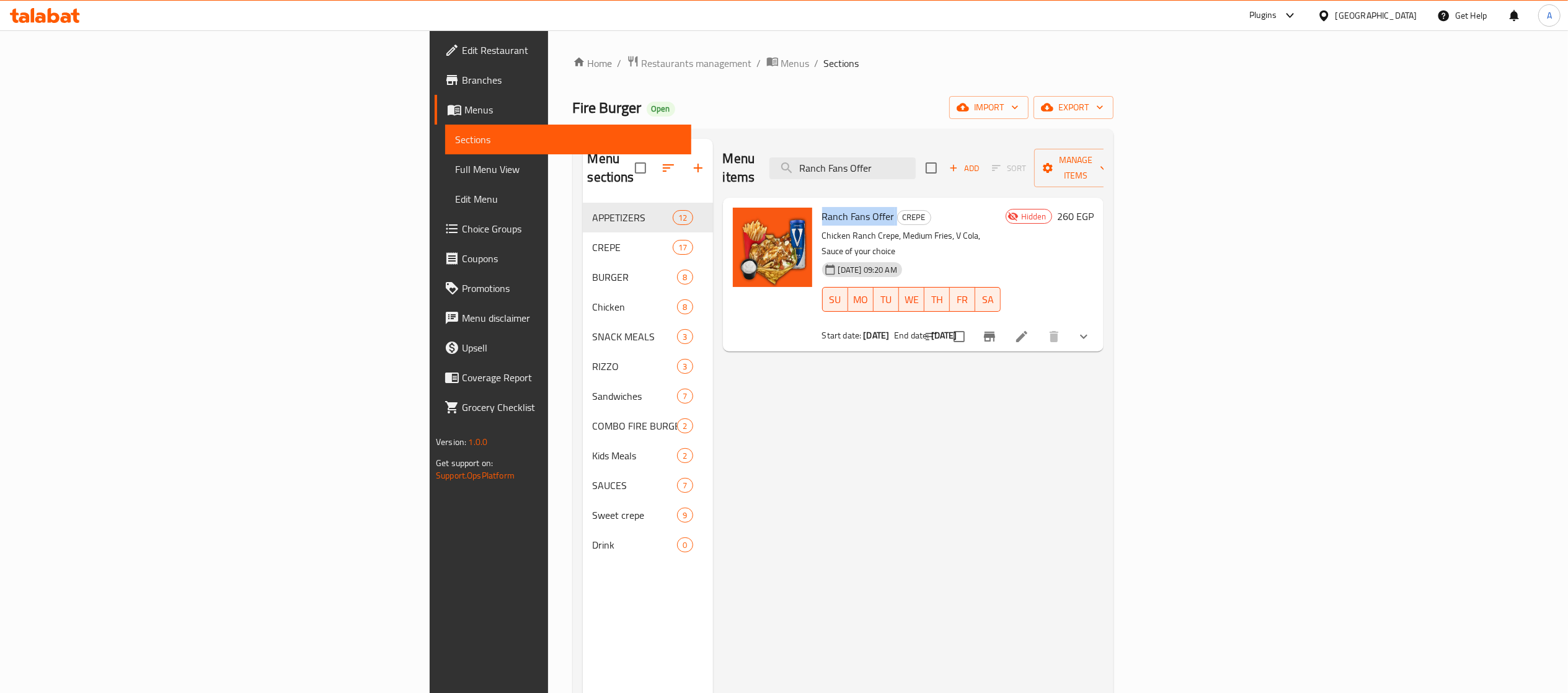
copy h6 "Ranch Fans Offer"
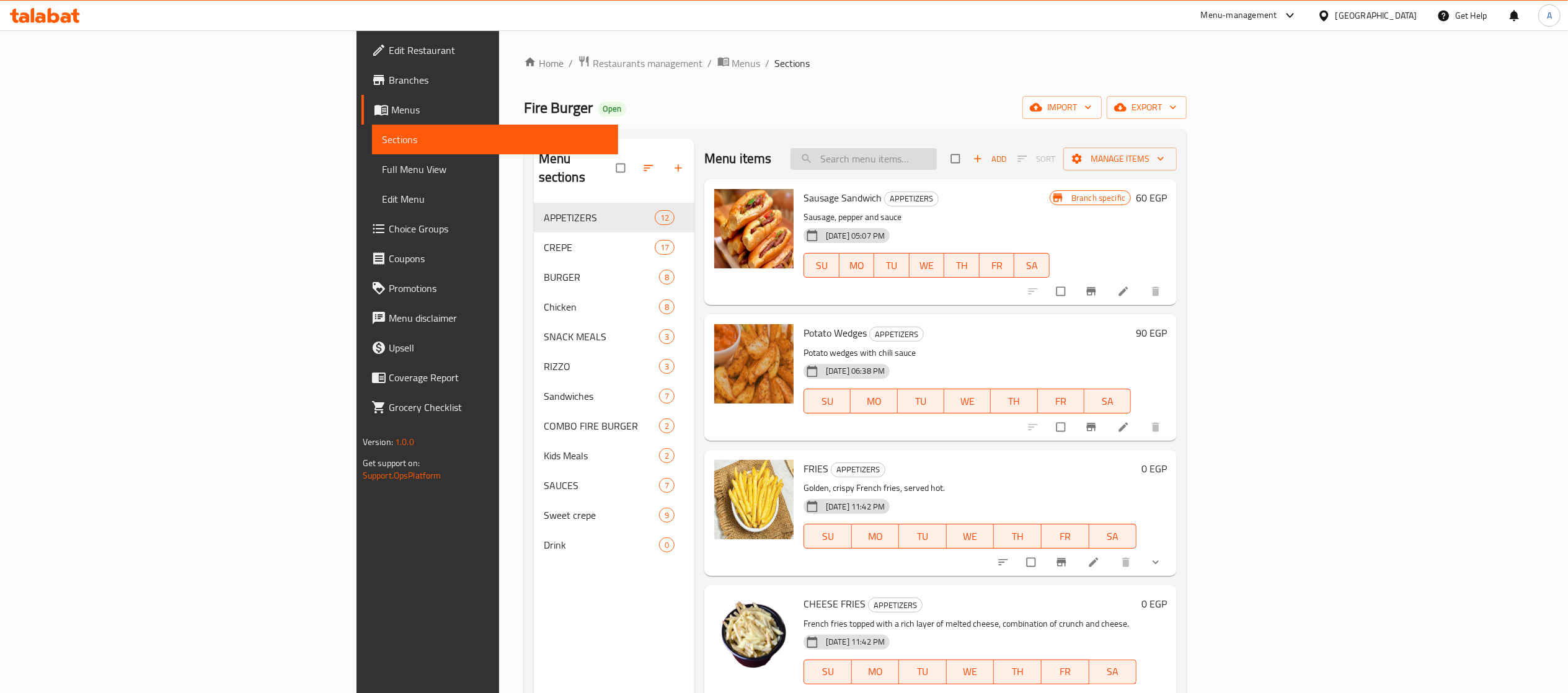
click at [937, 166] on input "search" at bounding box center [864, 159] width 146 height 22
paste input "Ranch Fans Offer"
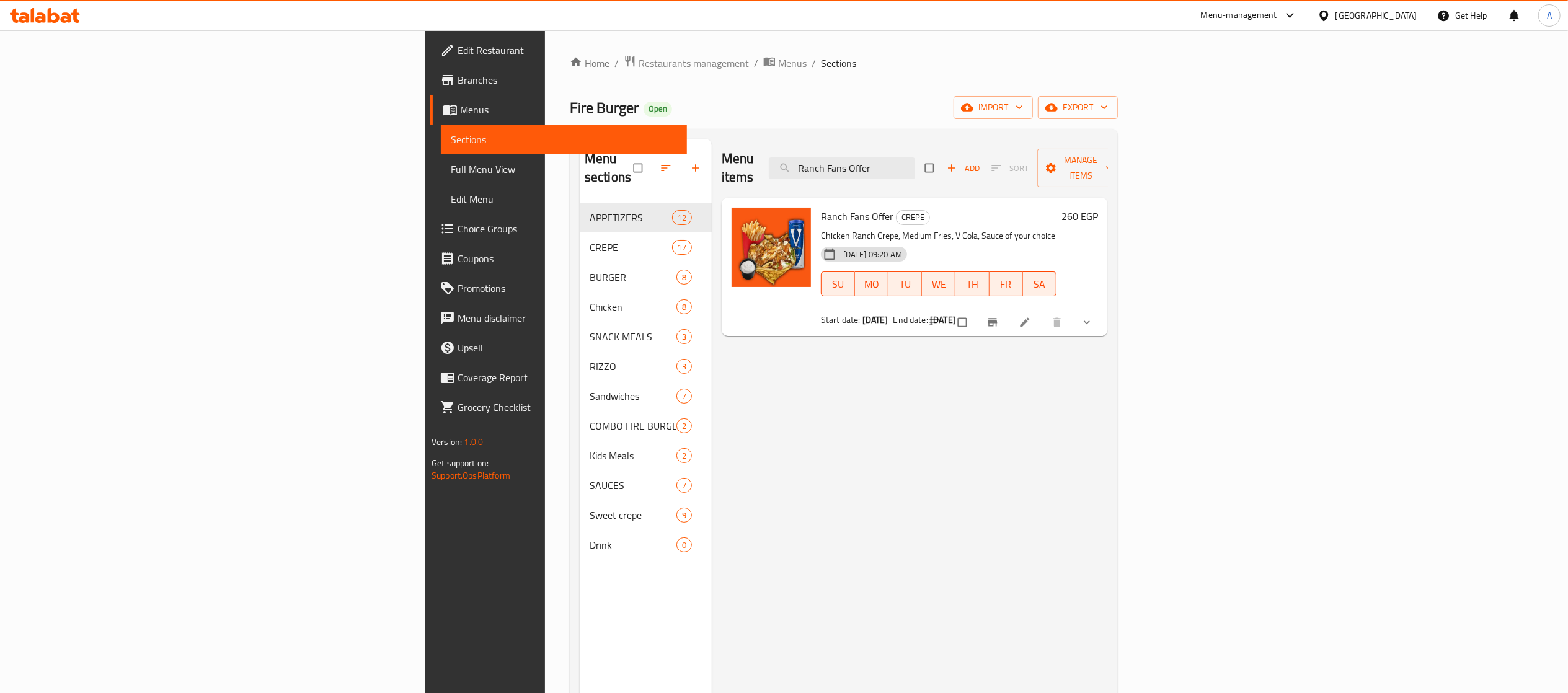
type input "Ranch Fans Offer"
click at [458, 82] on span "Branches" at bounding box center [567, 80] width 219 height 15
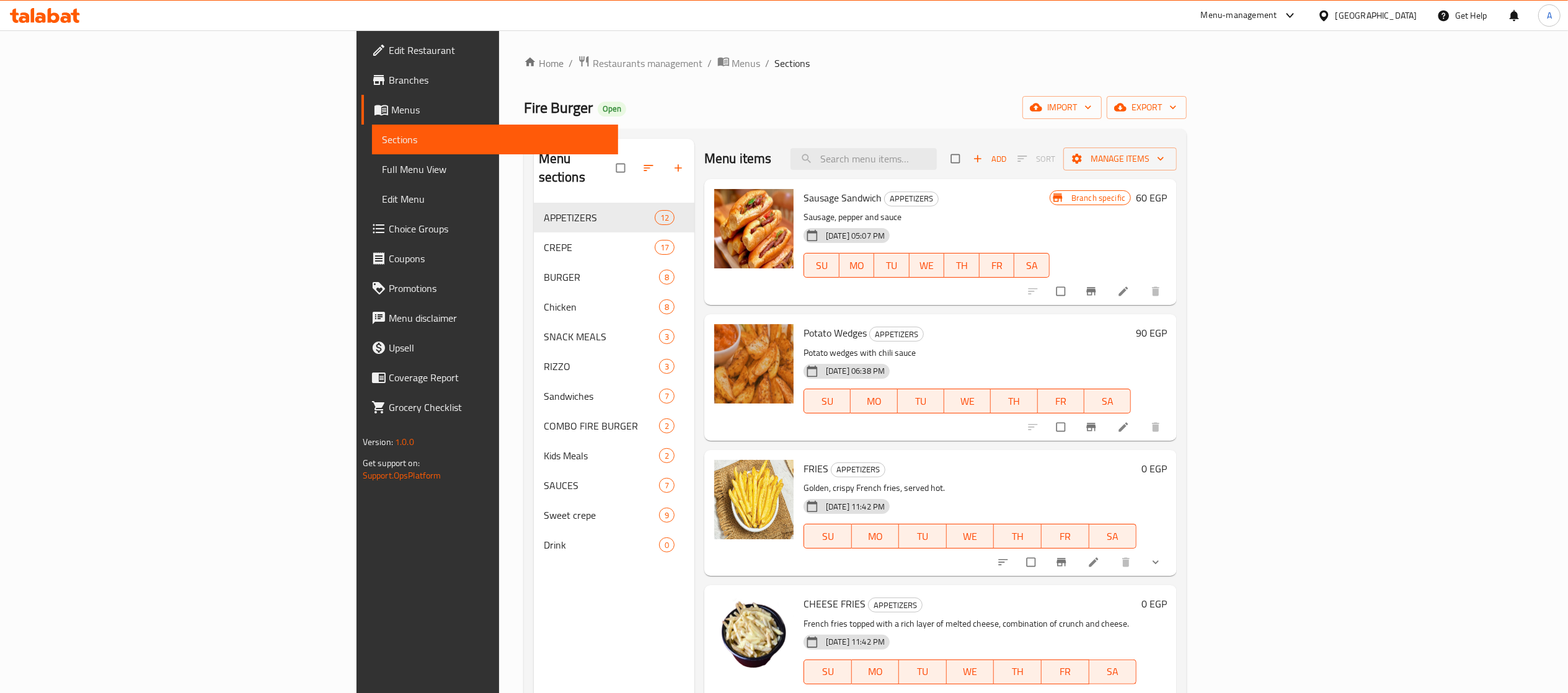
click at [389, 48] on span "Edit Restaurant" at bounding box center [498, 50] width 219 height 15
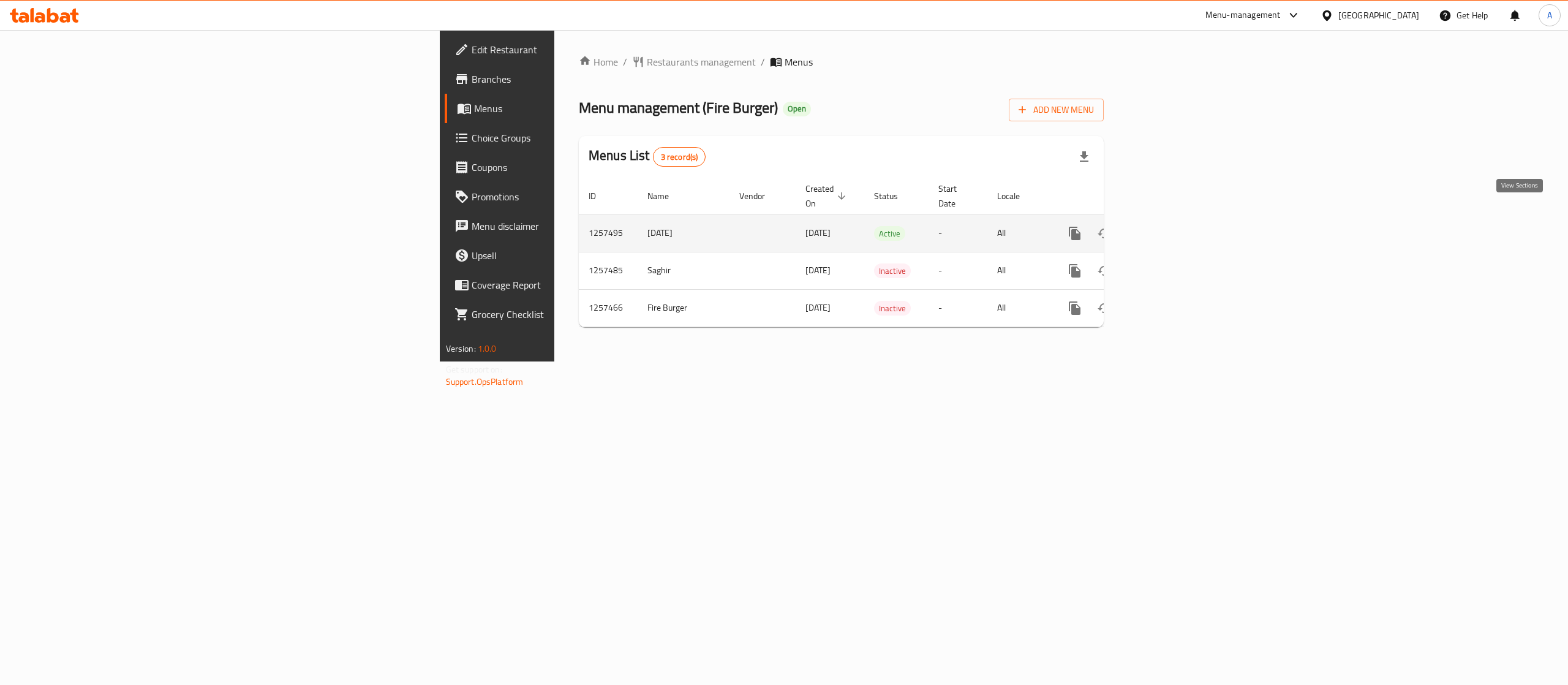
click at [1171, 226] on icon "enhanced table" at bounding box center [1162, 233] width 15 height 15
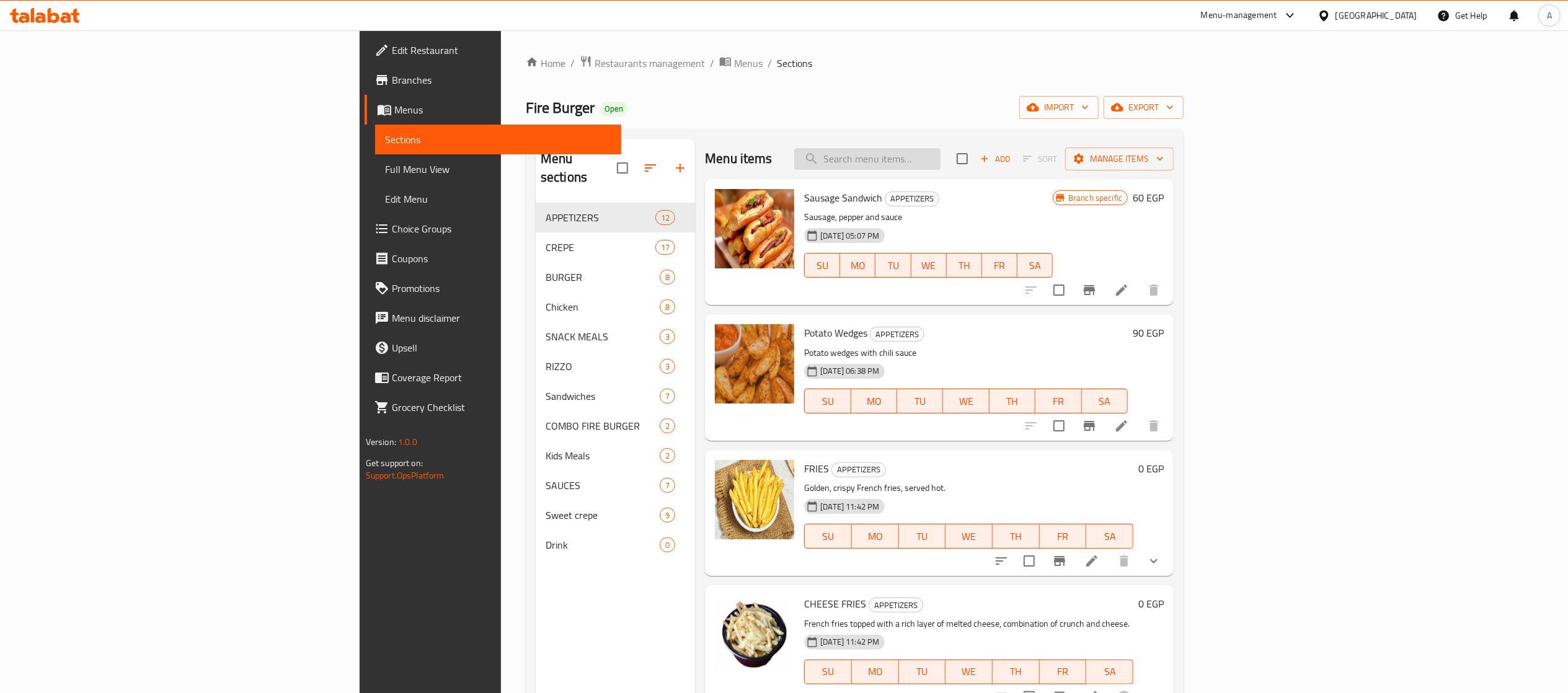
click at [940, 160] on input "search" at bounding box center [867, 159] width 146 height 22
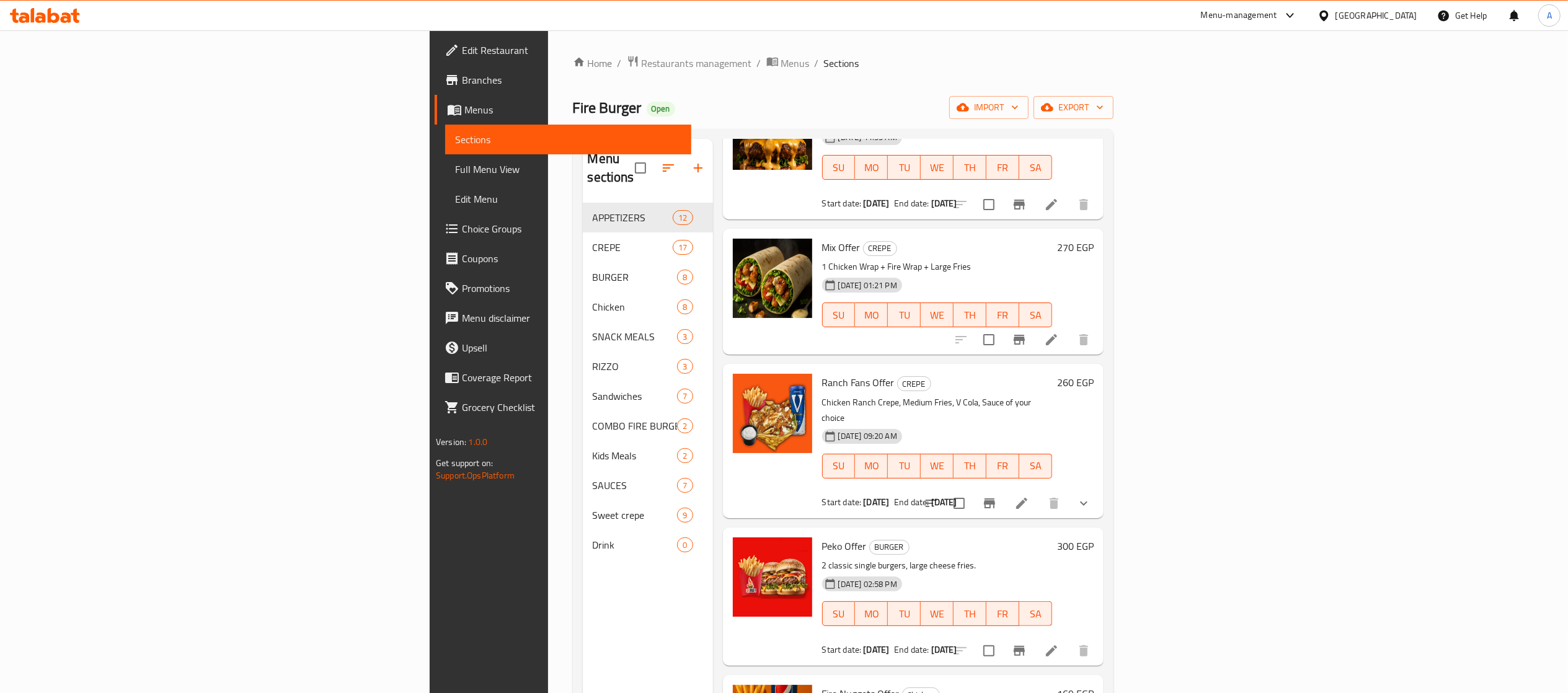
scroll to position [563, 0]
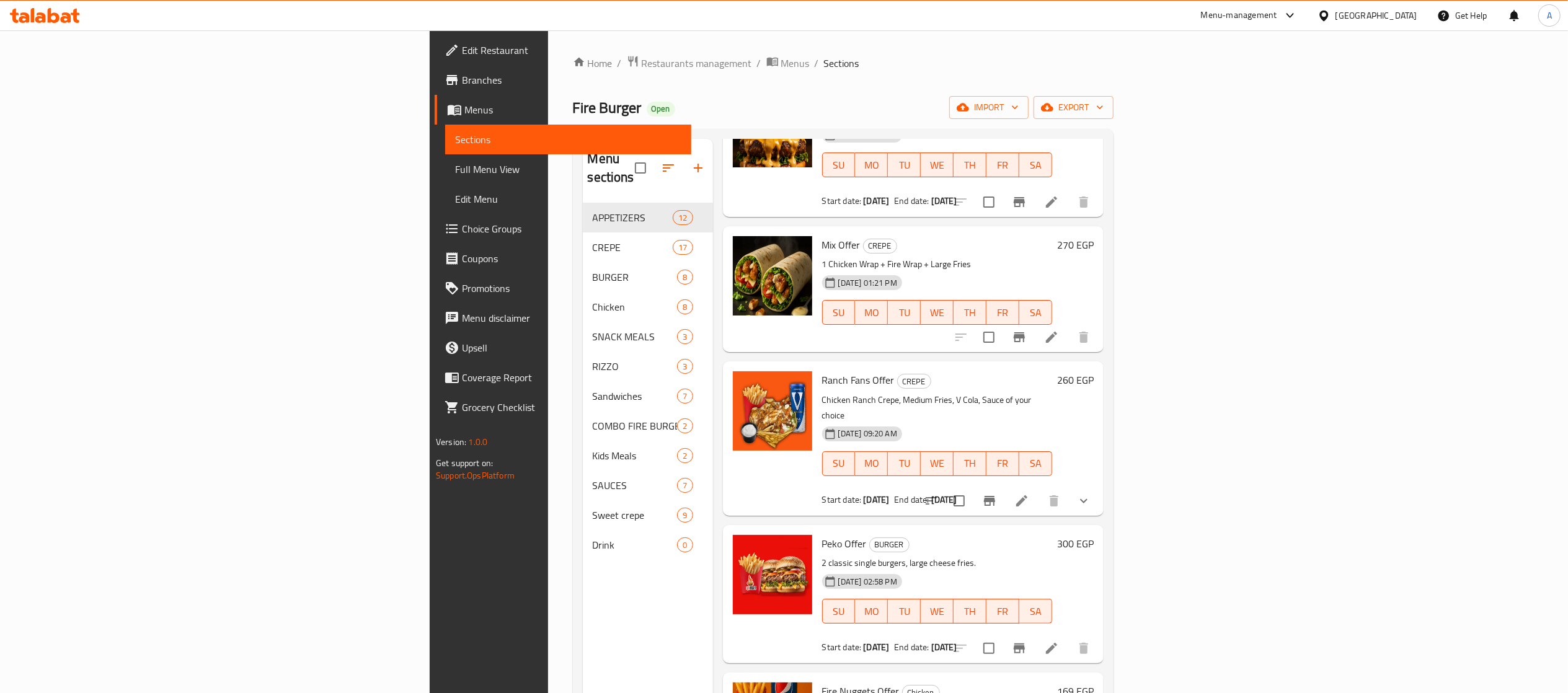
type input "offer"
click at [997, 493] on icon "Branch-specific-item" at bounding box center [989, 500] width 15 height 15
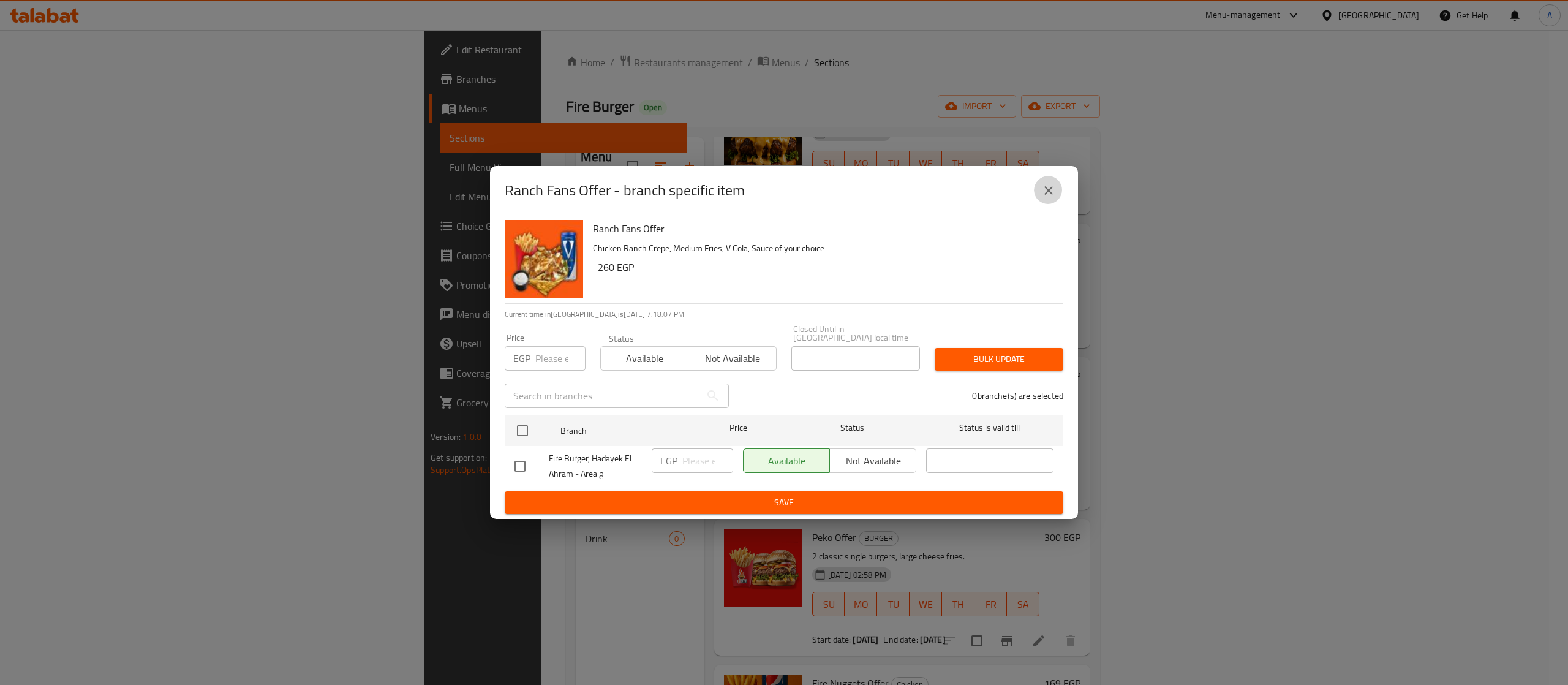
click at [1056, 191] on button "close" at bounding box center [1048, 191] width 29 height 29
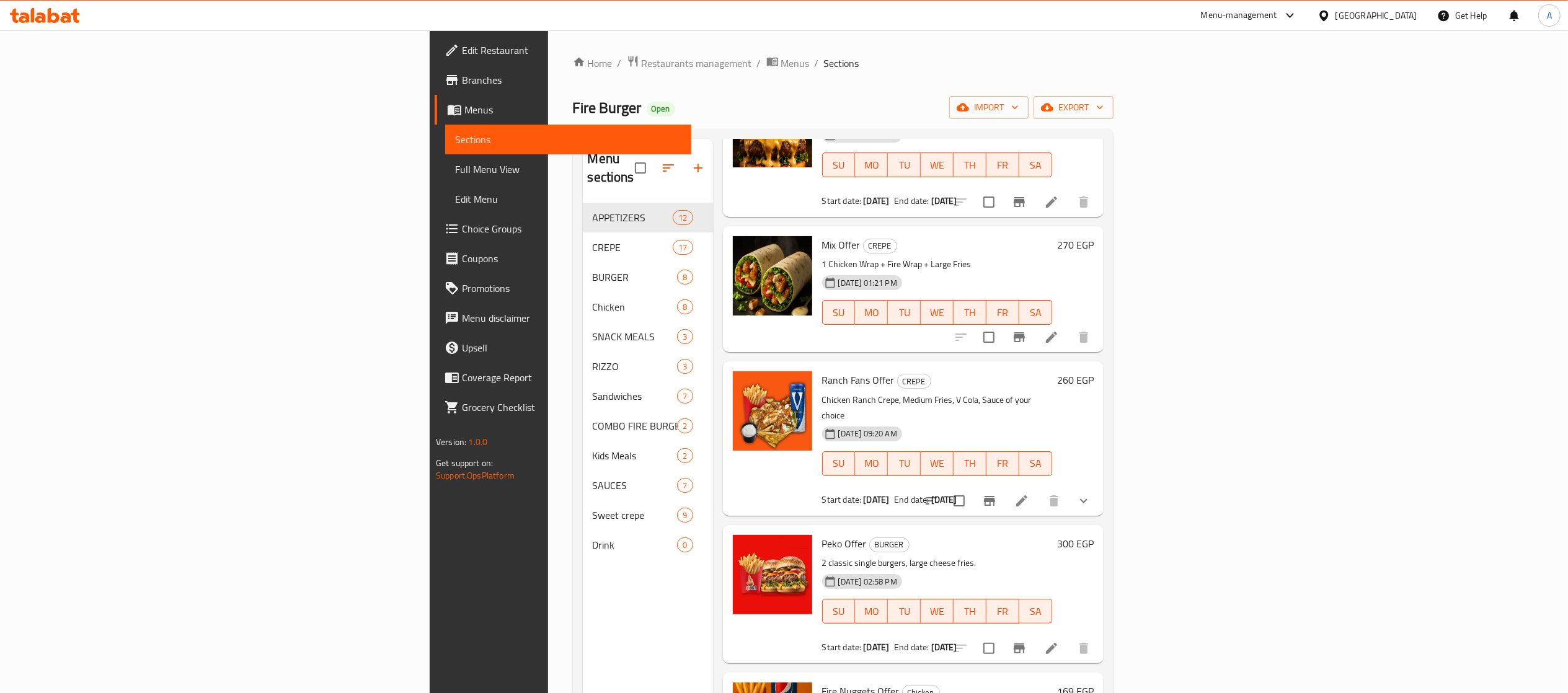
click at [462, 78] on span "Branches" at bounding box center [571, 80] width 219 height 15
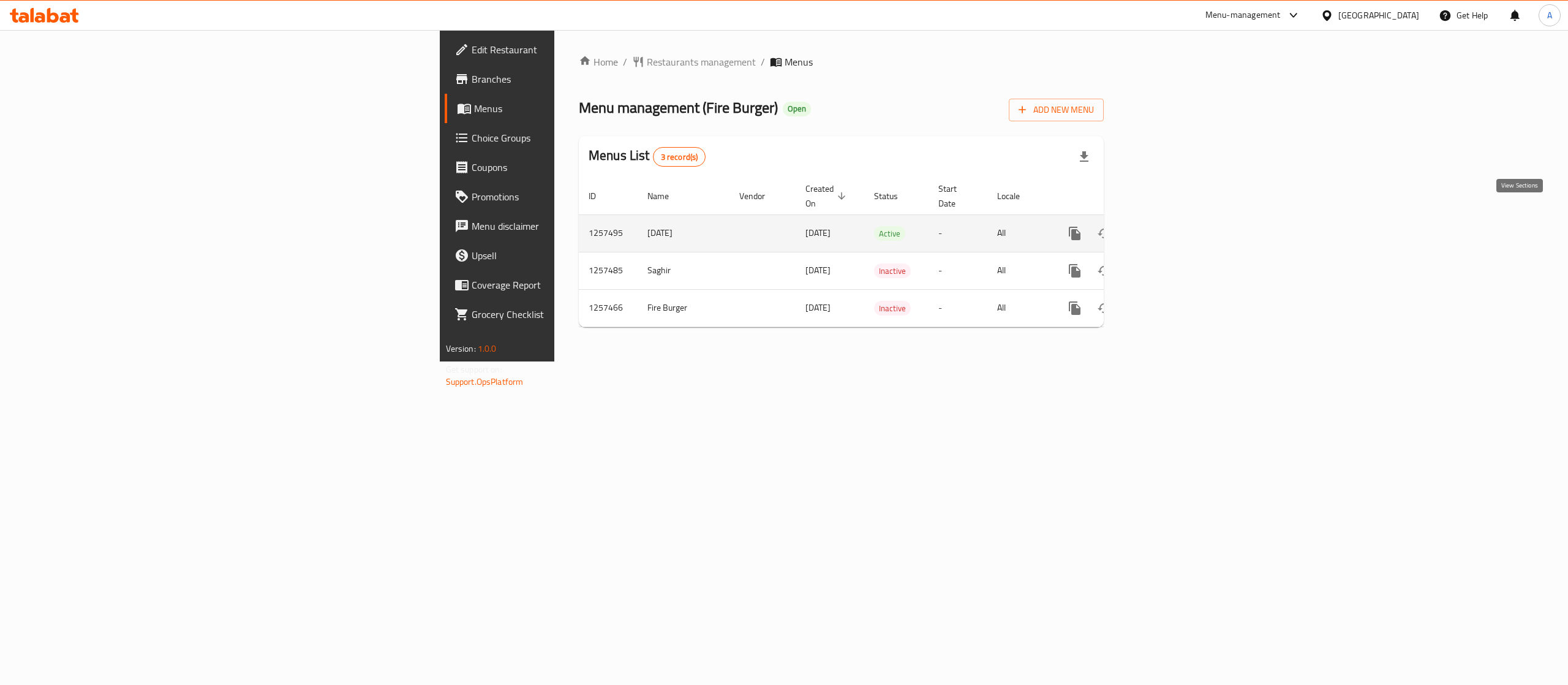
click at [1171, 226] on icon "enhanced table" at bounding box center [1162, 233] width 15 height 15
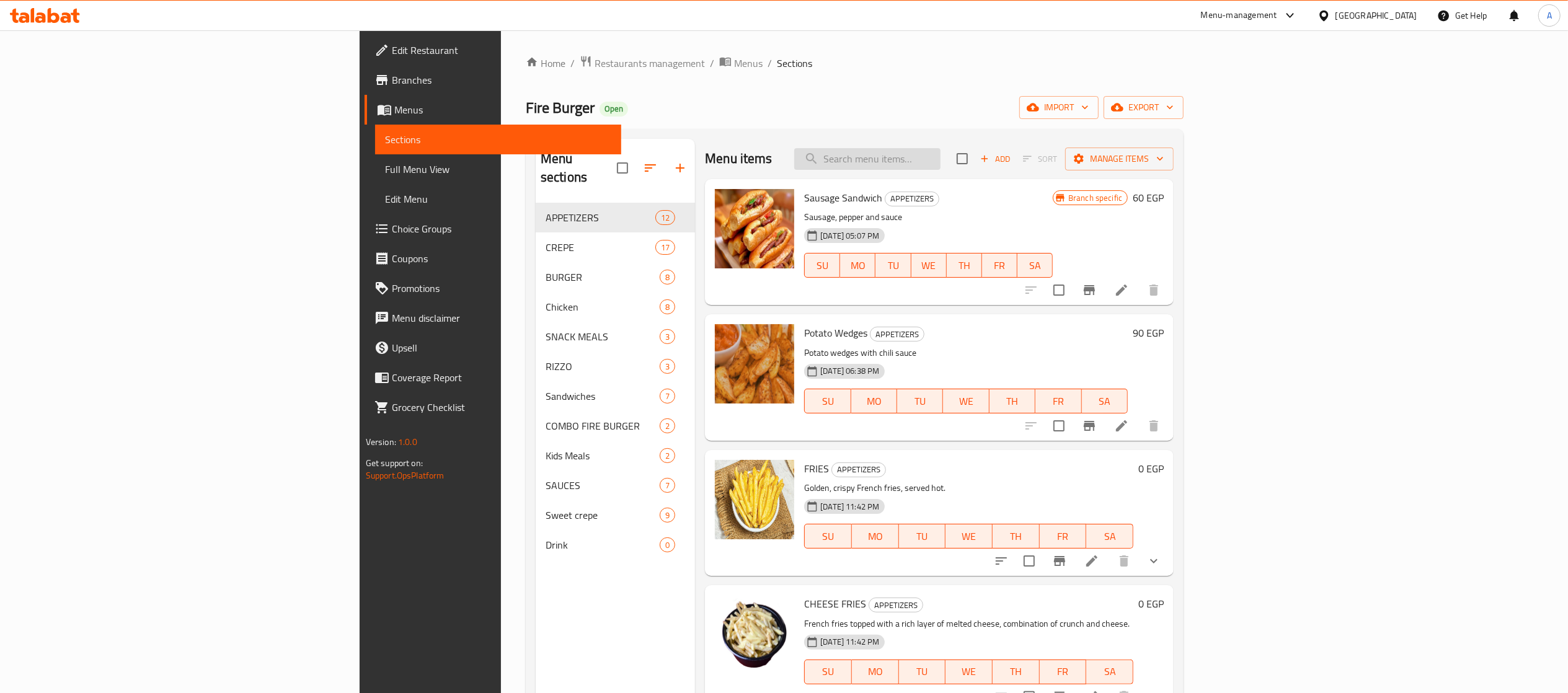
click at [940, 160] on input "search" at bounding box center [867, 159] width 146 height 22
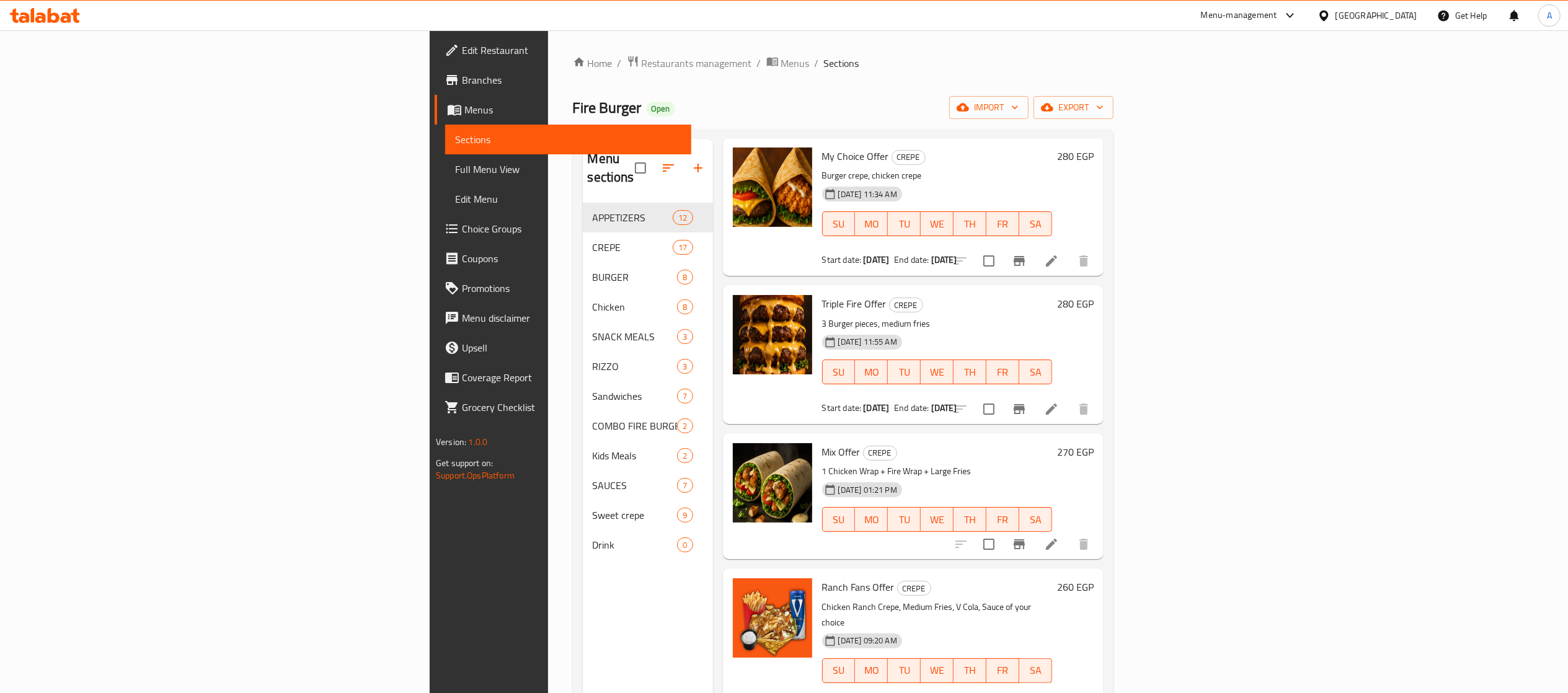
scroll to position [372, 0]
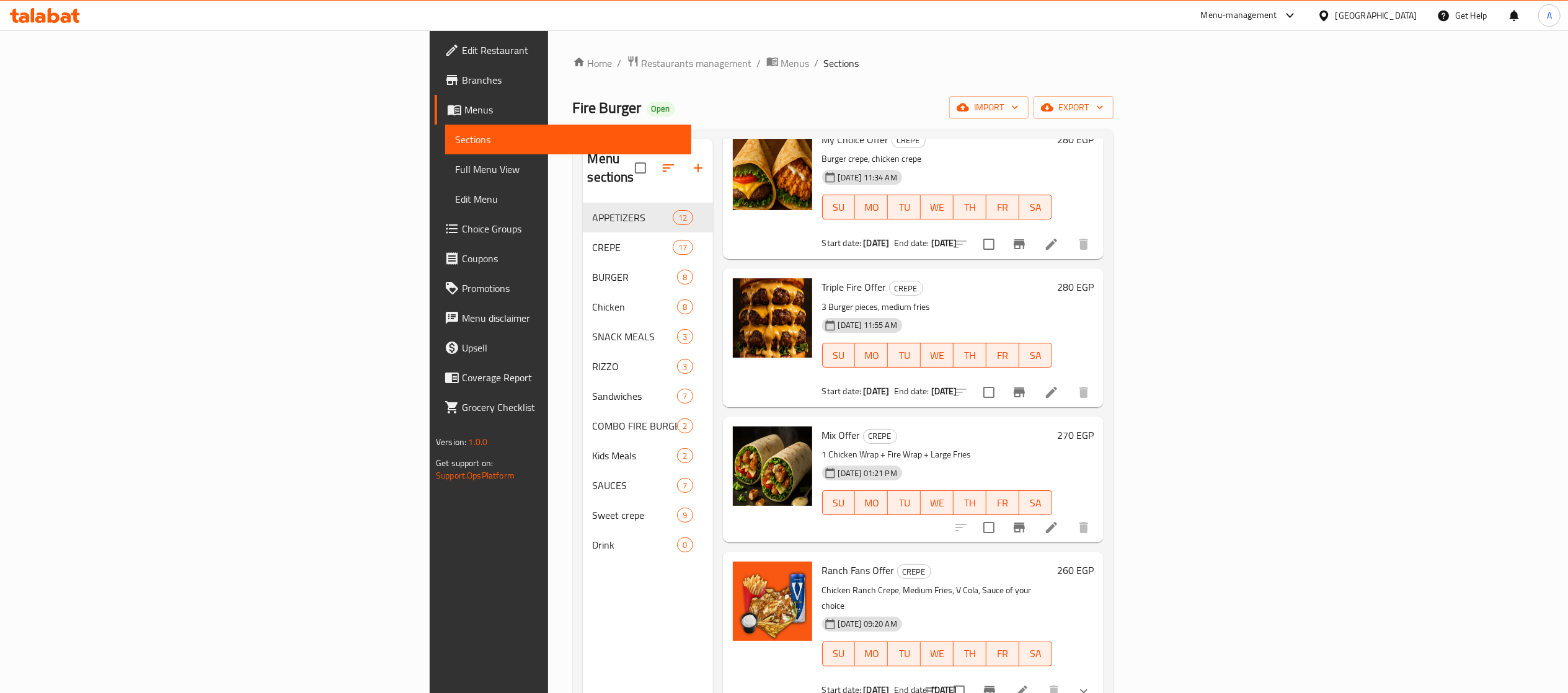
click at [822, 561] on span "Ranch Fans Offer" at bounding box center [858, 570] width 73 height 19
copy h6 "Ranch Fans Offer"
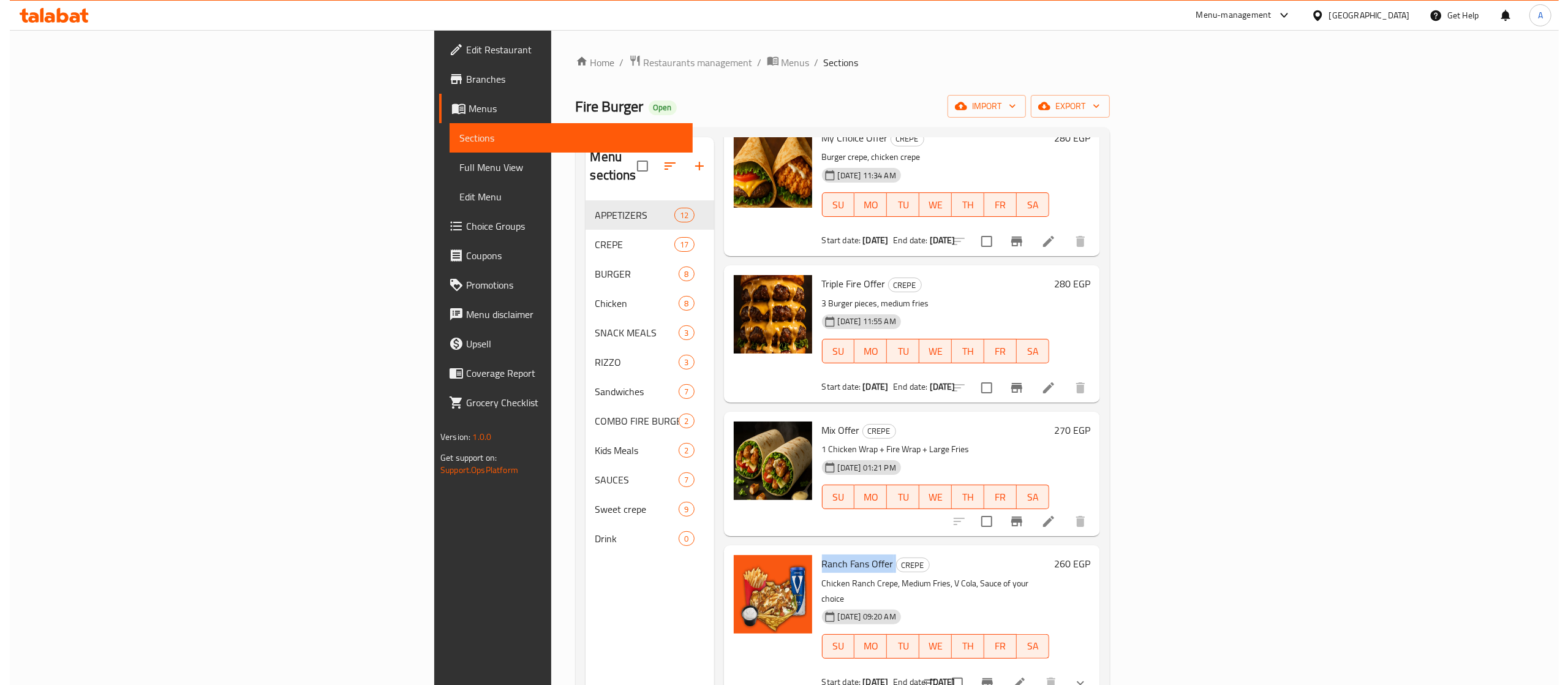
scroll to position [0, 0]
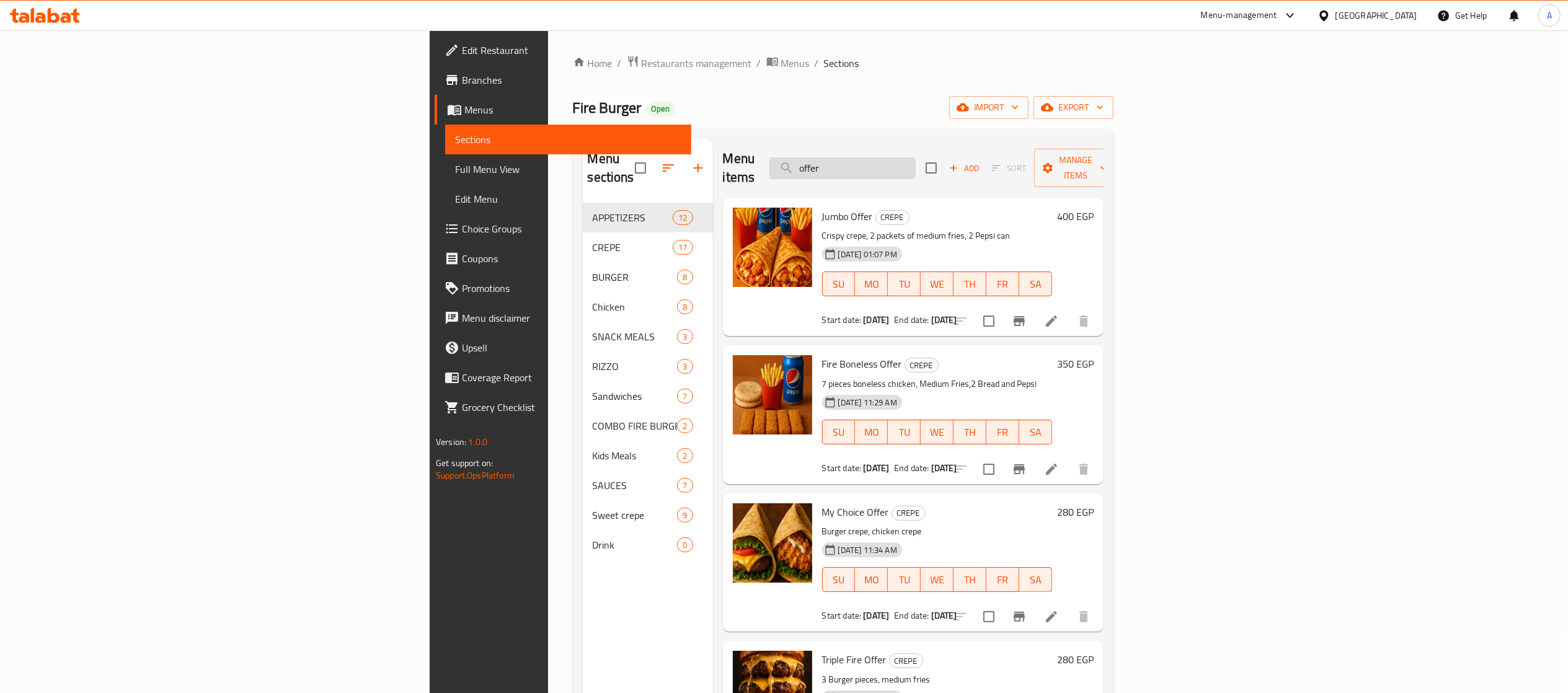
click at [916, 163] on input "offer" at bounding box center [842, 168] width 146 height 22
paste input "Ranch Fans Offer"
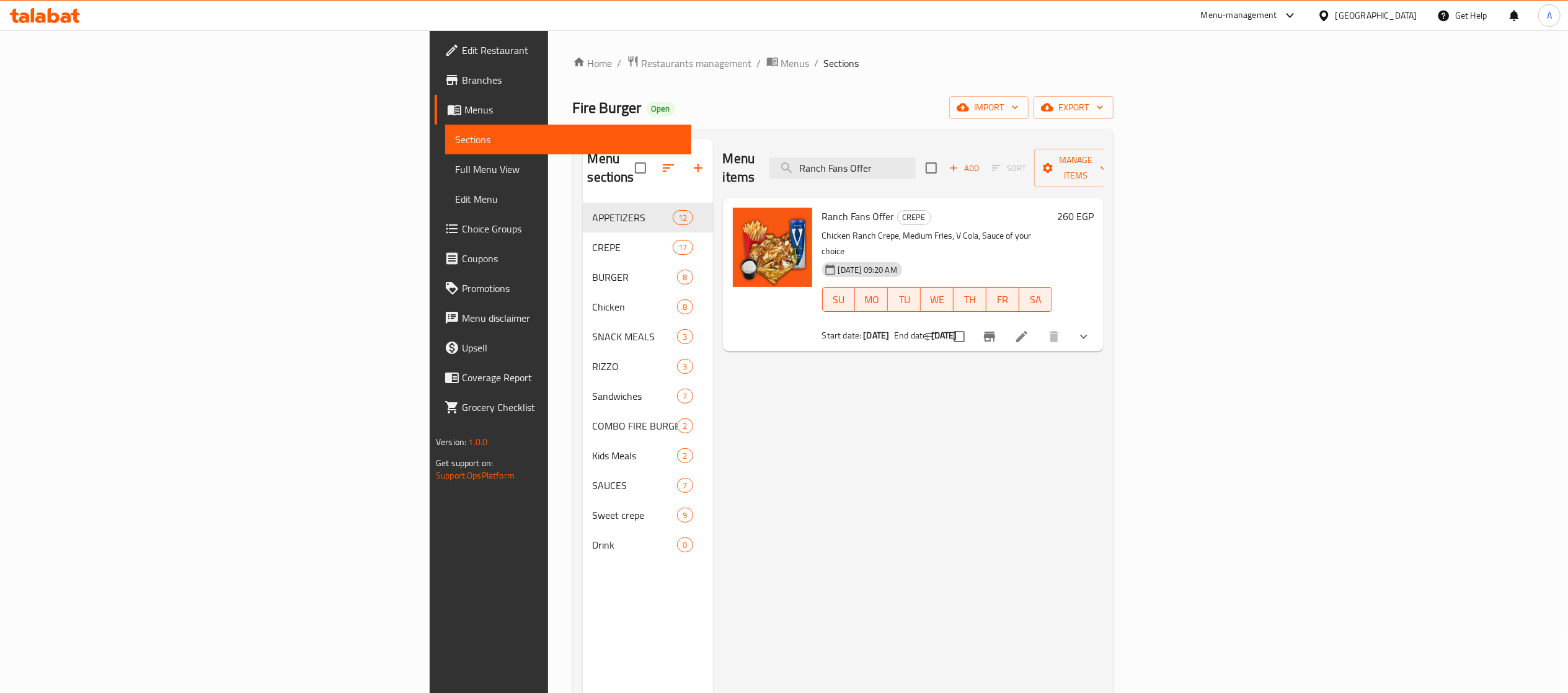
type input "Ranch Fans Offer"
click at [926, 396] on div "Menu items Ranch Fans Offer Add Sort Manage items Ranch Fans Offer CREPE Chicke…" at bounding box center [908, 485] width 390 height 693
click at [863, 328] on b "[DATE]" at bounding box center [876, 335] width 26 height 16
click at [1104, 468] on div "Menu items Ranch Fans Offer Add Sort Manage items Ranch Fans Offer CREPE Chicke…" at bounding box center [908, 485] width 390 height 693
click at [931, 328] on b "[DATE]" at bounding box center [944, 335] width 26 height 16
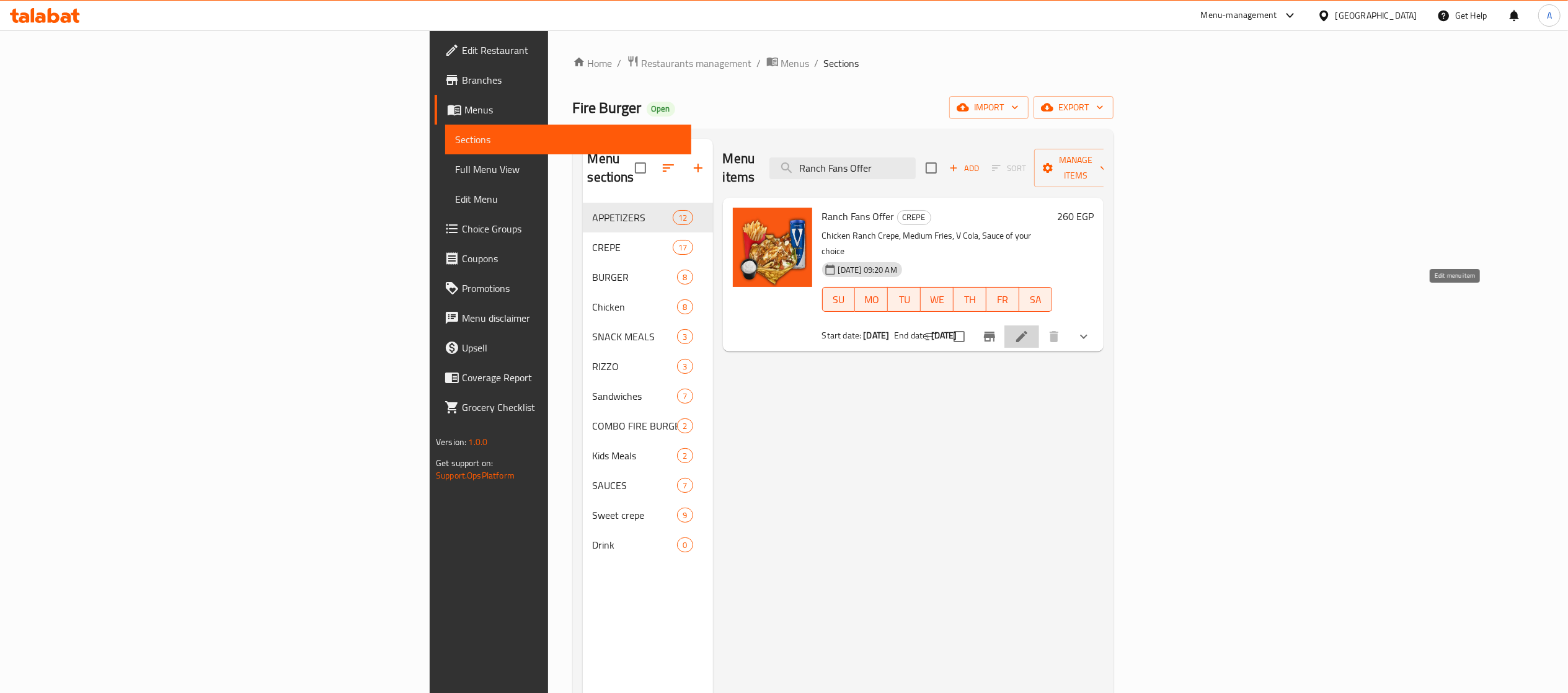
click at [1030, 329] on icon at bounding box center [1021, 336] width 15 height 15
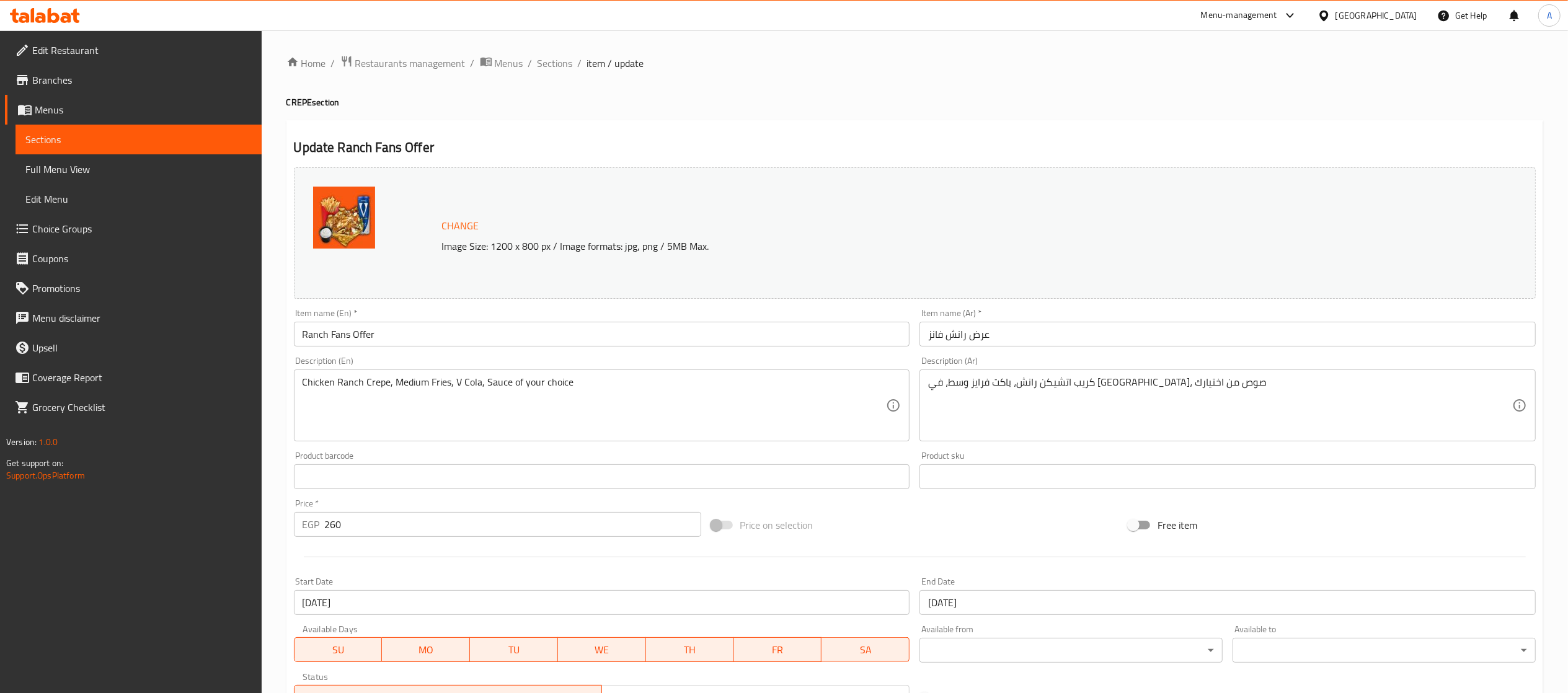
click at [921, 527] on div "Price on selection" at bounding box center [915, 524] width 418 height 33
click at [635, 590] on input "[DATE]" at bounding box center [602, 602] width 617 height 25
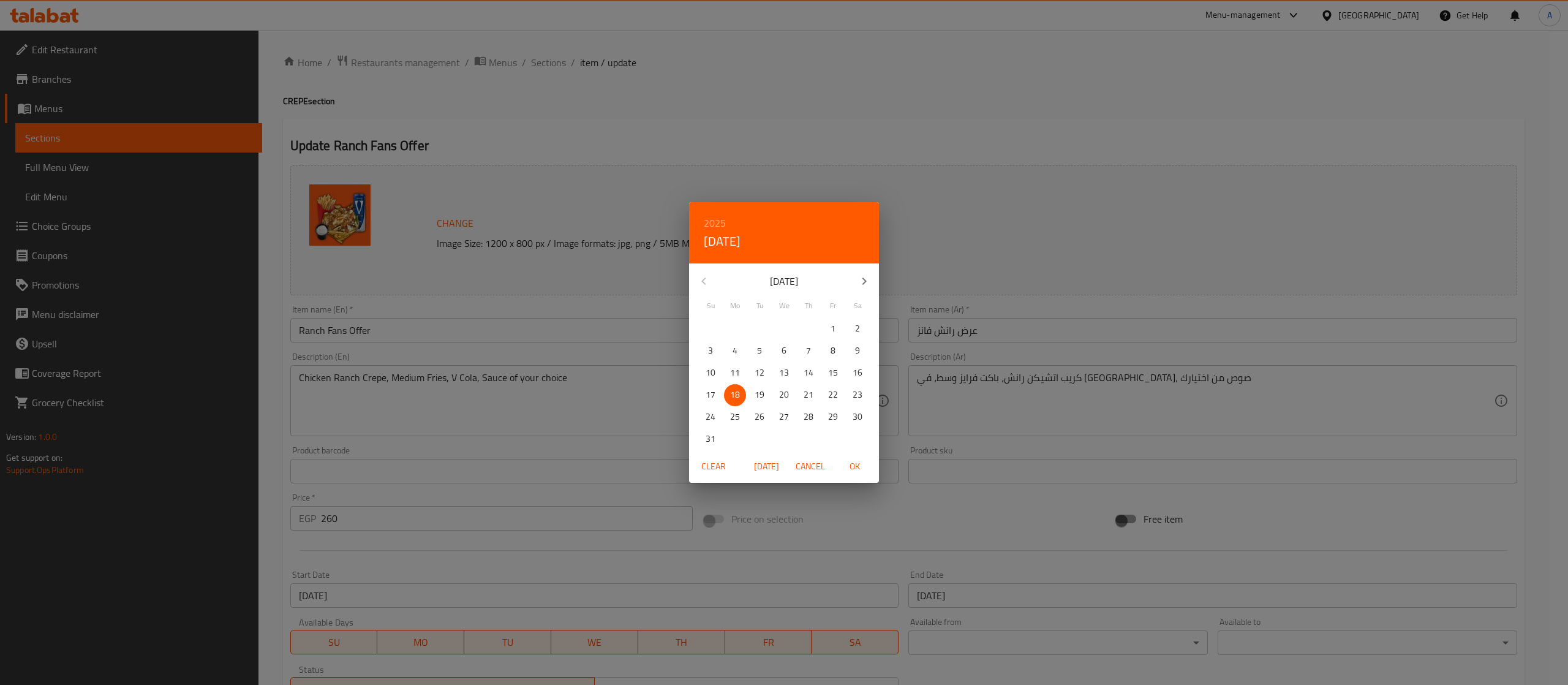
click at [708, 388] on p "17" at bounding box center [710, 395] width 10 height 15
click at [858, 465] on span "OK" at bounding box center [854, 467] width 29 height 15
type input "[DATE]"
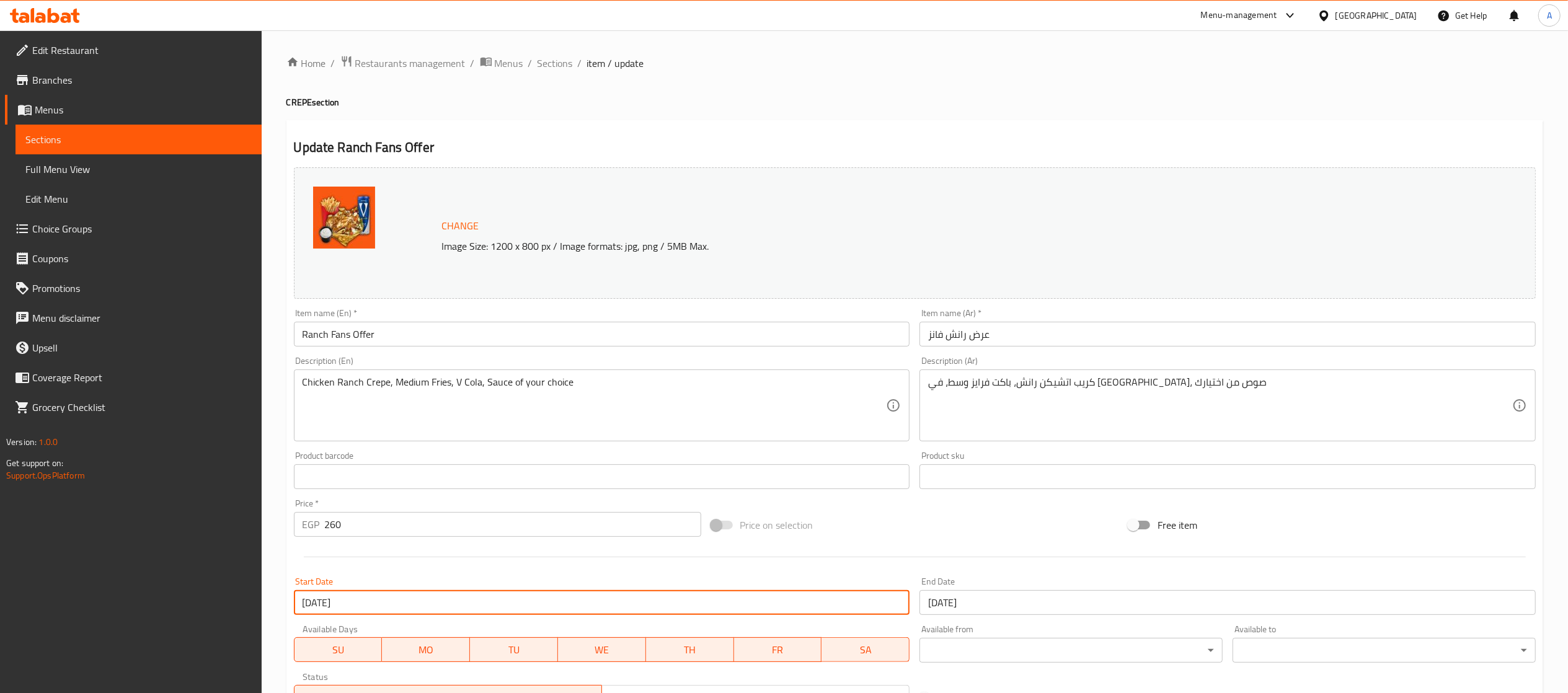
scroll to position [207, 0]
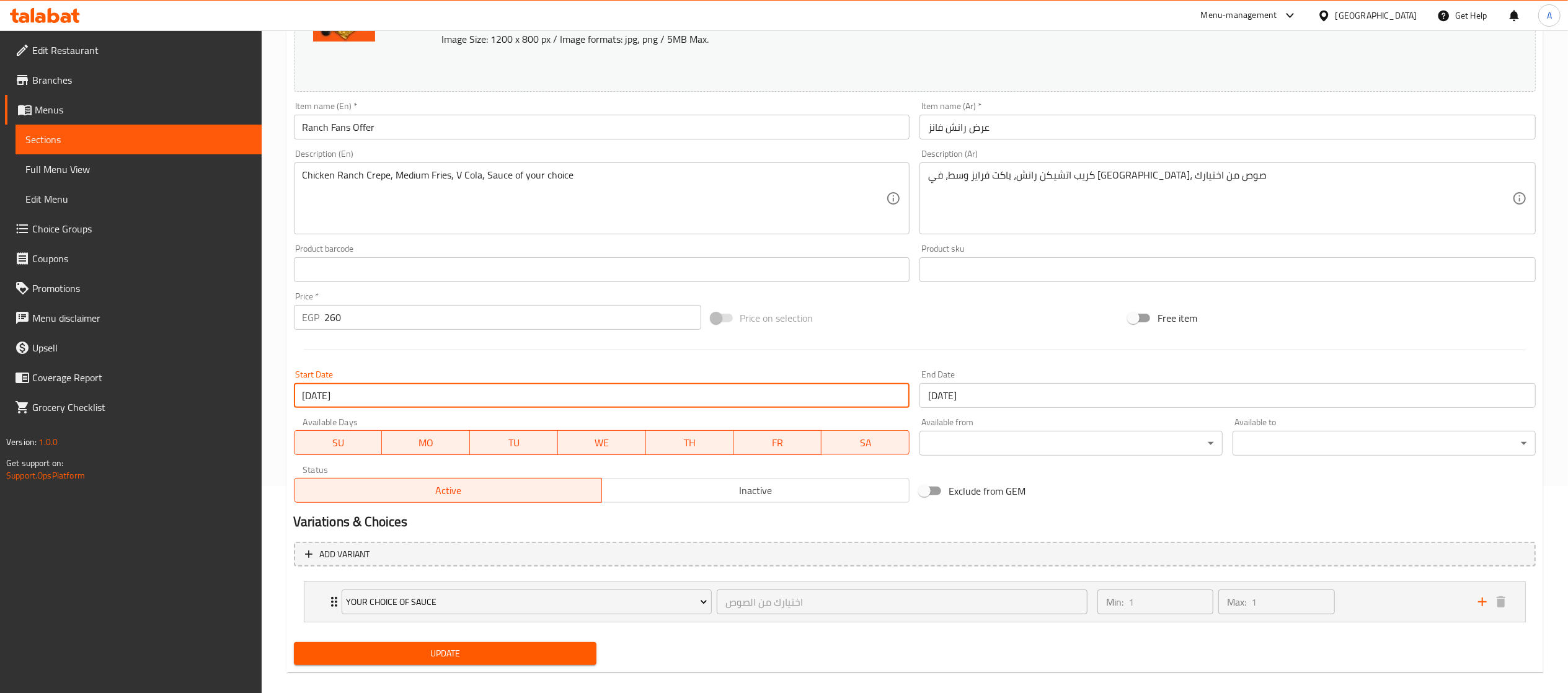
click at [375, 646] on span "Update" at bounding box center [445, 654] width 284 height 15
